Goal: Task Accomplishment & Management: Complete application form

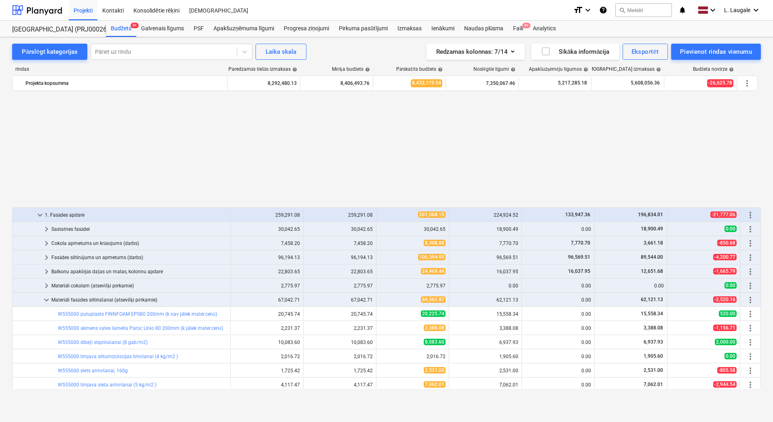
click at [91, 13] on div "Projekti" at bounding box center [83, 10] width 29 height 21
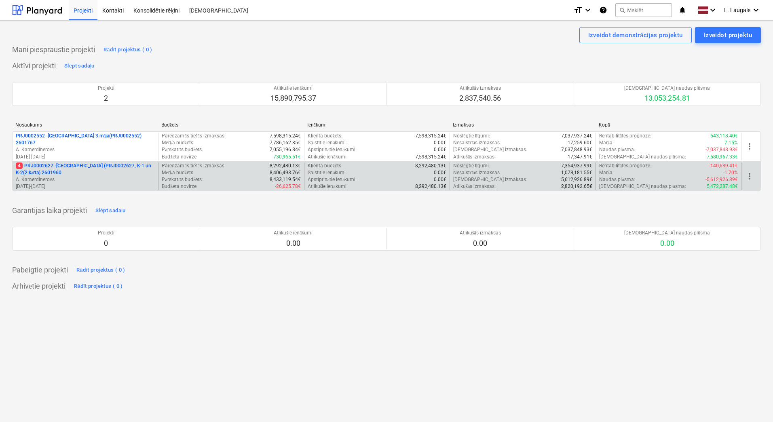
click at [118, 171] on p "4 PRJ0002627 - [GEOGRAPHIC_DATA] (PRJ0002627, K-1 un K-2(2.kārta) 2601960" at bounding box center [85, 169] width 139 height 14
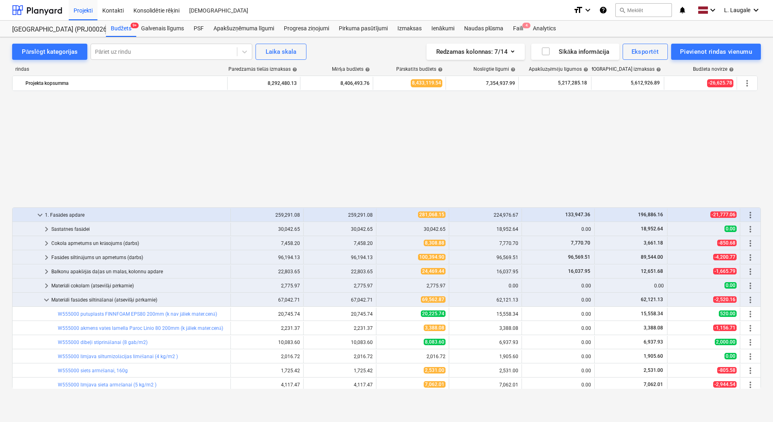
scroll to position [405, 0]
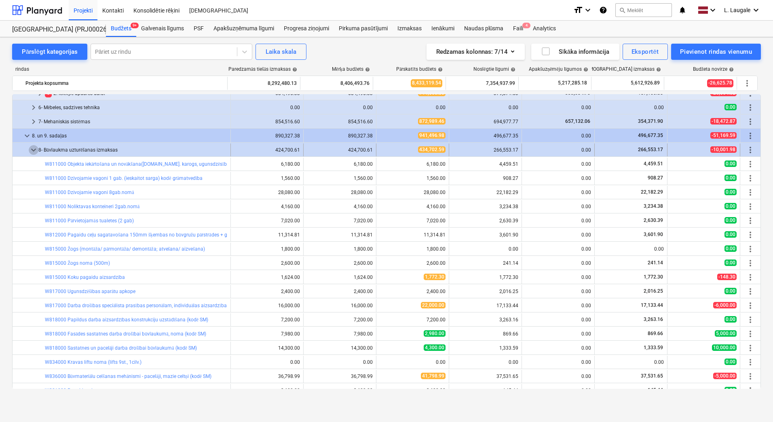
click at [35, 150] on span "keyboard_arrow_down" at bounding box center [34, 150] width 10 height 10
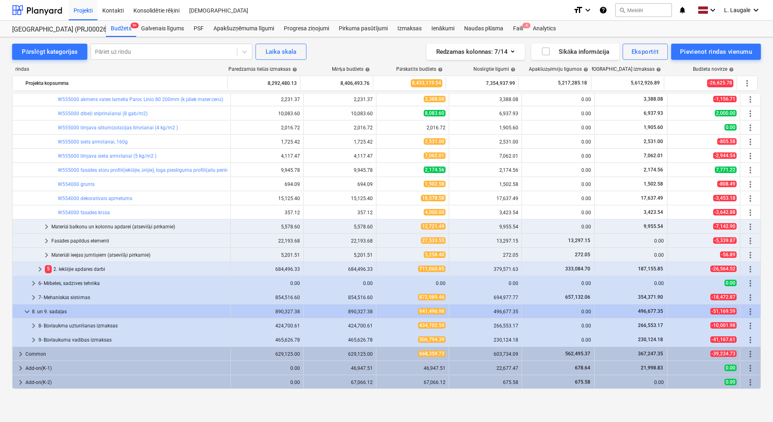
scroll to position [229, 0]
click at [178, 52] on div at bounding box center [164, 52] width 138 height 8
type input "zemes no"
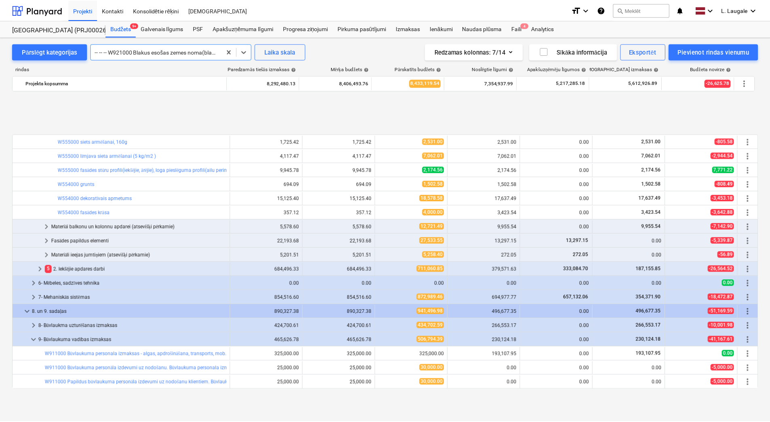
scroll to position [554, 0]
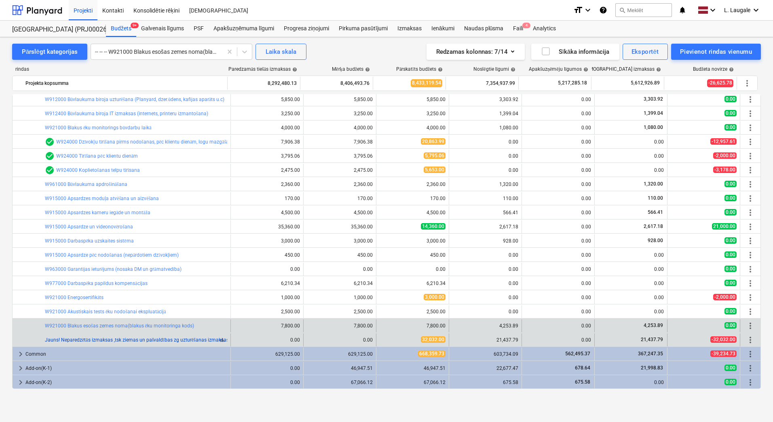
click at [131, 337] on link "Jauns! Neparedzētās izmaksas ,tsk ziemas un pašvaldības zg uzturēšanas izmaksas" at bounding box center [137, 340] width 184 height 6
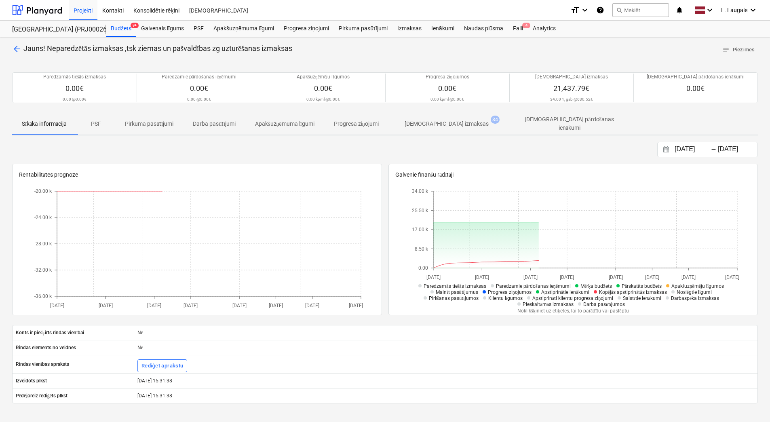
click at [423, 129] on span "[DEMOGRAPHIC_DATA] izmaksas 34" at bounding box center [446, 123] width 116 height 15
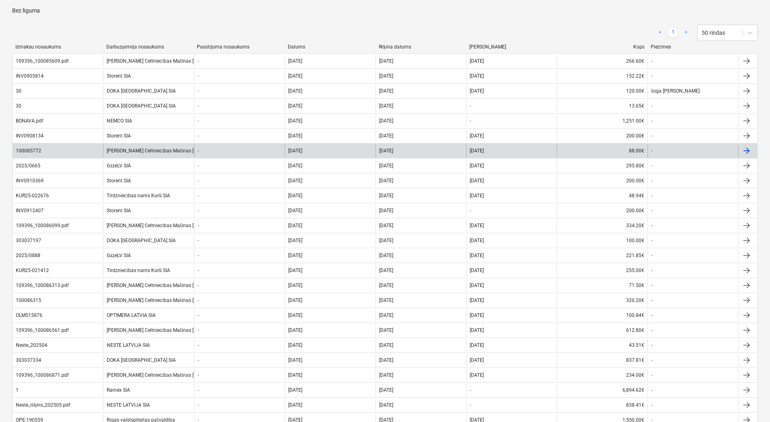
scroll to position [135, 0]
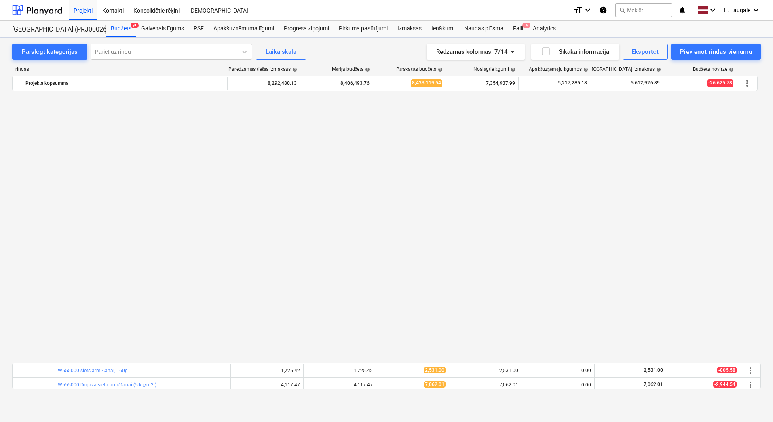
scroll to position [554, 0]
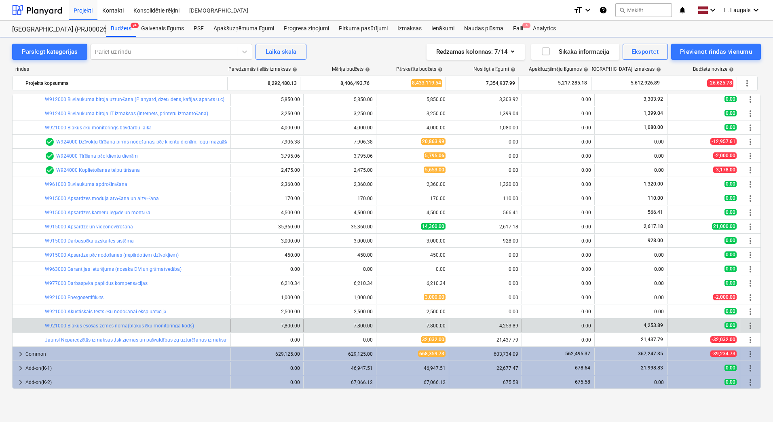
click at [118, 322] on div "bar_chart W921000 Blakus esošas zemes noma(blakus ēku monitoringa kods)" at bounding box center [136, 325] width 182 height 13
click at [120, 325] on link "W921000 Blakus esošas zemes noma(blakus ēku monitoringa kods)" at bounding box center [119, 326] width 149 height 6
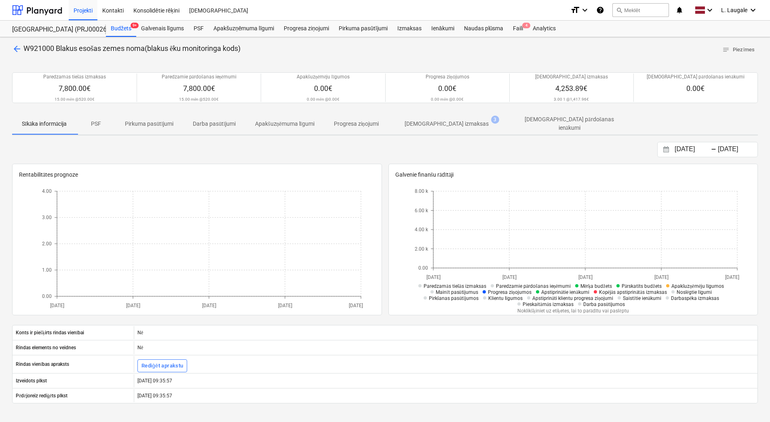
click at [449, 129] on span "[DEMOGRAPHIC_DATA] izmaksas 3" at bounding box center [446, 123] width 116 height 15
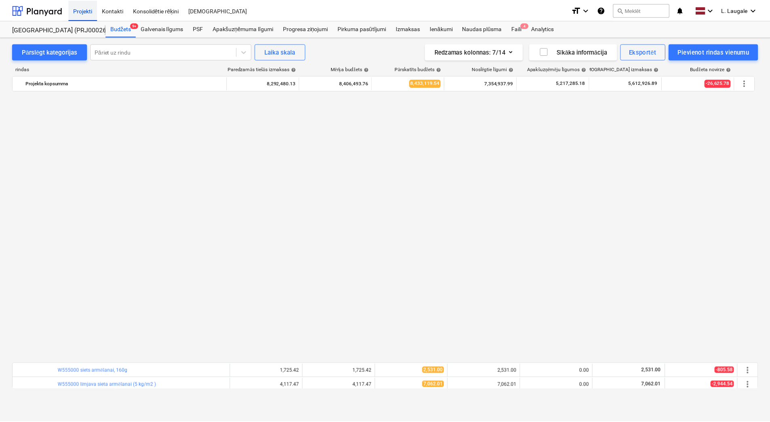
scroll to position [554, 0]
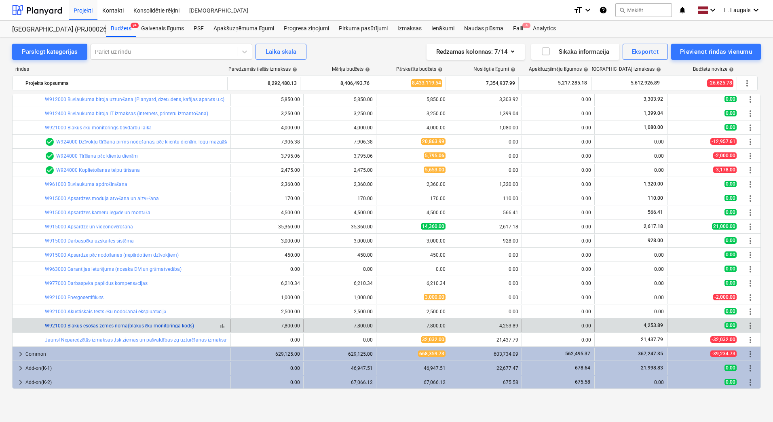
click at [161, 325] on link "W921000 Blakus esošas zemes noma(blakus ēku monitoringa kods)" at bounding box center [119, 326] width 149 height 6
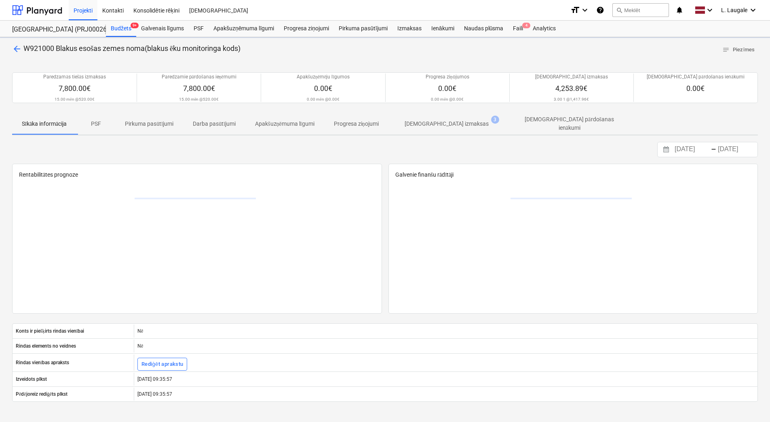
click at [424, 126] on p "[DEMOGRAPHIC_DATA] izmaksas" at bounding box center [447, 124] width 84 height 8
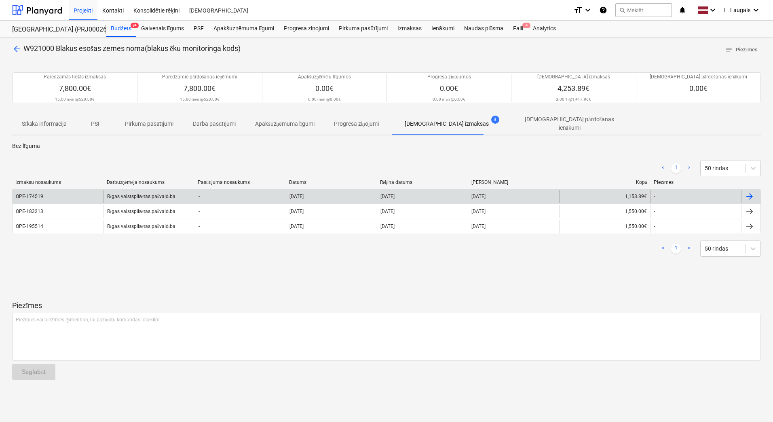
click at [93, 190] on div "OPE-174519" at bounding box center [58, 196] width 91 height 13
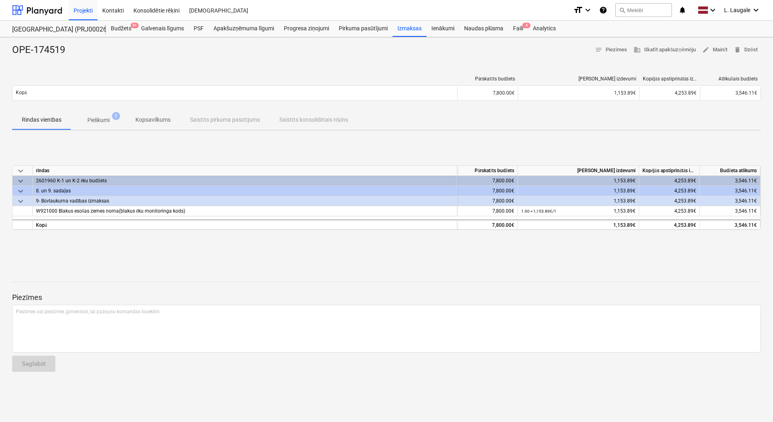
click at [97, 105] on div "Pārskatīts budžets [PERSON_NAME] izdevumi Kopējās apstiprinātās izmaksas Atliku…" at bounding box center [386, 90] width 748 height 41
click at [105, 126] on span "Pielikumi 1" at bounding box center [98, 120] width 55 height 15
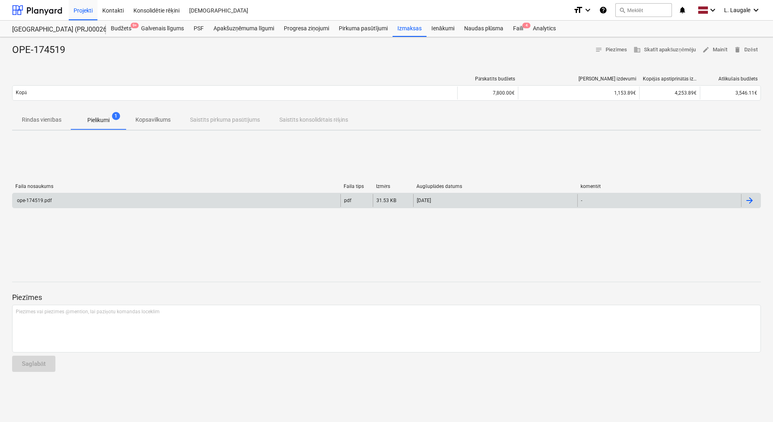
click at [106, 201] on div "ope-174519.pdf" at bounding box center [177, 200] width 328 height 13
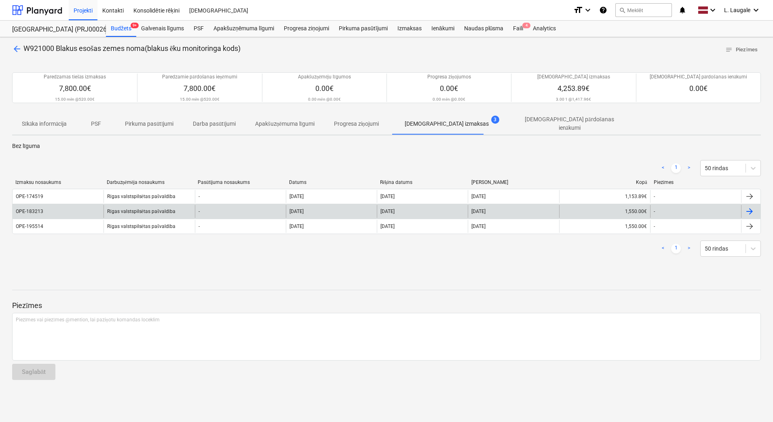
click at [100, 212] on div "OPE-183213" at bounding box center [58, 211] width 91 height 13
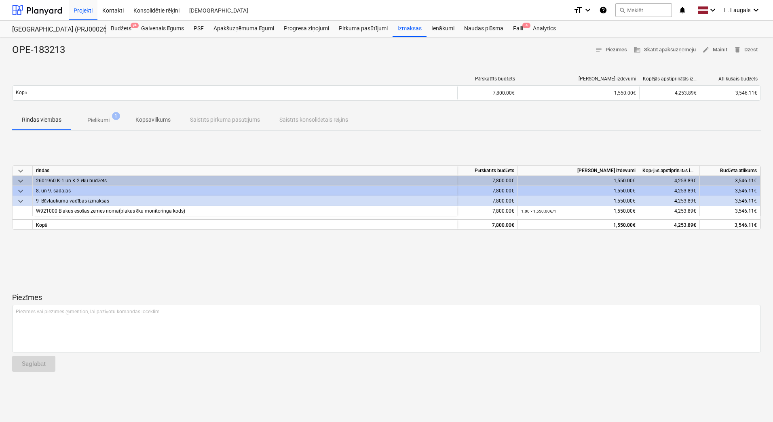
click at [103, 124] on p "Pielikumi" at bounding box center [98, 120] width 22 height 8
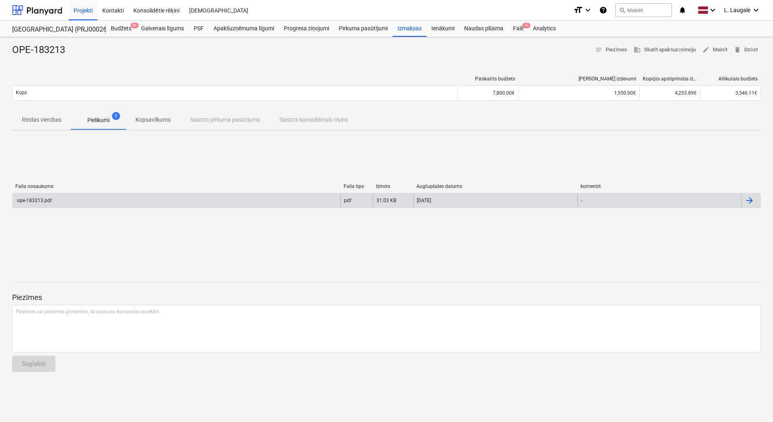
click at [121, 207] on div "ope-183213.pdf pdf 31.03 KB [DATE] -" at bounding box center [386, 200] width 748 height 15
click at [121, 201] on div "ope-183213.pdf" at bounding box center [177, 200] width 328 height 13
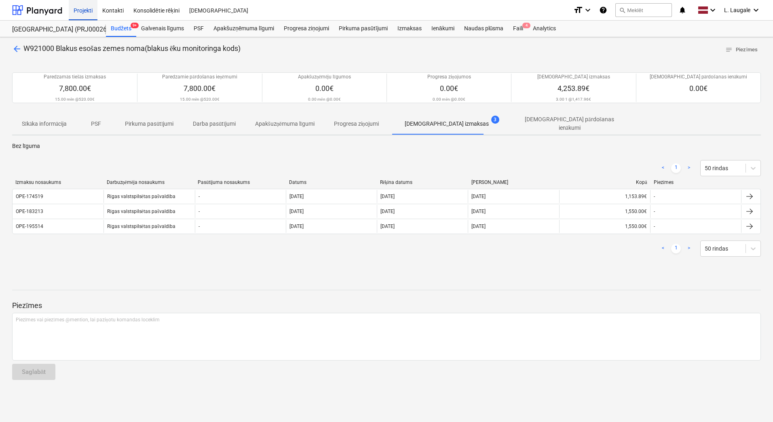
click at [81, 7] on div "Projekti" at bounding box center [83, 10] width 29 height 21
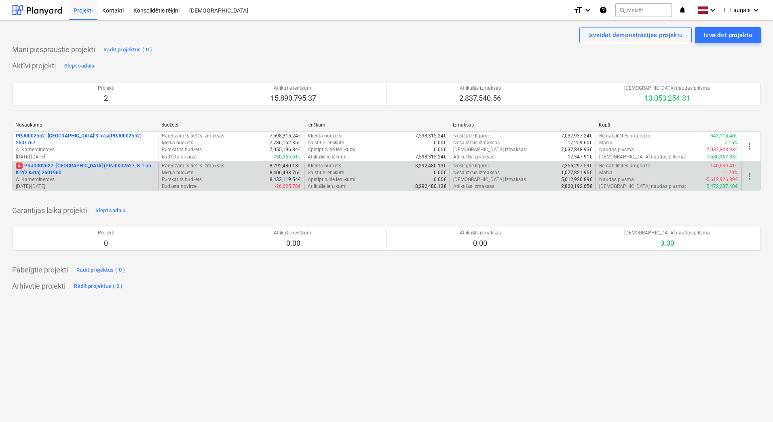
click at [140, 184] on p "[DATE] - [DATE]" at bounding box center [85, 186] width 139 height 7
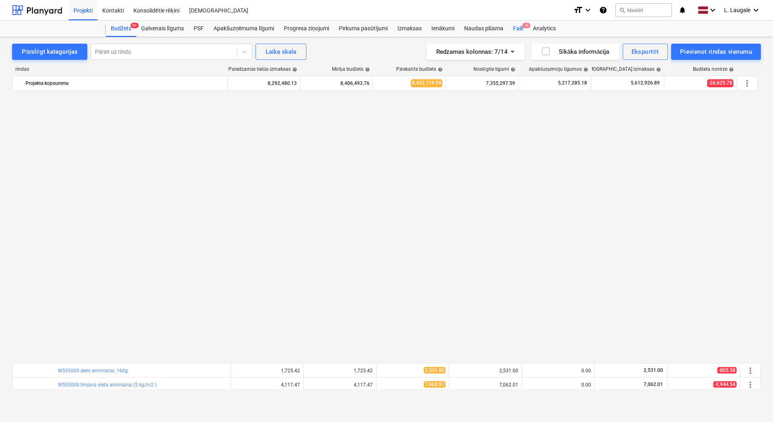
click at [518, 27] on div "Faili 4" at bounding box center [518, 29] width 20 height 16
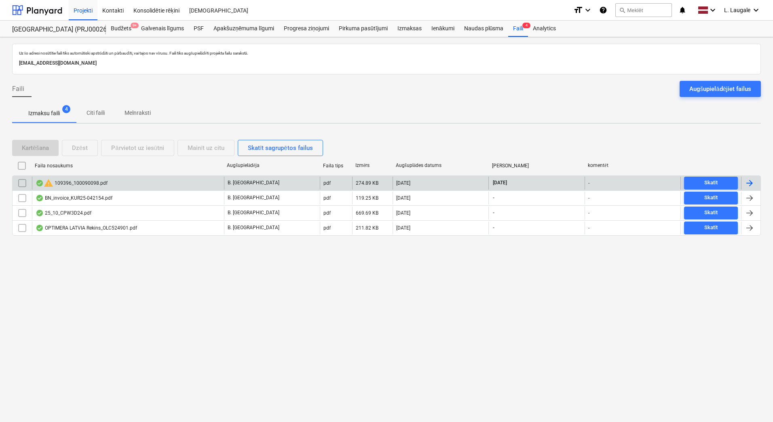
click at [143, 186] on div "warning 109396_100090098.pdf" at bounding box center [128, 183] width 192 height 13
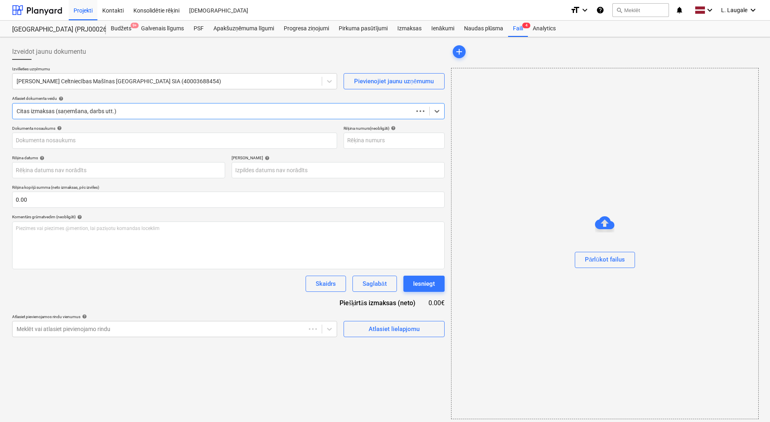
type input "109396_100090098.pdf"
type input "[DATE]"
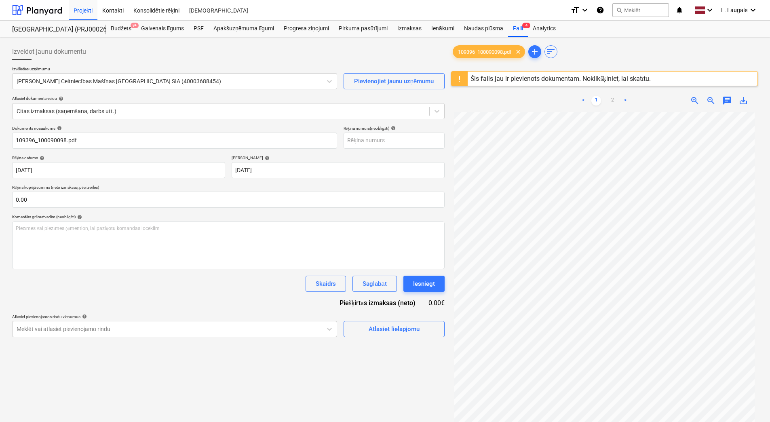
click at [527, 74] on div "Šis fails jau ir pievienots dokumentam. Noklikšķiniet, lai skatītu." at bounding box center [561, 79] width 187 height 14
click at [551, 83] on div "Šis fails jau ir pievienots dokumentam. Noklikšķiniet, lai skatītu." at bounding box center [561, 79] width 187 height 14
click at [550, 80] on div "Šis fails jau ir pievienots dokumentam. Noklikšķiniet, lai skatītu." at bounding box center [561, 79] width 180 height 8
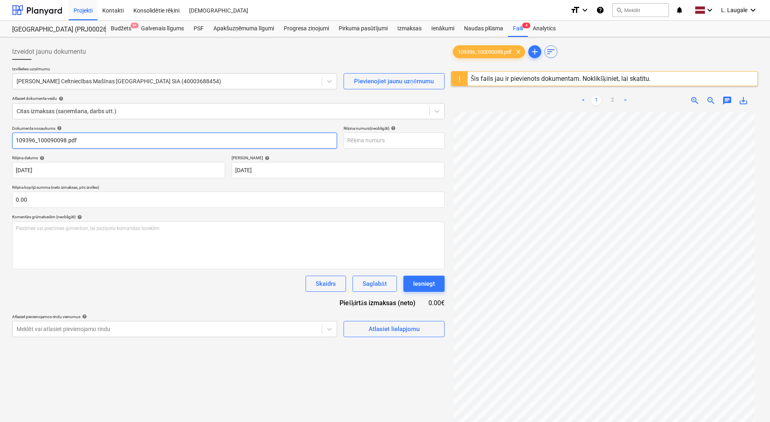
click at [110, 143] on input "109396_100090098.pdf" at bounding box center [174, 141] width 325 height 16
drag, startPoint x: 39, startPoint y: 142, endPoint x: 8, endPoint y: 143, distance: 31.1
click at [8, 143] on div "Izveidot jaunu dokumentu Izvēlieties uzņēmumu [PERSON_NAME] Celtniecības Mašīna…" at bounding box center [385, 277] width 770 height 481
drag, startPoint x: 70, startPoint y: 141, endPoint x: -2, endPoint y: 127, distance: 72.4
click at [0, 127] on html "Projekti Kontakti Konsolidētie rēķini Iesūtne format_size keyboard_arrow_down h…" at bounding box center [385, 211] width 770 height 422
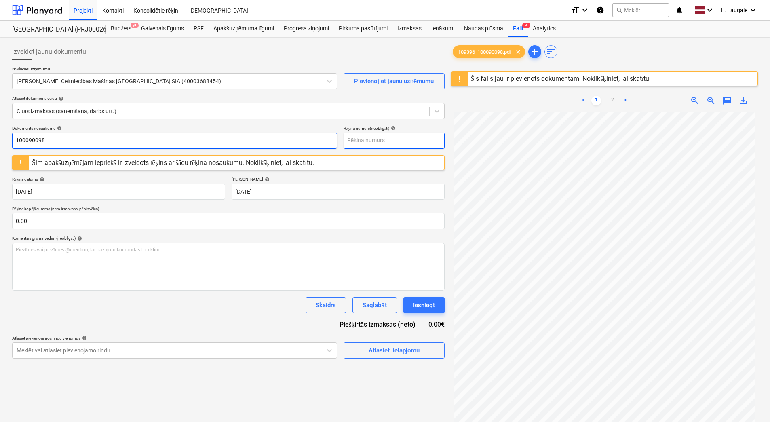
type input "100090098"
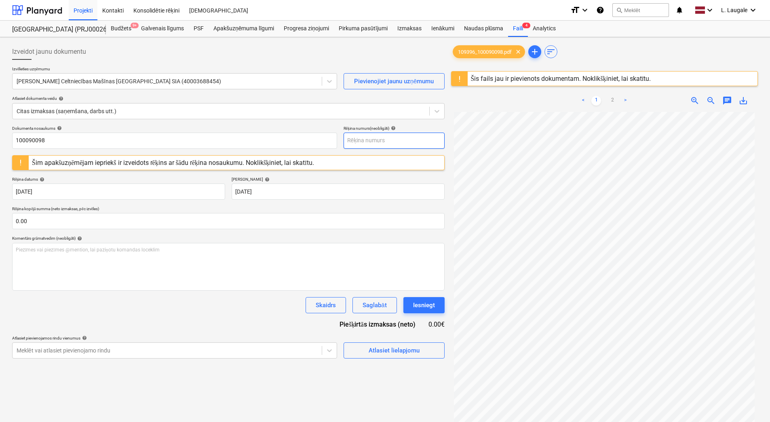
click at [365, 140] on input "text" at bounding box center [394, 141] width 101 height 16
paste input "100090098"
type input "100090098"
click at [289, 163] on div "Šim apakšuzņēmējam iepriekš ir izveidots rēķins ar šo rēķina numuru. Noklikšķin…" at bounding box center [164, 163] width 264 height 8
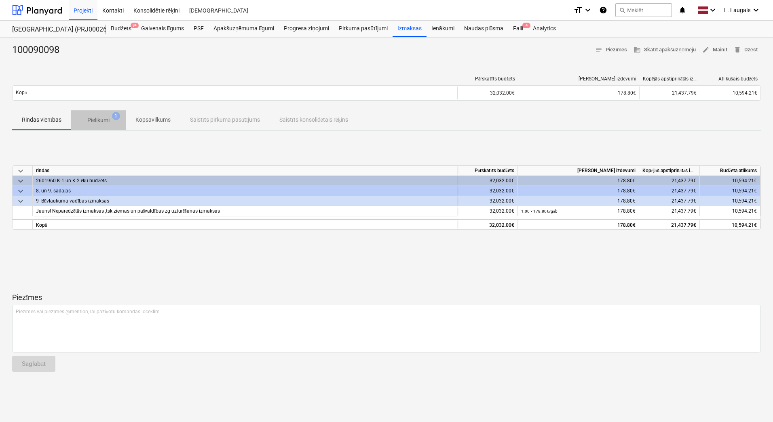
click at [103, 114] on span "Pielikumi 1" at bounding box center [98, 120] width 55 height 15
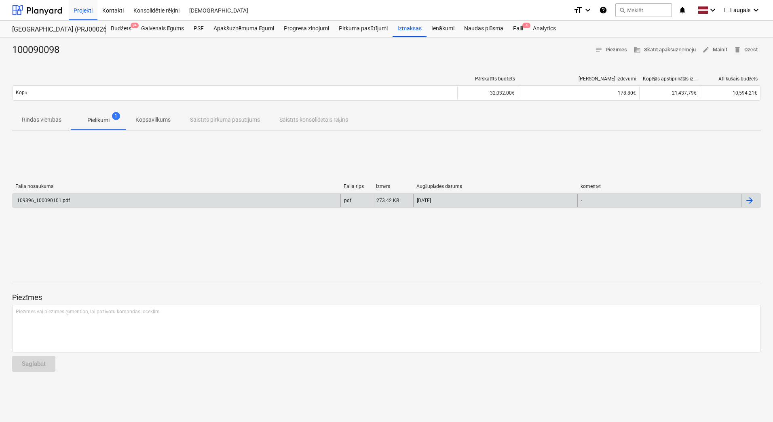
click at [115, 204] on div "109396_100090101.pdf" at bounding box center [177, 200] width 328 height 13
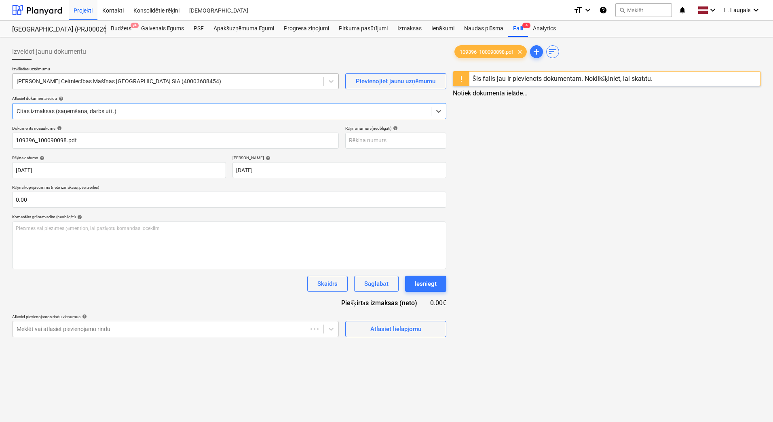
type input "100090098"
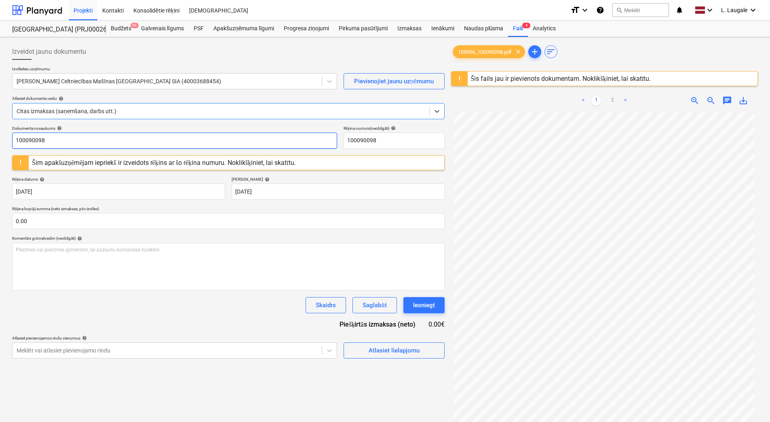
click at [126, 137] on input "100090098" at bounding box center [174, 141] width 325 height 16
type input "100090098."
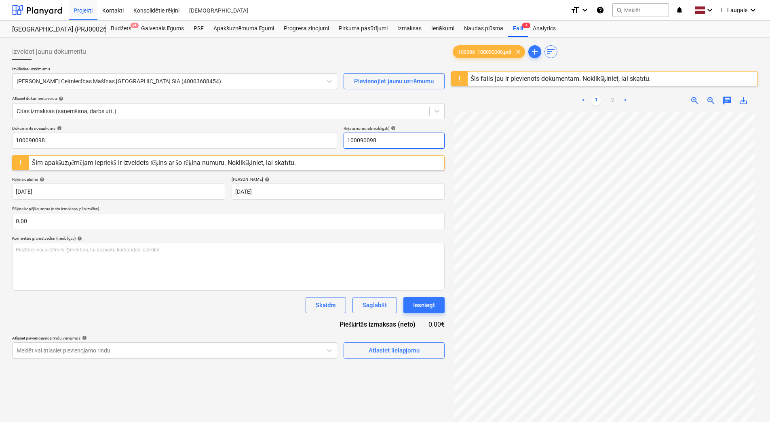
click at [384, 143] on input "100090098" at bounding box center [394, 141] width 101 height 16
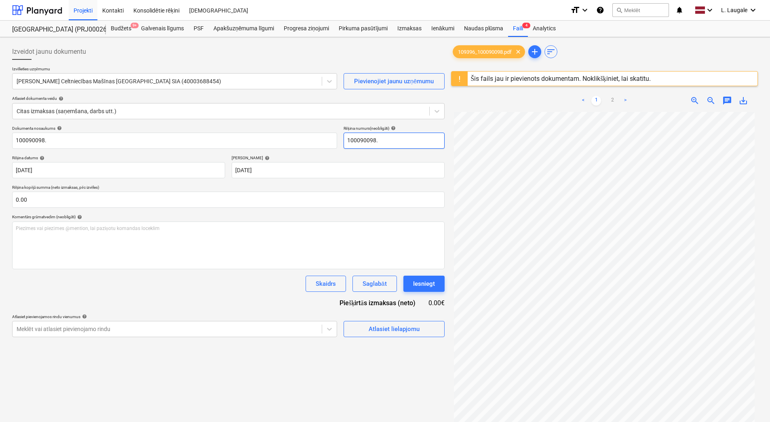
type input "100090098."
click at [535, 76] on div "Šis fails jau ir pievienots dokumentam. Noklikšķiniet, lai skatītu." at bounding box center [561, 79] width 180 height 8
drag, startPoint x: 535, startPoint y: 76, endPoint x: 522, endPoint y: 91, distance: 20.3
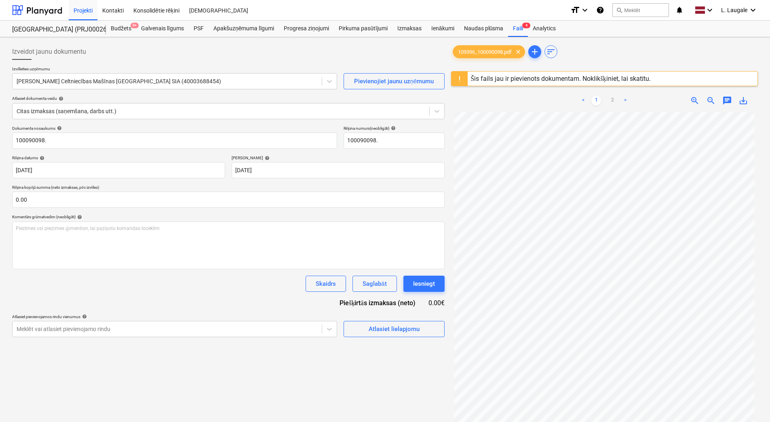
click at [527, 89] on div at bounding box center [604, 87] width 307 height 3
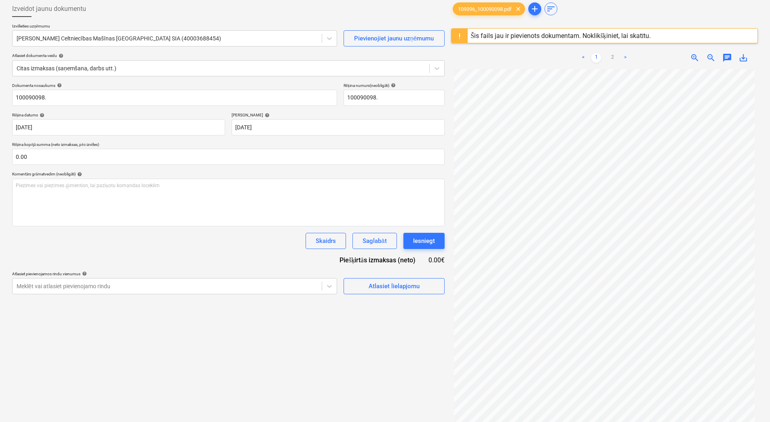
scroll to position [96, 0]
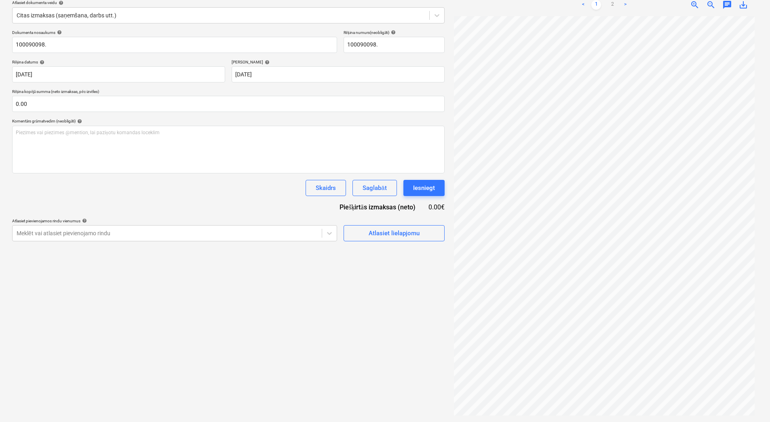
click at [612, 6] on div "Neizdevās iegūt projektu" at bounding box center [601, 9] width 69 height 10
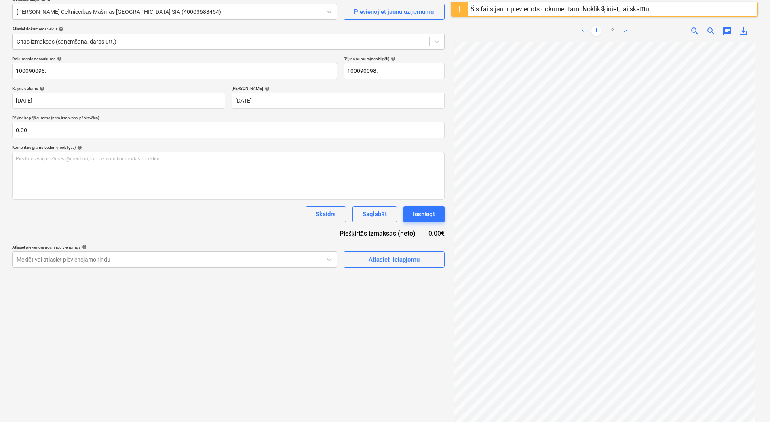
scroll to position [42, 0]
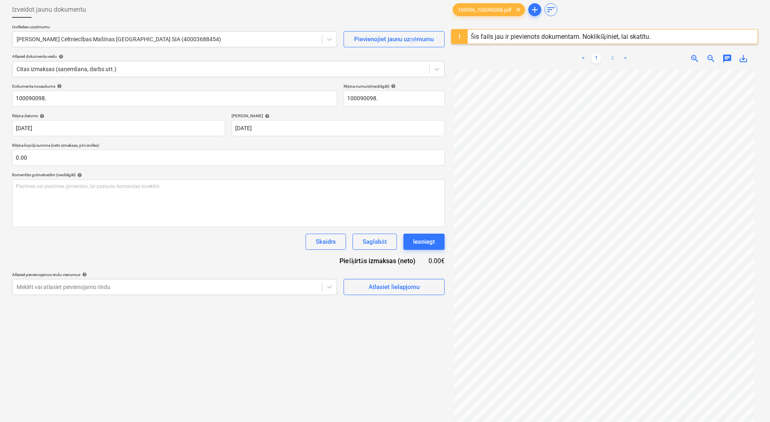
click at [611, 56] on link "2" at bounding box center [612, 59] width 10 height 10
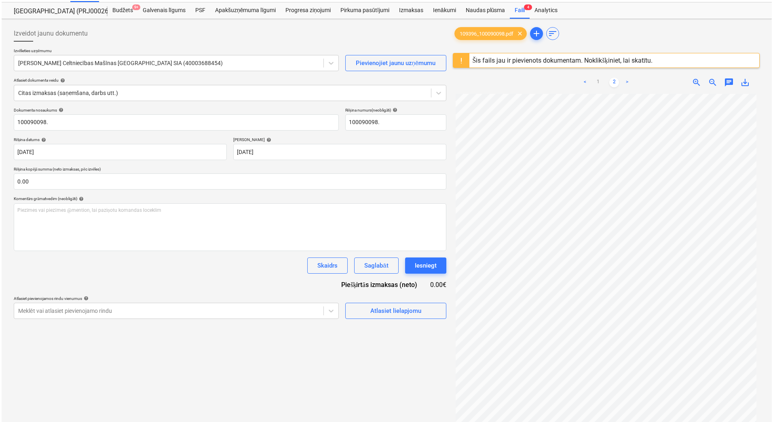
scroll to position [15, 0]
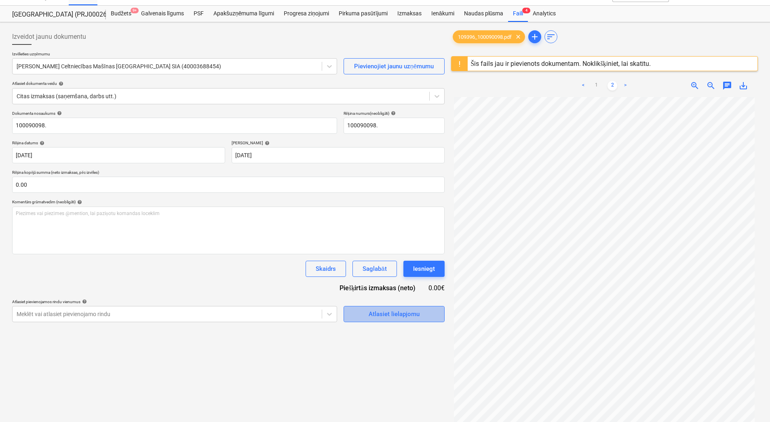
click at [396, 315] on div "Atlasiet lielapjomu" at bounding box center [394, 314] width 51 height 11
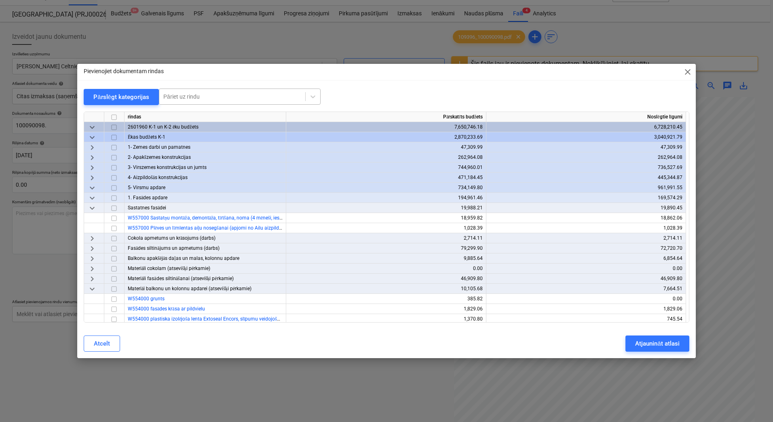
click at [228, 99] on div at bounding box center [232, 97] width 138 height 8
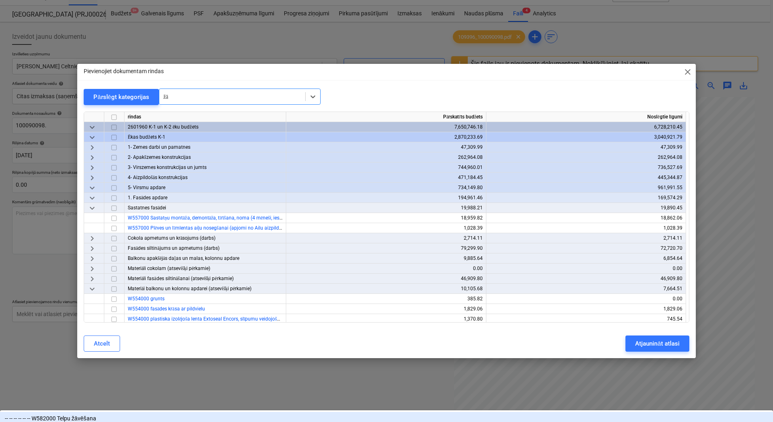
type input "žāv"
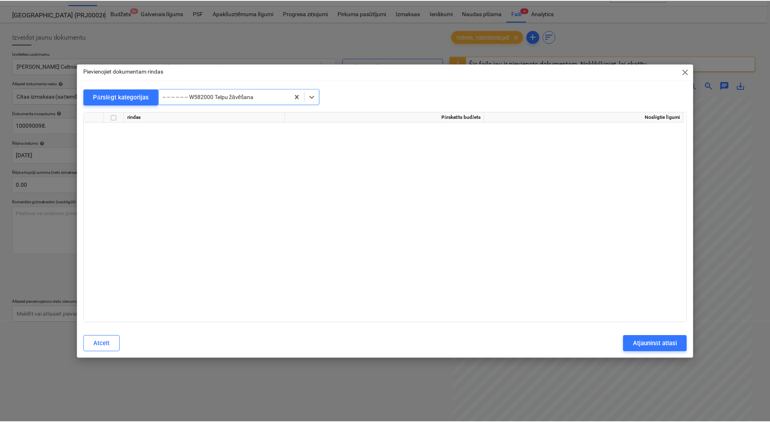
scroll to position [11134, 0]
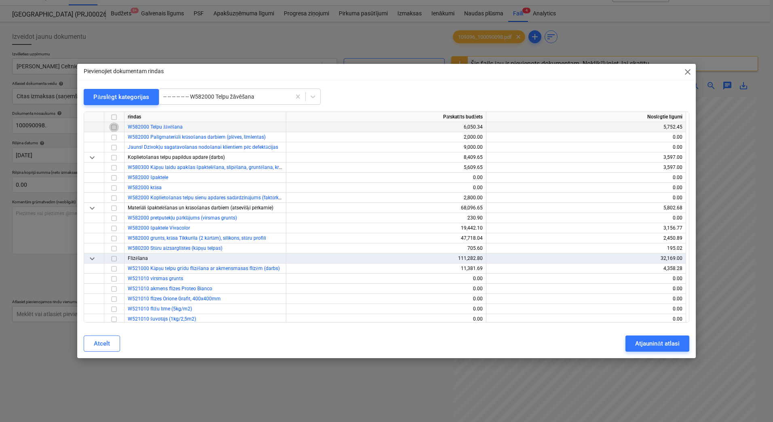
click at [115, 128] on input "checkbox" at bounding box center [114, 127] width 10 height 10
click at [640, 344] on div "Atjaunināt atlasi" at bounding box center [657, 343] width 44 height 11
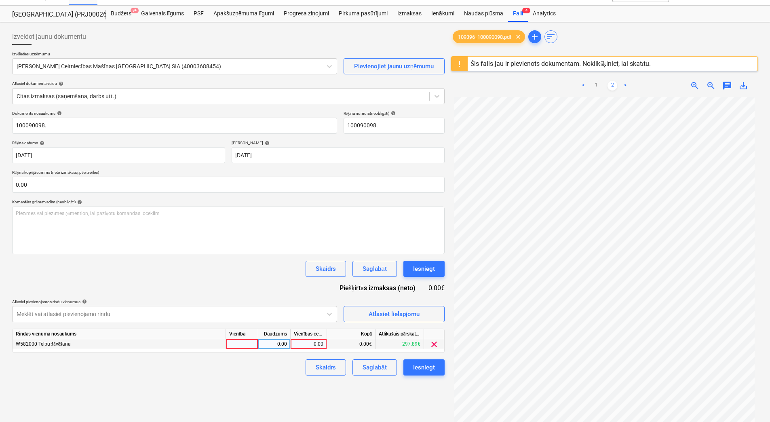
click at [249, 347] on div at bounding box center [242, 344] width 32 height 10
click at [275, 345] on div "0.00" at bounding box center [273, 344] width 25 height 10
click at [319, 351] on div "Rindas vienuma nosaukums Vienība Daudzums Vienības cena Kopā Atlikušais pārskat…" at bounding box center [228, 341] width 432 height 24
drag, startPoint x: 317, startPoint y: 348, endPoint x: 304, endPoint y: 356, distance: 15.3
click at [317, 348] on div "0.00" at bounding box center [309, 344] width 30 height 10
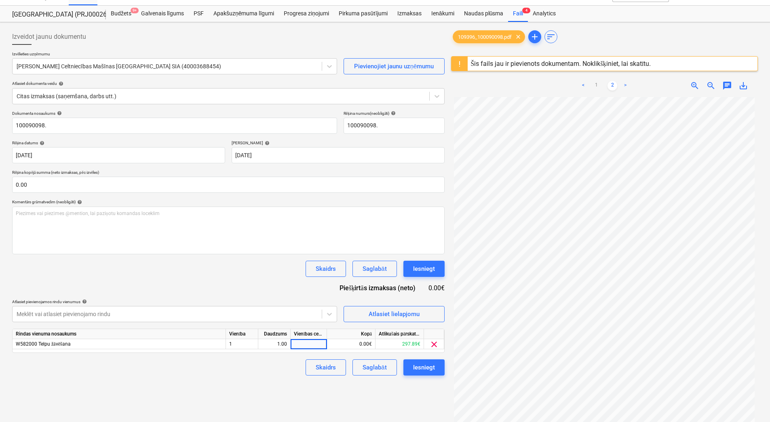
scroll to position [96, 0]
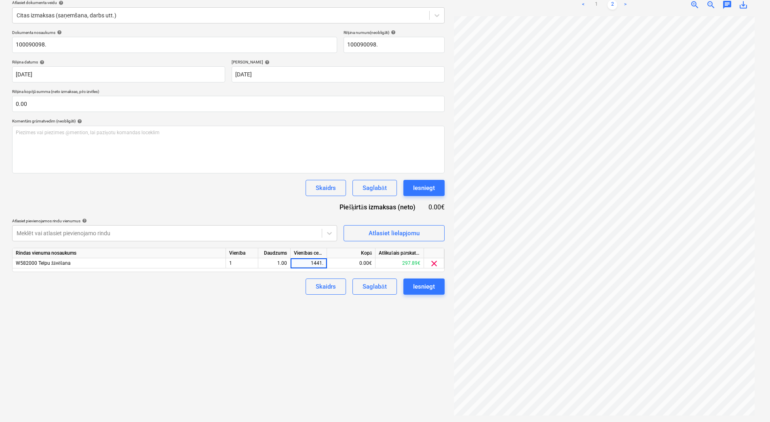
type input "1441.2"
click at [310, 323] on div "Izveidot jaunu dokumentu Izvēlieties uzņēmumu [PERSON_NAME] Celtniecības Mašīna…" at bounding box center [228, 182] width 439 height 474
click at [363, 288] on div "Saglabāt" at bounding box center [375, 286] width 24 height 11
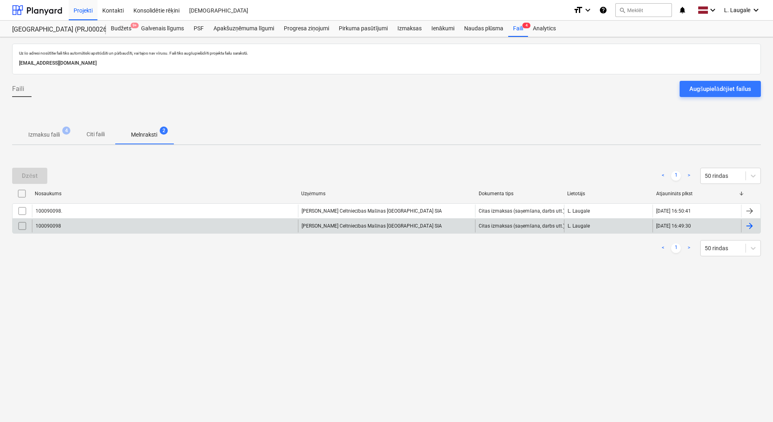
click at [21, 227] on input "checkbox" at bounding box center [22, 225] width 13 height 13
click at [36, 181] on button "Dzēst" at bounding box center [29, 176] width 35 height 16
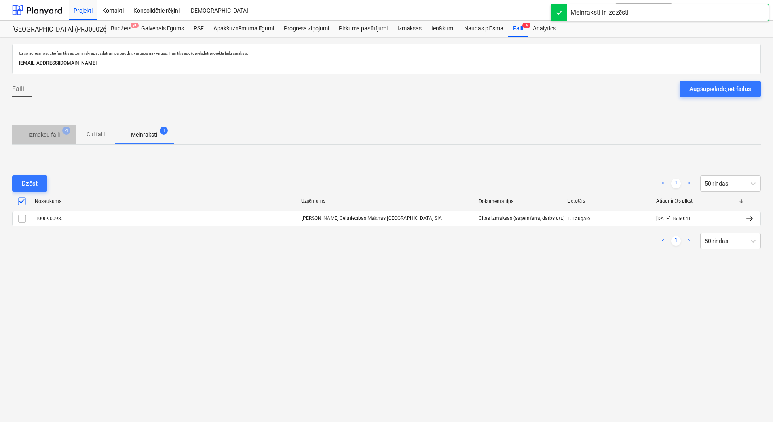
click at [57, 135] on p "Izmaksu faili" at bounding box center [44, 135] width 32 height 8
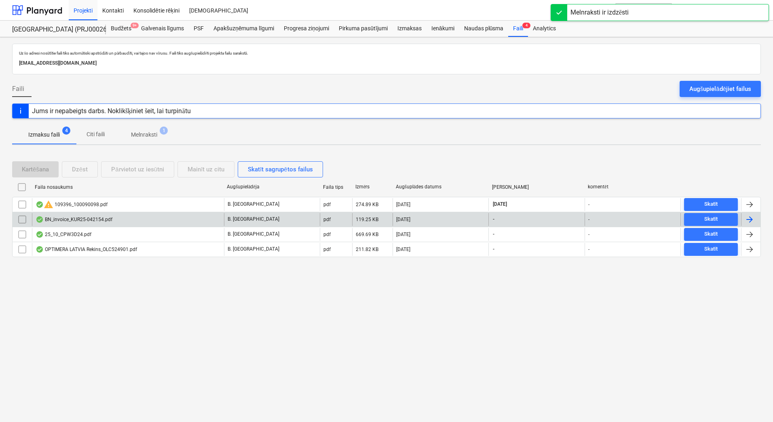
click at [103, 218] on div "BN_invoice_KUR25-042154.pdf" at bounding box center [74, 219] width 77 height 6
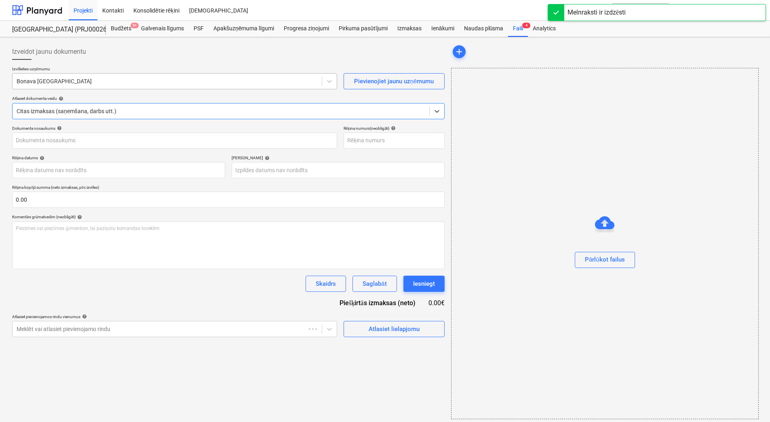
type input "KUR25-042154"
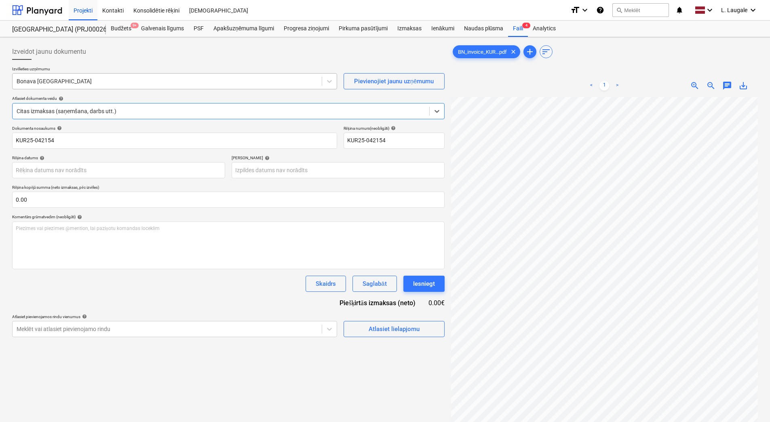
click at [99, 78] on div at bounding box center [167, 81] width 301 height 8
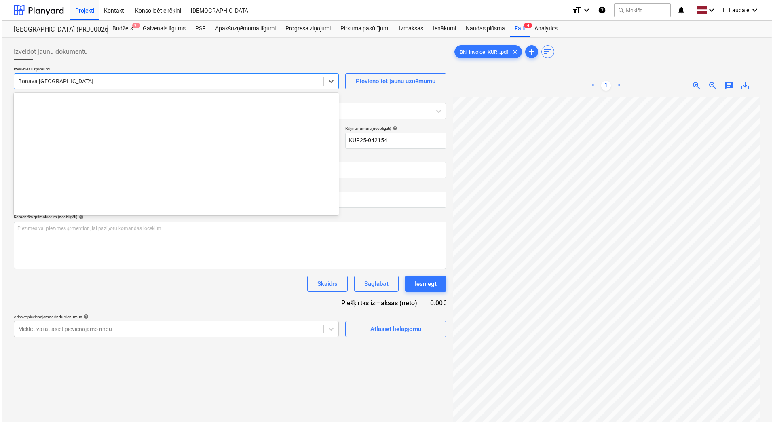
scroll to position [1117, 0]
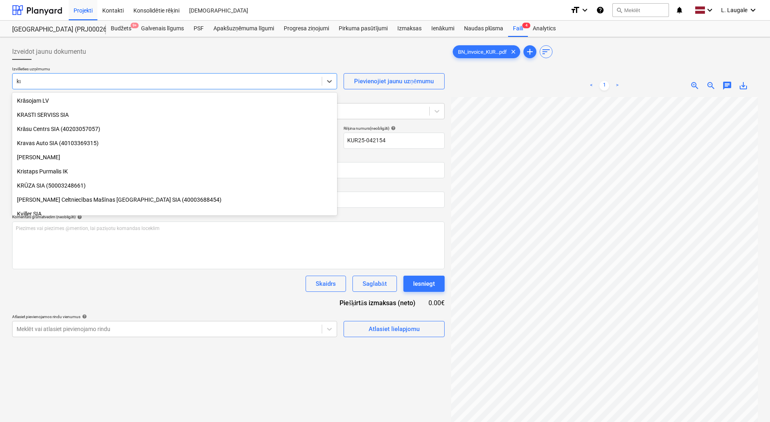
type input "kur"
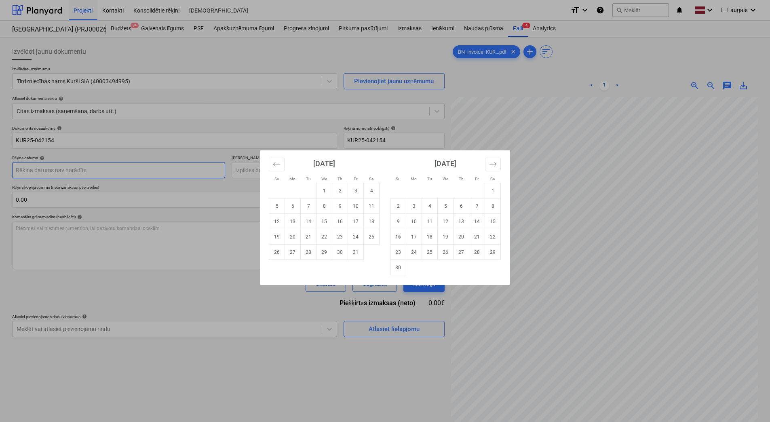
click at [111, 173] on body "Projekti Kontakti Konsolidētie rēķini Iesūtne format_size keyboard_arrow_down h…" at bounding box center [385, 211] width 770 height 422
click at [294, 225] on td "13" at bounding box center [293, 221] width 16 height 15
type input "[DATE]"
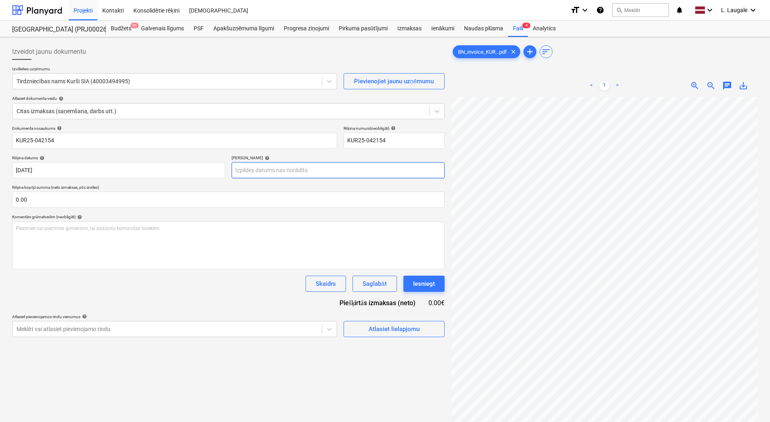
click at [281, 170] on body "Projekti Kontakti Konsolidētie rēķini Iesūtne format_size keyboard_arrow_down h…" at bounding box center [385, 211] width 770 height 422
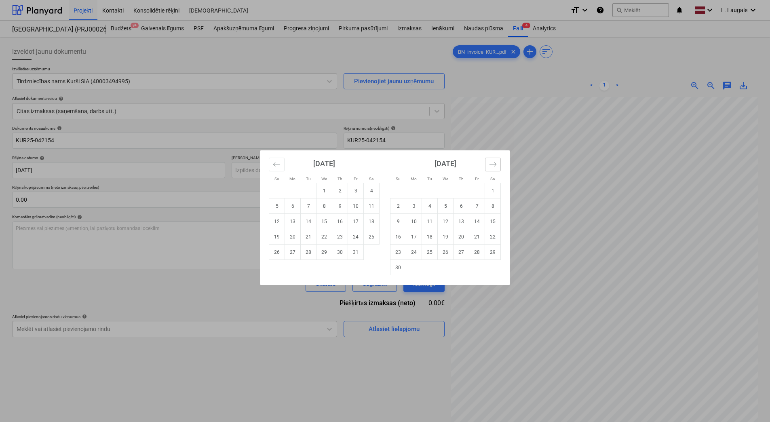
click at [491, 163] on icon "Move forward to switch to the next month." at bounding box center [493, 164] width 8 height 8
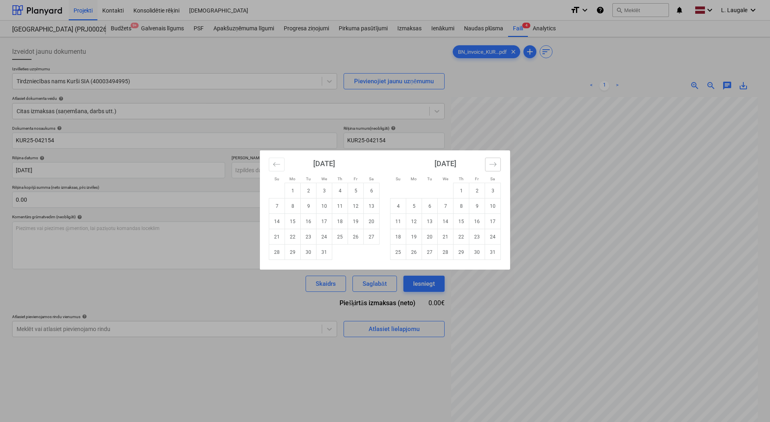
click at [491, 163] on icon "Move forward to switch to the next month." at bounding box center [493, 164] width 8 height 8
click at [431, 205] on td "10" at bounding box center [430, 205] width 16 height 15
type input "[DATE]"
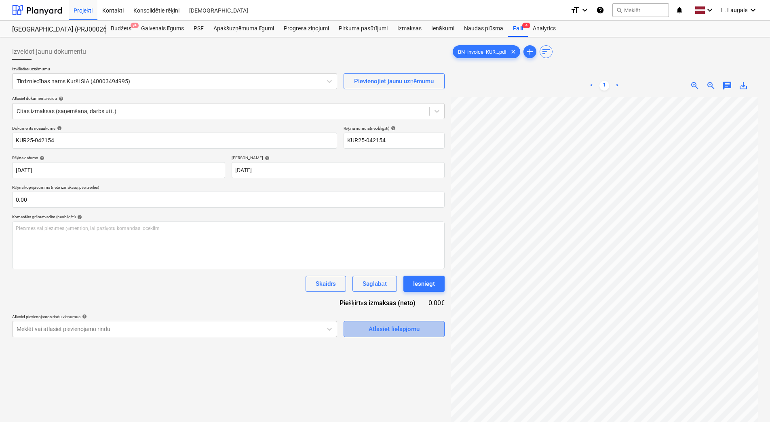
click at [359, 331] on span "Atlasiet lielapjomu" at bounding box center [394, 329] width 81 height 11
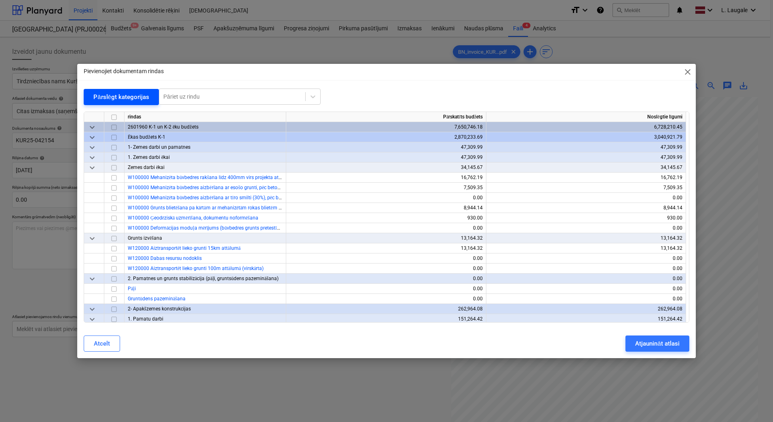
click at [119, 99] on div "Pārslēgt kategorijas" at bounding box center [121, 97] width 56 height 11
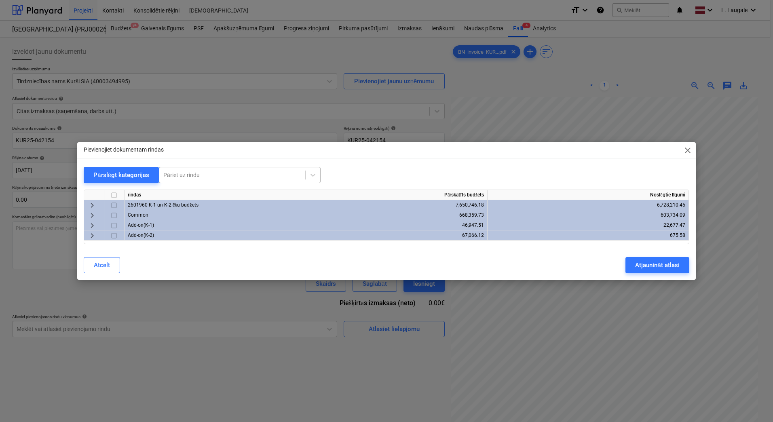
click at [186, 175] on div at bounding box center [232, 175] width 138 height 8
type input "osb"
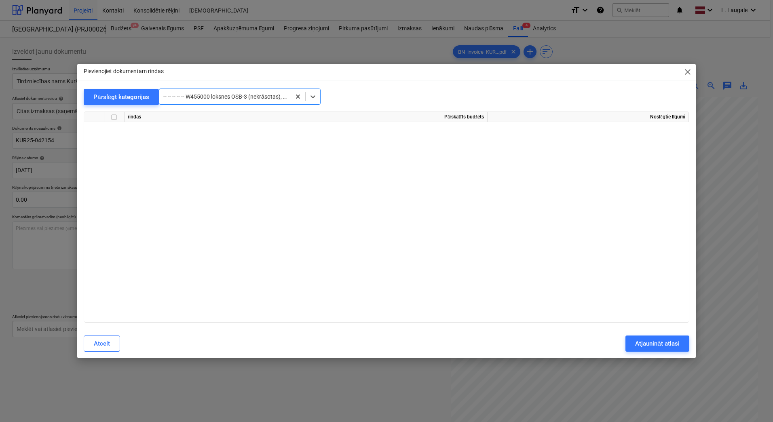
scroll to position [2950, 0]
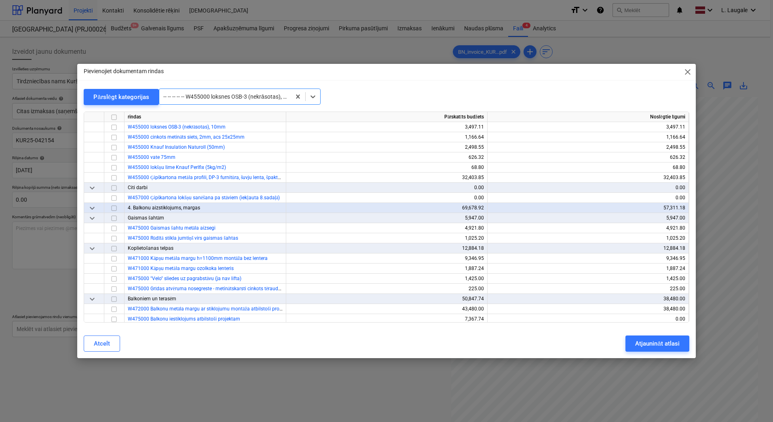
click at [218, 93] on div at bounding box center [224, 97] width 123 height 8
type input "osb"
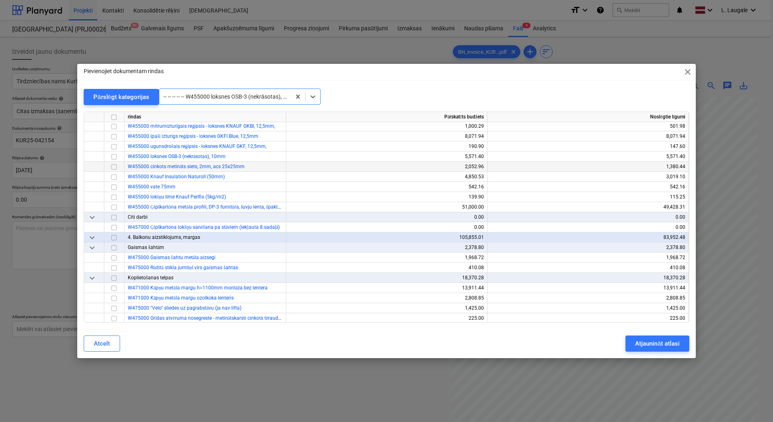
scroll to position [9891, 0]
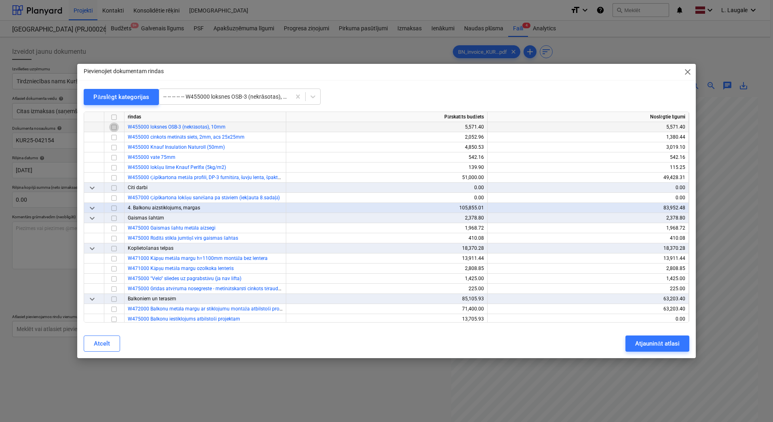
click at [113, 129] on input "checkbox" at bounding box center [114, 127] width 10 height 10
click at [643, 343] on div "Atjaunināt atlasi" at bounding box center [657, 343] width 44 height 11
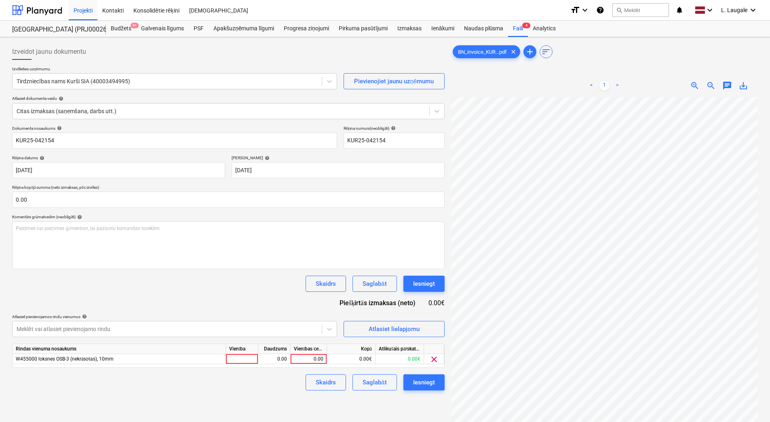
click at [245, 352] on div "Vienība" at bounding box center [242, 349] width 32 height 10
click at [250, 360] on div at bounding box center [242, 359] width 32 height 10
click at [360, 329] on span "Atlasiet lielapjomu" at bounding box center [394, 329] width 81 height 11
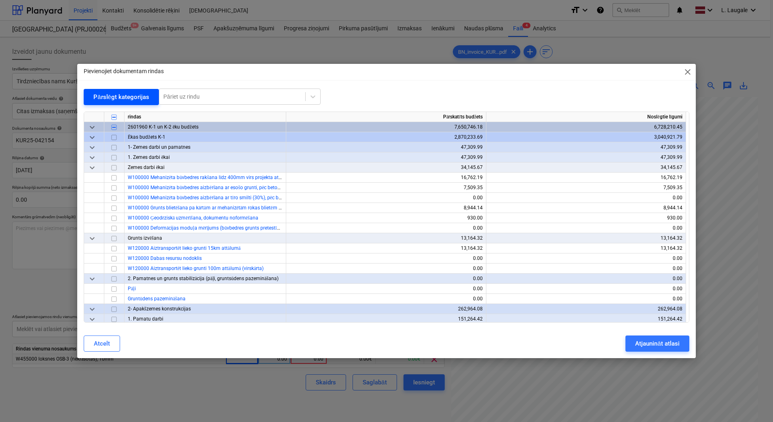
click at [138, 100] on div "Pārslēgt kategorijas" at bounding box center [121, 97] width 56 height 11
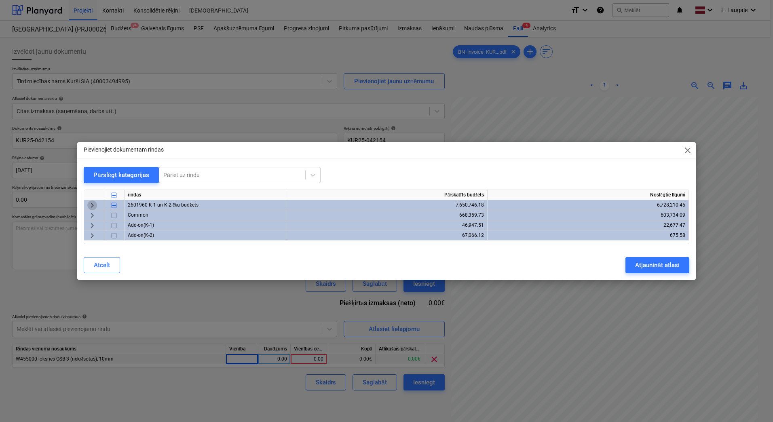
click at [91, 204] on span "keyboard_arrow_right" at bounding box center [92, 205] width 10 height 10
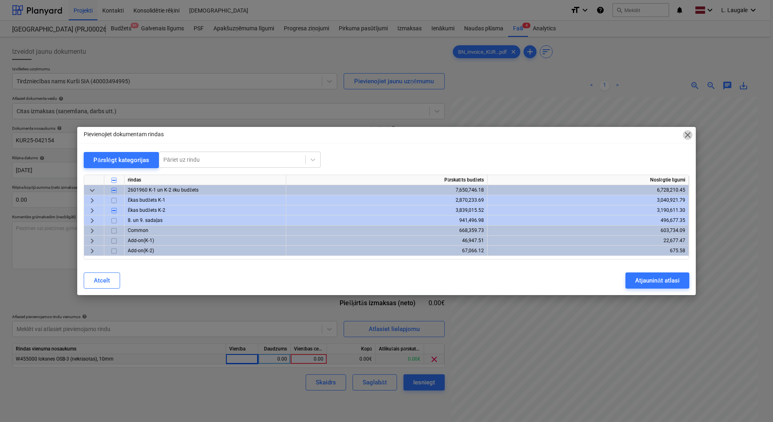
click at [689, 136] on span "close" at bounding box center [688, 135] width 10 height 10
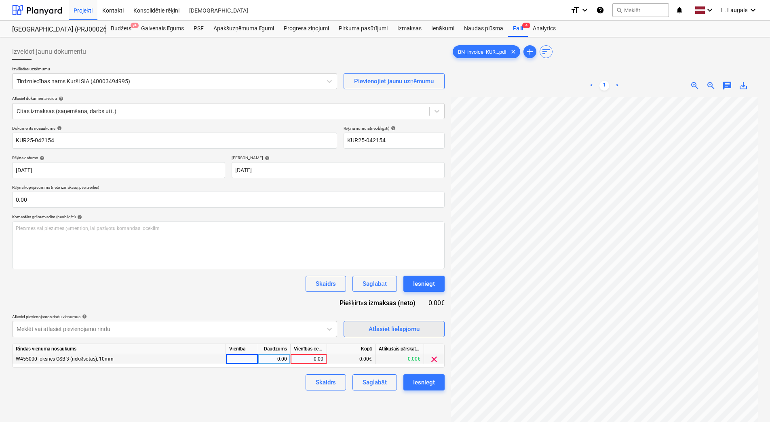
click at [377, 329] on div "Atlasiet lielapjomu" at bounding box center [394, 329] width 51 height 11
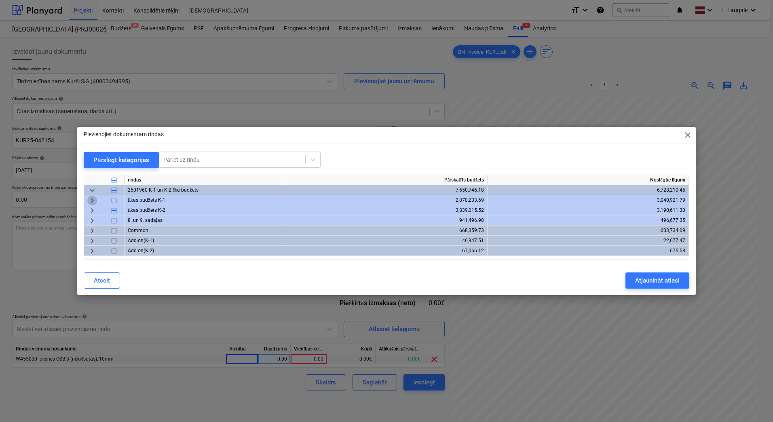
click at [92, 201] on span "keyboard_arrow_right" at bounding box center [92, 201] width 10 height 10
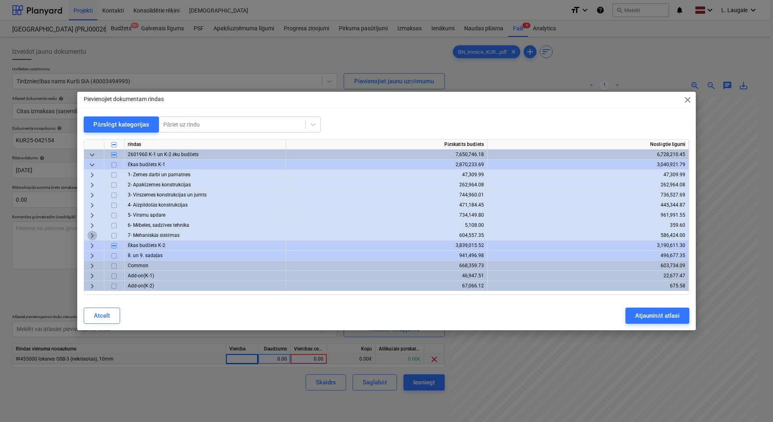
click at [93, 234] on span "keyboard_arrow_right" at bounding box center [92, 236] width 10 height 10
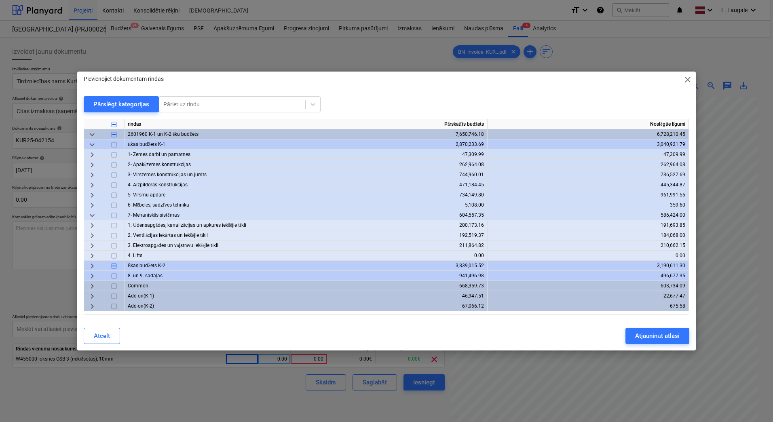
click at [93, 246] on span "keyboard_arrow_right" at bounding box center [92, 246] width 10 height 10
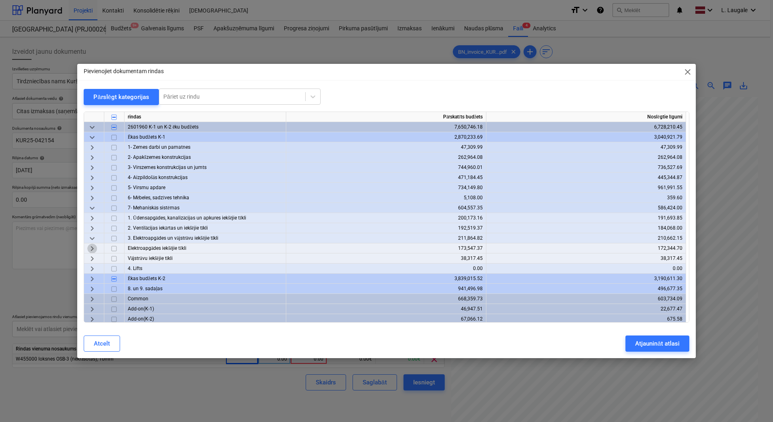
click at [94, 247] on span "keyboard_arrow_right" at bounding box center [92, 249] width 10 height 10
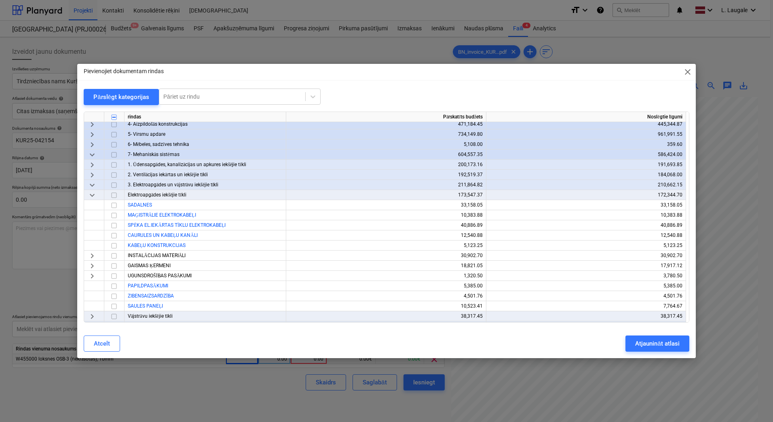
scroll to position [54, 0]
click at [91, 256] on span "keyboard_arrow_right" at bounding box center [92, 256] width 10 height 10
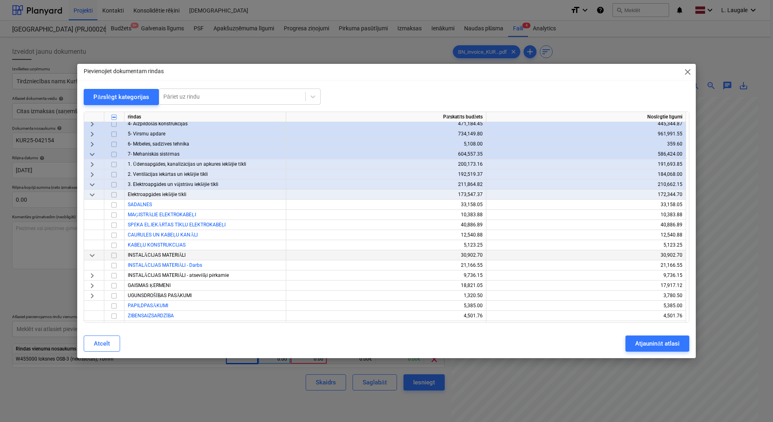
scroll to position [81, 0]
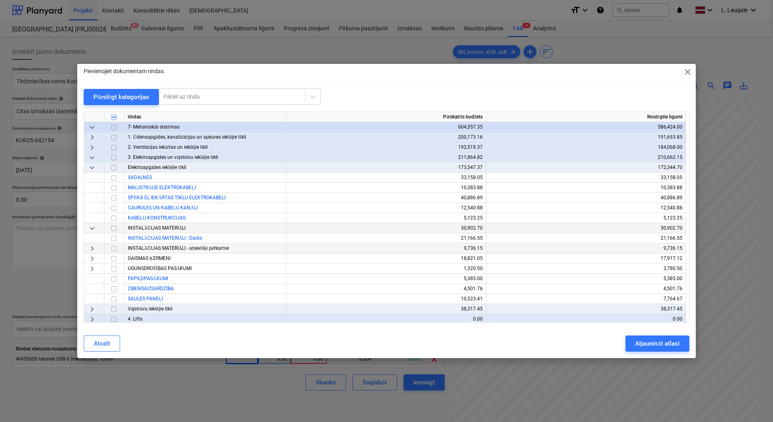
click at [90, 249] on span "keyboard_arrow_right" at bounding box center [92, 249] width 10 height 10
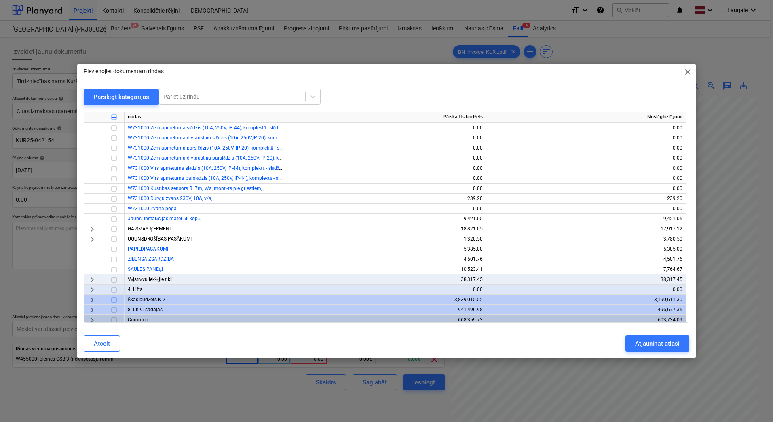
scroll to position [323, 0]
click at [115, 217] on input "checkbox" at bounding box center [114, 218] width 10 height 10
click at [672, 349] on button "Atjaunināt atlasi" at bounding box center [656, 343] width 63 height 16
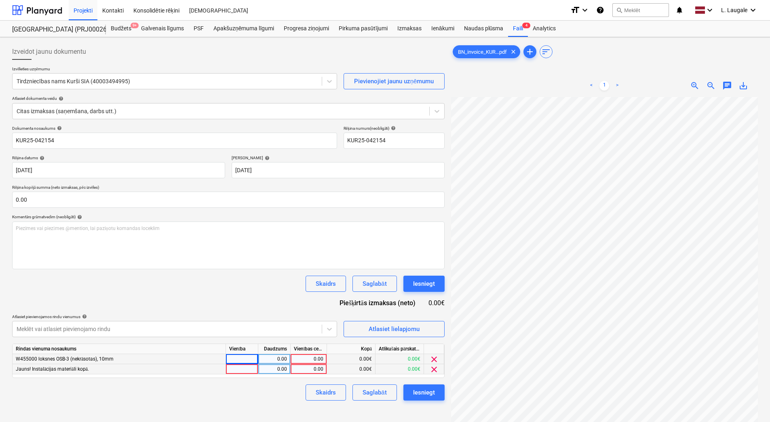
click at [246, 368] on div at bounding box center [242, 369] width 32 height 10
type input "1"
click at [279, 371] on div "0.00" at bounding box center [273, 369] width 25 height 10
click at [301, 368] on div "0.00" at bounding box center [309, 369] width 30 height 10
type input "21.88"
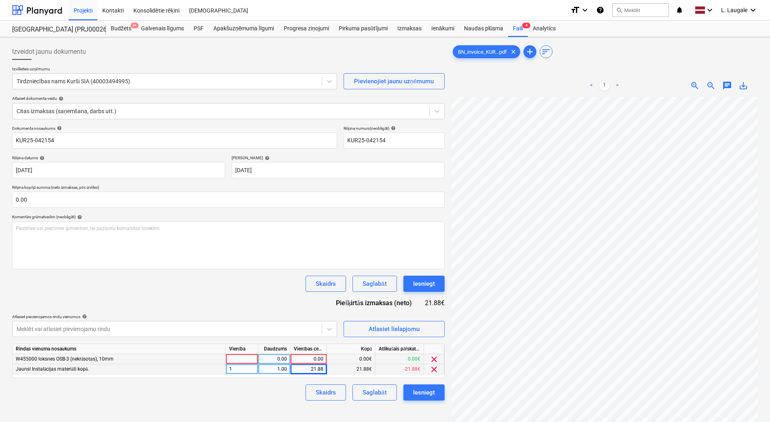
click at [289, 395] on div "Skaidrs Saglabāt Iesniegt" at bounding box center [228, 392] width 432 height 16
click at [248, 357] on div at bounding box center [242, 359] width 32 height 10
type input "1"
click at [272, 357] on div "0.00" at bounding box center [273, 359] width 25 height 10
click at [295, 357] on div "0.00" at bounding box center [309, 359] width 30 height 10
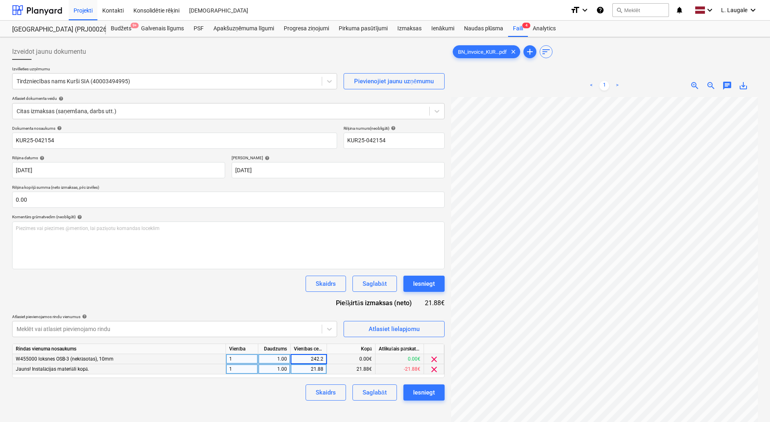
type input "242.25"
click at [283, 393] on div "Skaidrs Saglabāt Iesniegt" at bounding box center [228, 392] width 432 height 16
click at [388, 331] on div "Atlasiet lielapjomu" at bounding box center [394, 329] width 51 height 11
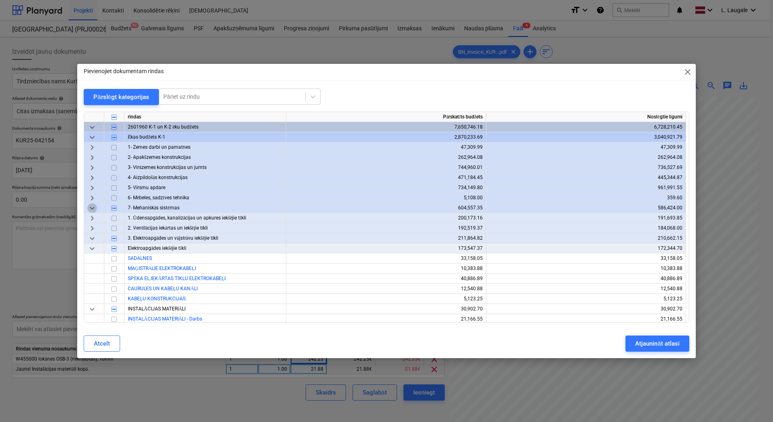
click at [90, 209] on span "keyboard_arrow_down" at bounding box center [92, 208] width 10 height 10
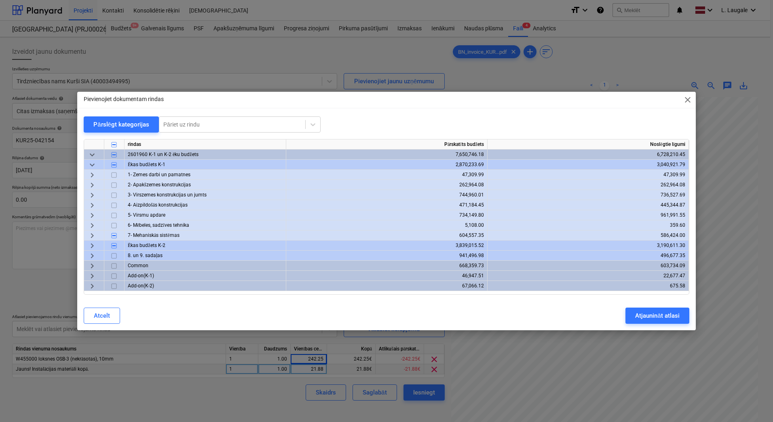
click at [93, 214] on span "keyboard_arrow_right" at bounding box center [92, 216] width 10 height 10
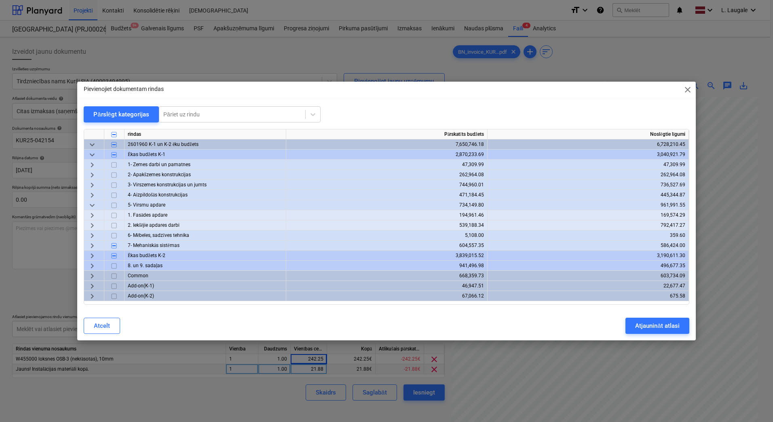
click at [93, 213] on span "keyboard_arrow_right" at bounding box center [92, 216] width 10 height 10
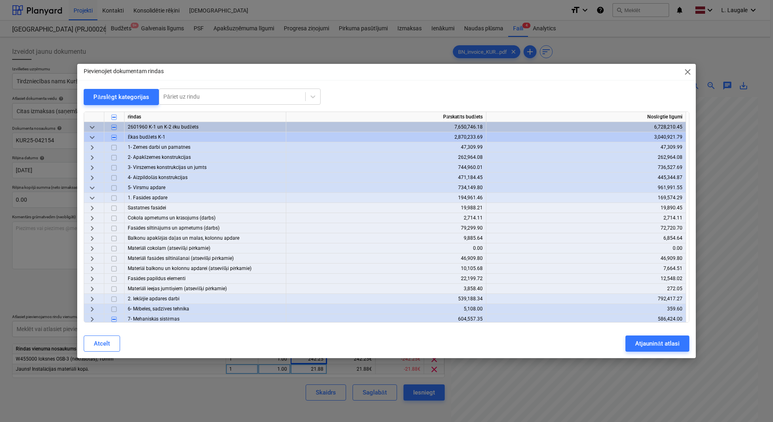
click at [91, 198] on span "keyboard_arrow_down" at bounding box center [92, 198] width 10 height 10
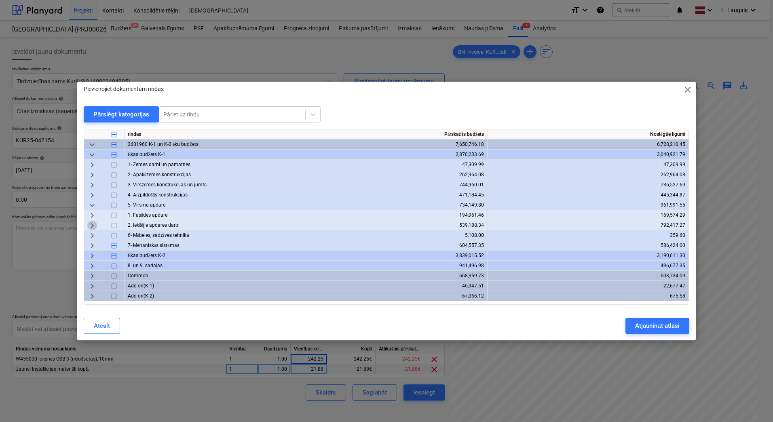
click at [95, 225] on span "keyboard_arrow_right" at bounding box center [92, 226] width 10 height 10
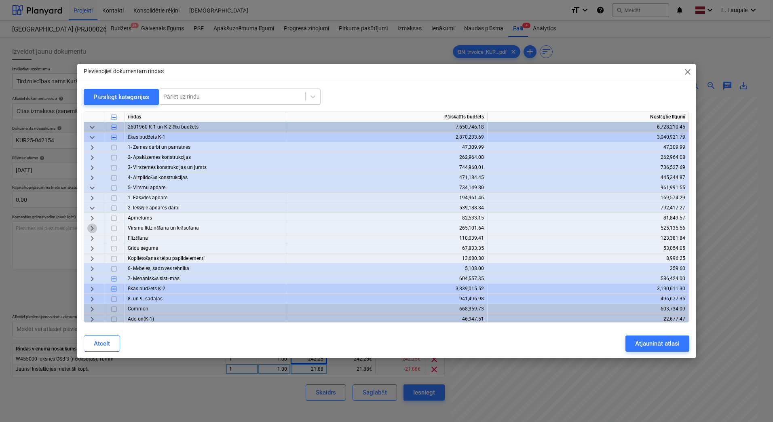
click at [95, 231] on span "keyboard_arrow_right" at bounding box center [92, 228] width 10 height 10
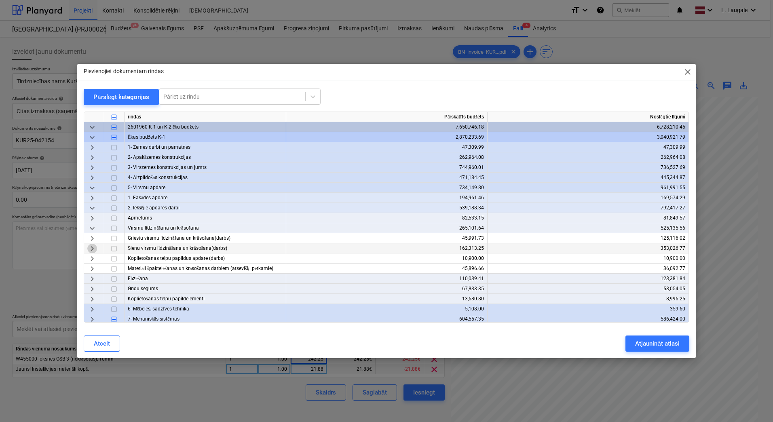
click at [95, 247] on span "keyboard_arrow_right" at bounding box center [92, 249] width 10 height 10
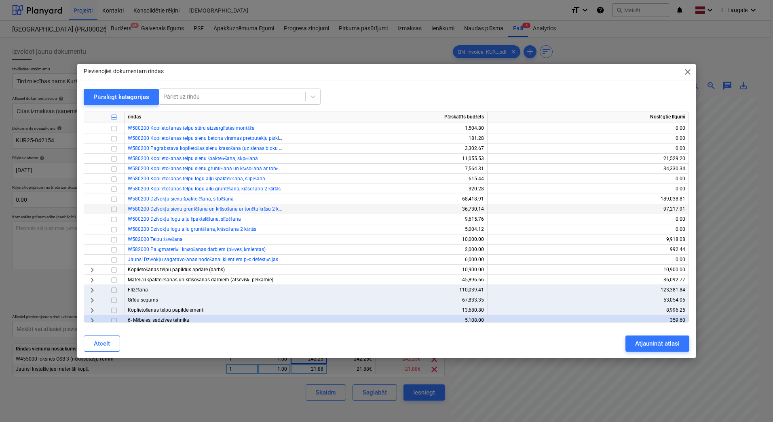
scroll to position [135, 0]
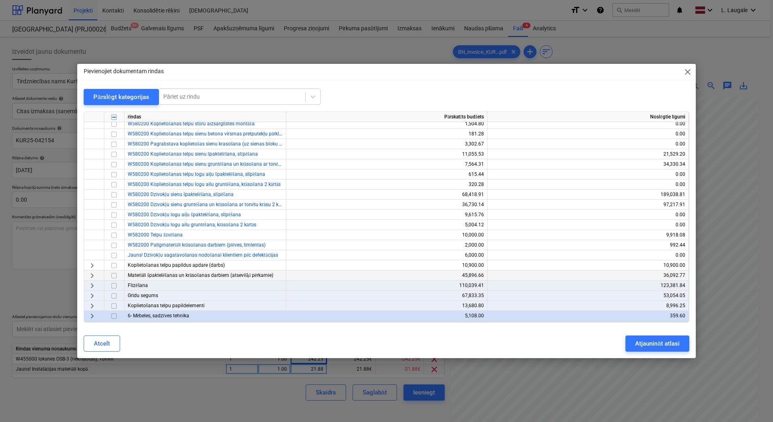
click at [91, 276] on span "keyboard_arrow_right" at bounding box center [92, 276] width 10 height 10
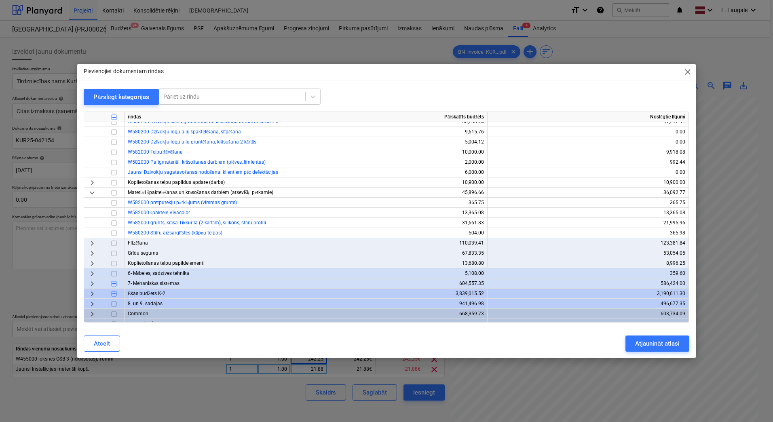
scroll to position [237, 0]
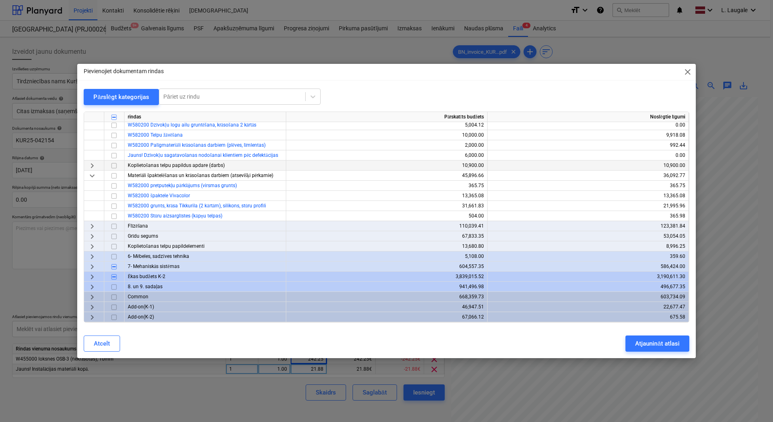
click at [94, 163] on span "keyboard_arrow_right" at bounding box center [92, 166] width 10 height 10
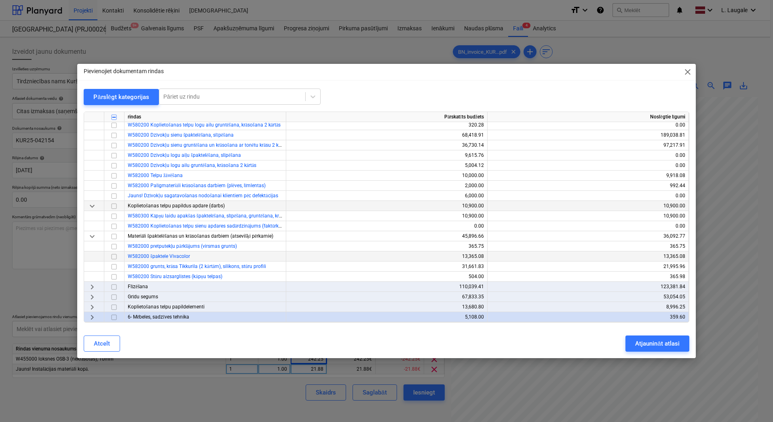
scroll to position [156, 0]
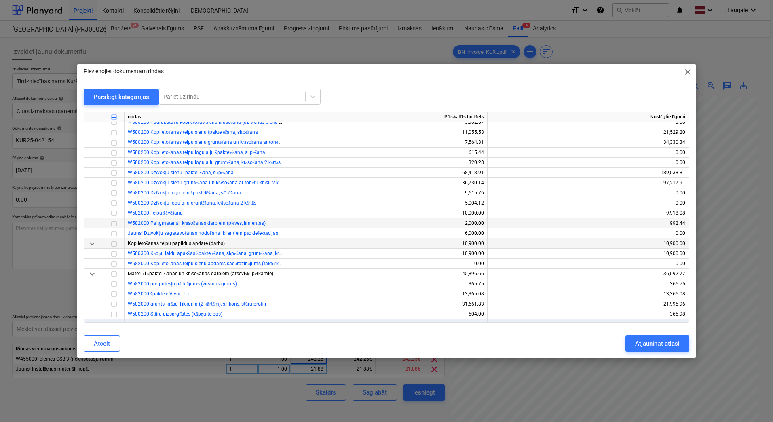
click at [115, 223] on input "checkbox" at bounding box center [114, 224] width 10 height 10
click at [646, 346] on div "Atjaunināt atlasi" at bounding box center [657, 343] width 44 height 11
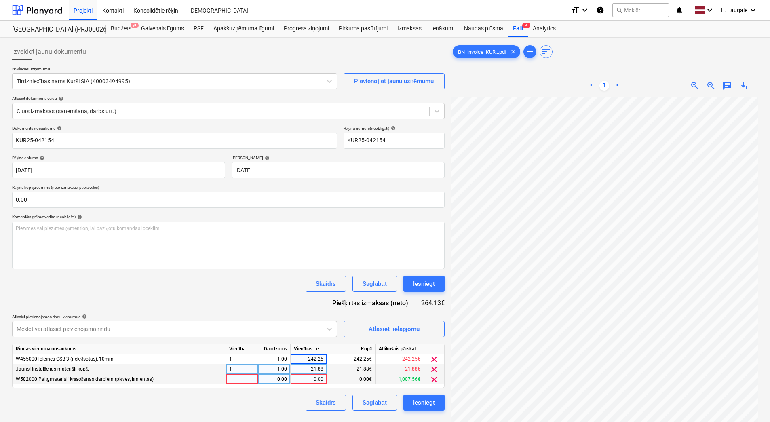
click at [247, 381] on div at bounding box center [242, 379] width 32 height 10
click at [352, 331] on button "Atlasiet lielapjomu" at bounding box center [394, 329] width 101 height 16
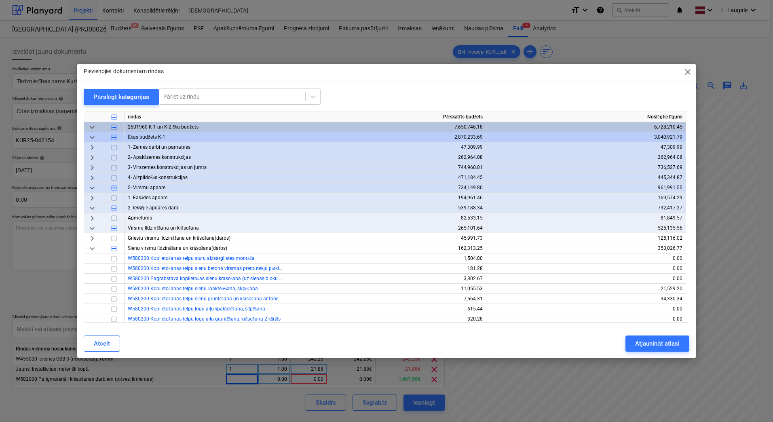
click at [93, 207] on span "keyboard_arrow_down" at bounding box center [92, 208] width 10 height 10
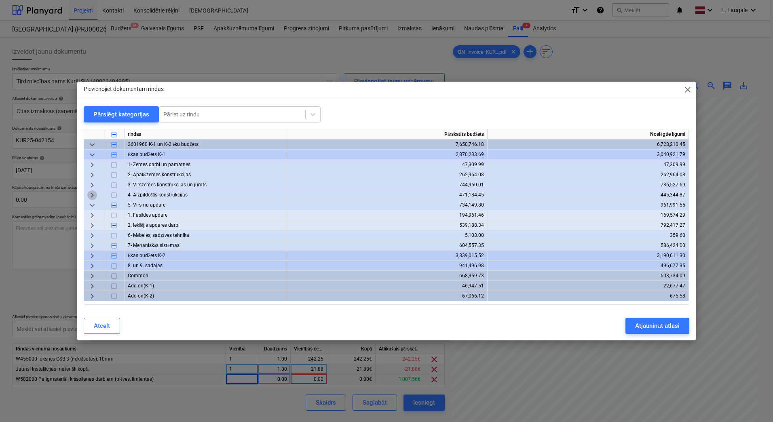
click at [92, 195] on span "keyboard_arrow_right" at bounding box center [92, 195] width 10 height 10
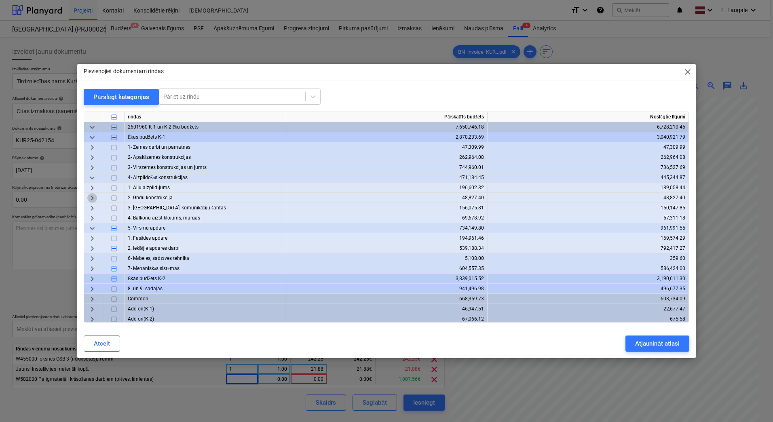
click at [94, 195] on span "keyboard_arrow_right" at bounding box center [92, 198] width 10 height 10
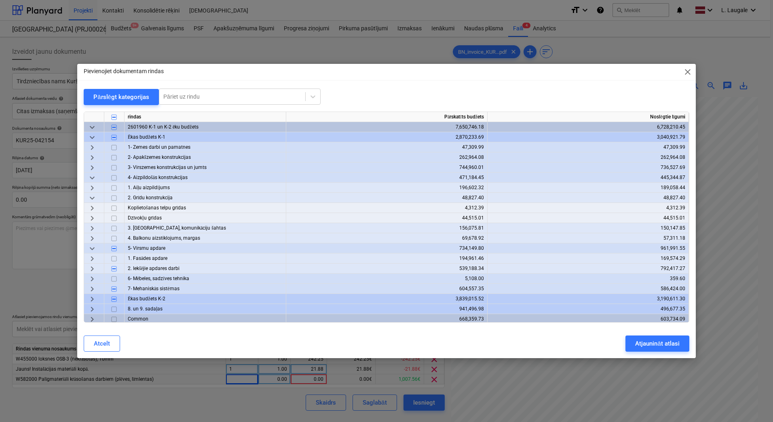
click at [95, 225] on span "keyboard_arrow_right" at bounding box center [92, 228] width 10 height 10
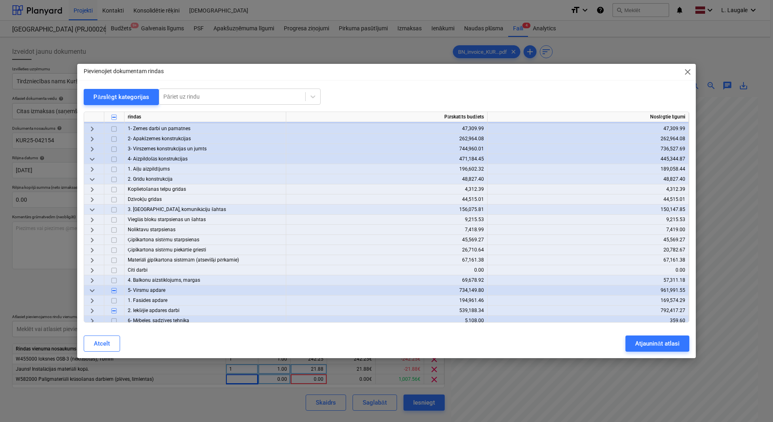
scroll to position [27, 0]
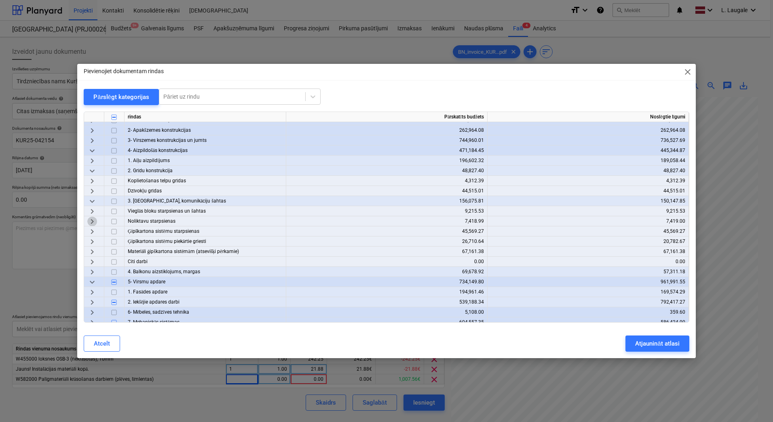
click at [95, 220] on span "keyboard_arrow_right" at bounding box center [92, 222] width 10 height 10
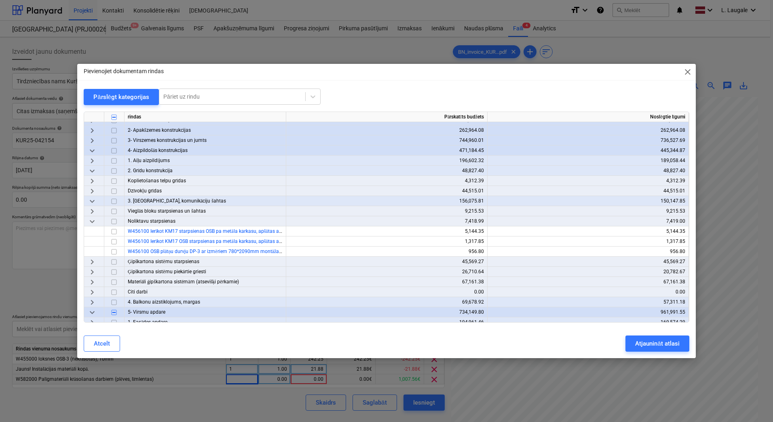
click at [95, 220] on span "keyboard_arrow_down" at bounding box center [92, 222] width 10 height 10
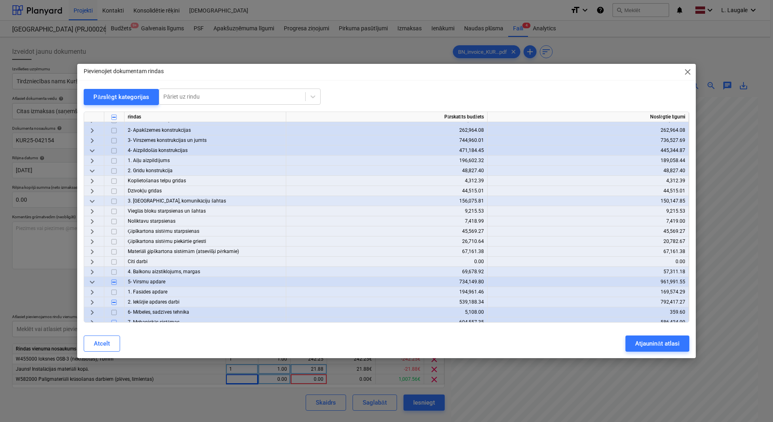
click at [93, 251] on span "keyboard_arrow_right" at bounding box center [92, 252] width 10 height 10
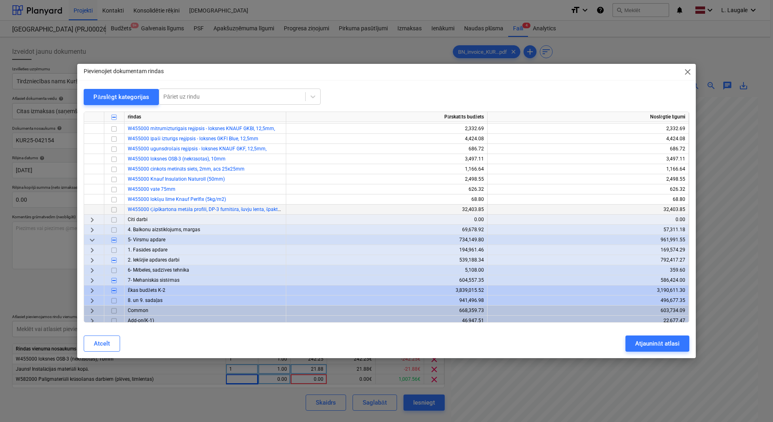
scroll to position [197, 0]
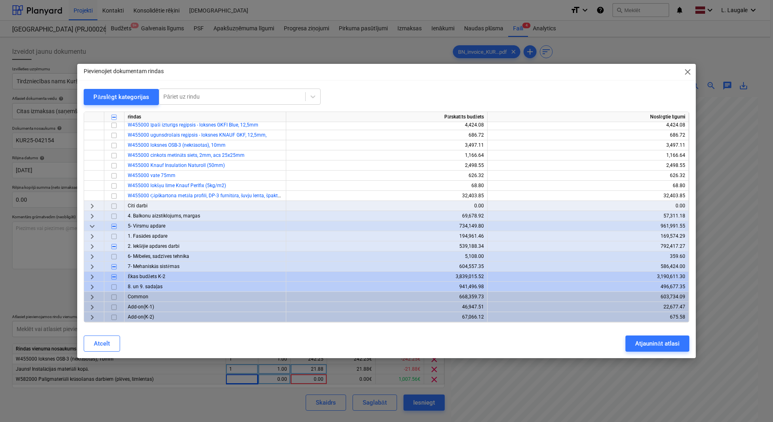
click at [91, 276] on span "keyboard_arrow_right" at bounding box center [92, 277] width 10 height 10
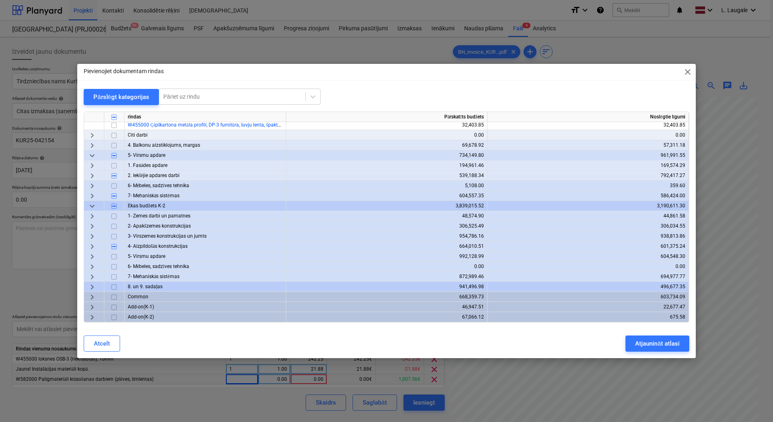
scroll to position [268, 0]
click at [89, 232] on span "keyboard_arrow_right" at bounding box center [92, 237] width 10 height 10
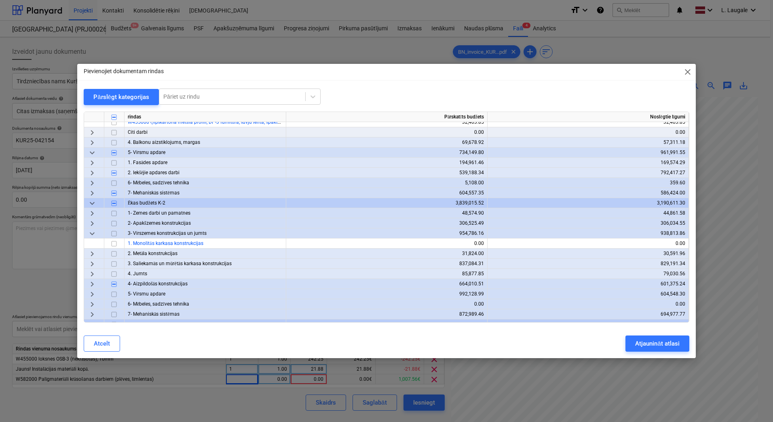
click at [89, 231] on span "keyboard_arrow_down" at bounding box center [92, 234] width 10 height 10
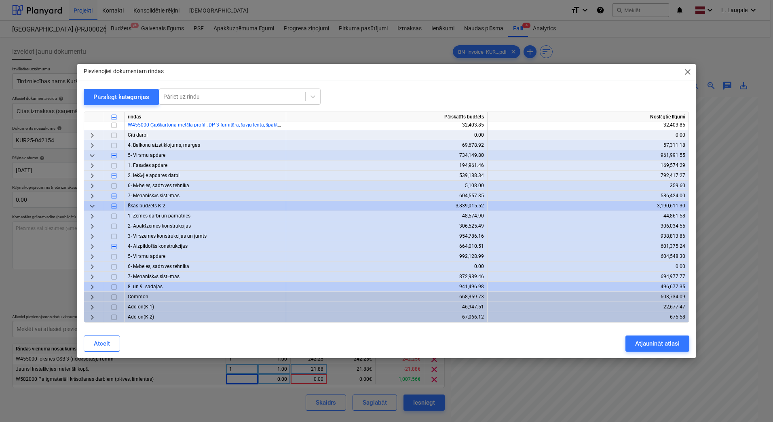
click at [89, 244] on span "keyboard_arrow_right" at bounding box center [92, 247] width 10 height 10
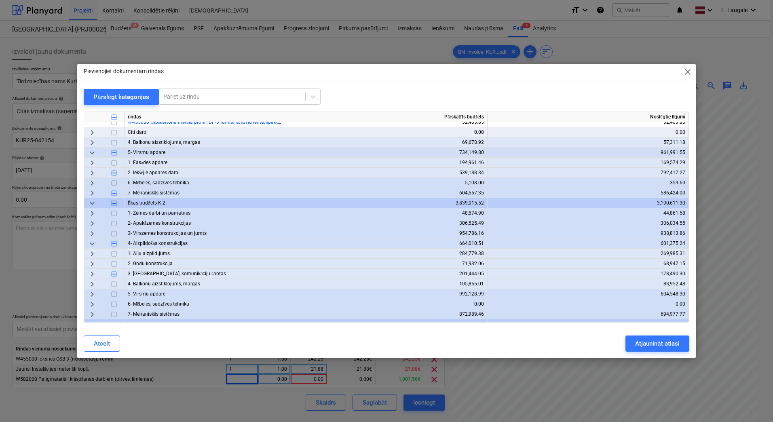
click at [93, 278] on span "keyboard_arrow_right" at bounding box center [92, 274] width 10 height 10
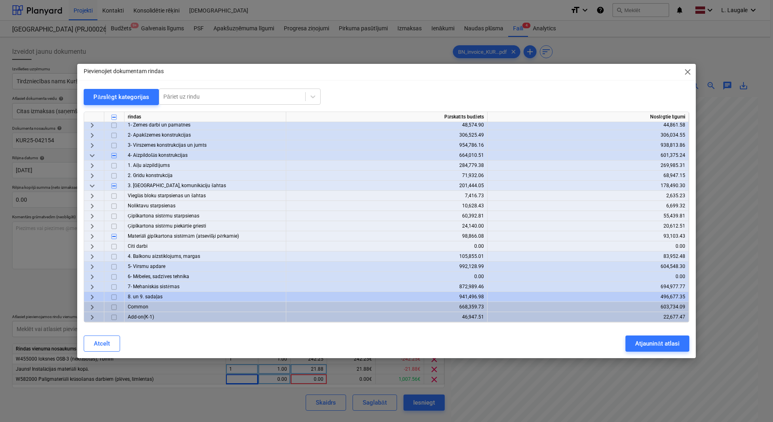
scroll to position [369, 0]
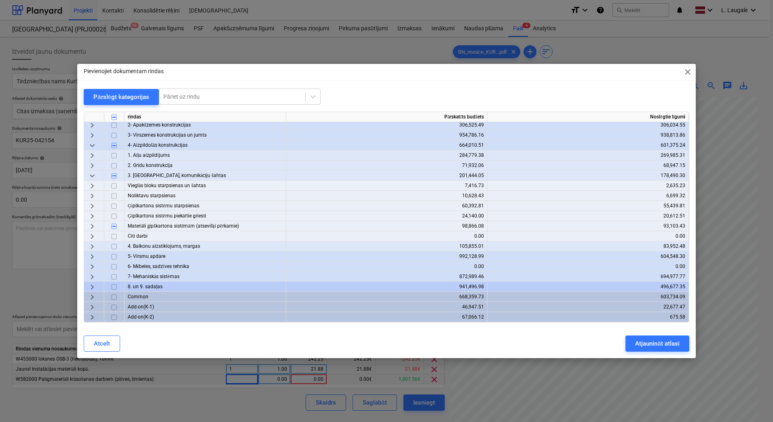
click at [91, 223] on span "keyboard_arrow_right" at bounding box center [92, 226] width 10 height 10
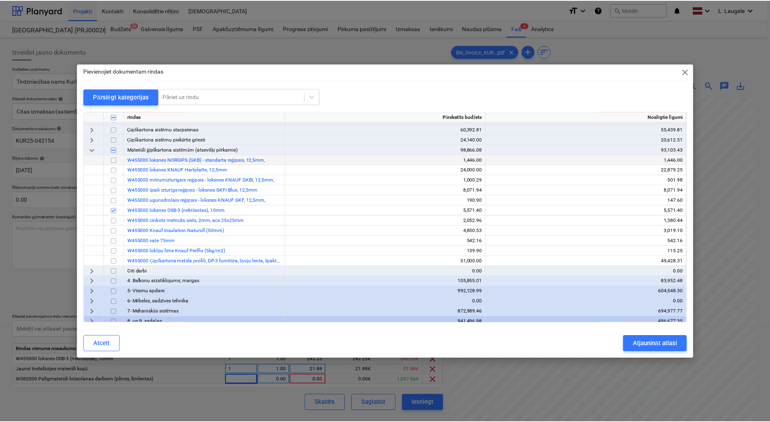
scroll to position [449, 0]
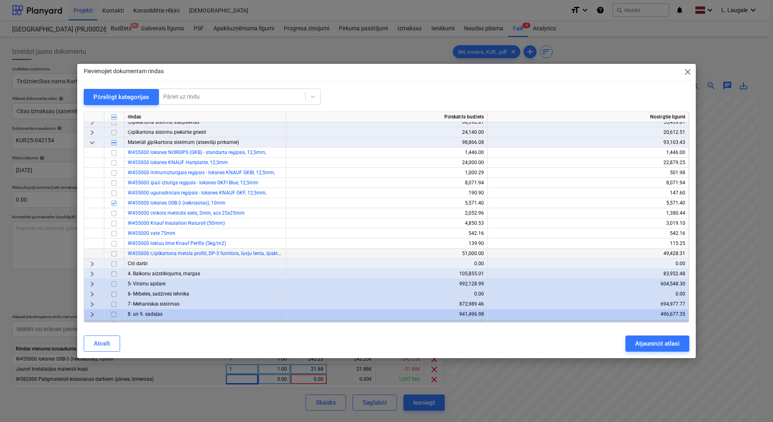
click at [116, 254] on input "checkbox" at bounding box center [114, 254] width 10 height 10
click at [640, 345] on div "Atjaunināt atlasi" at bounding box center [657, 343] width 44 height 11
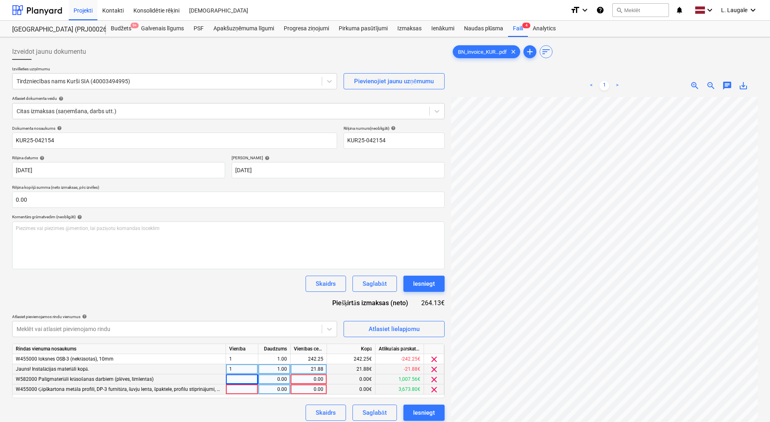
click at [430, 390] on span "clear" at bounding box center [434, 390] width 10 height 10
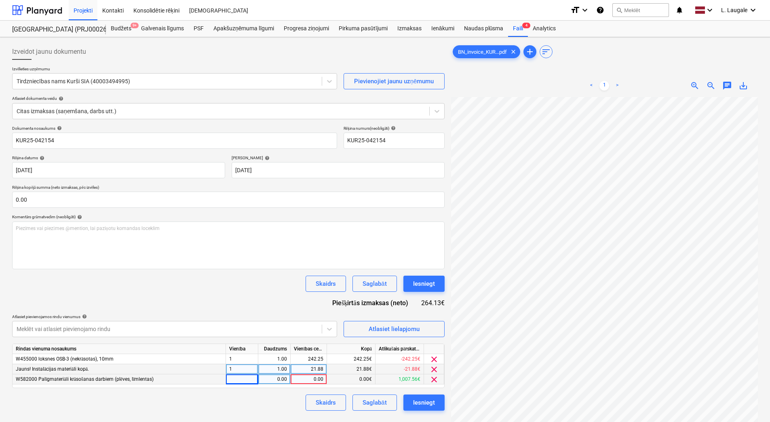
click at [257, 381] on div at bounding box center [242, 379] width 32 height 10
type input "1"
click at [271, 381] on div "0.00" at bounding box center [273, 379] width 25 height 10
click at [316, 381] on div "0.00" at bounding box center [309, 379] width 30 height 10
type input "545.74"
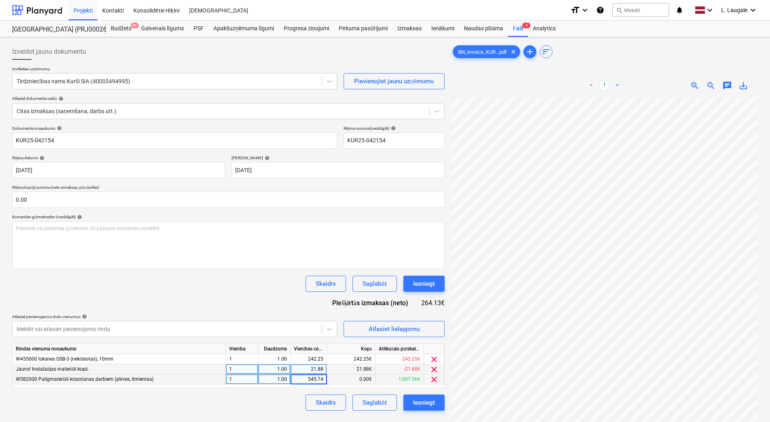
click at [291, 401] on div "Skaidrs Saglabāt Iesniegt" at bounding box center [228, 402] width 432 height 16
click at [307, 380] on div "545.74" at bounding box center [309, 379] width 30 height 10
click at [311, 381] on input "545.74" at bounding box center [309, 379] width 36 height 10
type input "345.74"
click at [296, 399] on div "Skaidrs Saglabāt Iesniegt" at bounding box center [228, 402] width 432 height 16
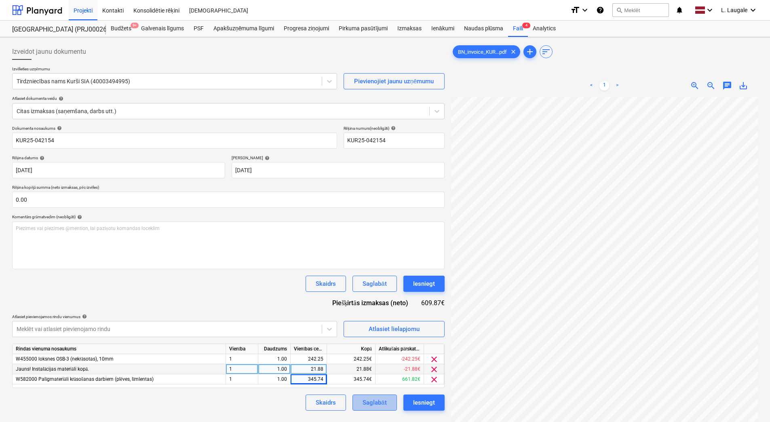
click at [359, 402] on button "Saglabāt" at bounding box center [374, 402] width 44 height 16
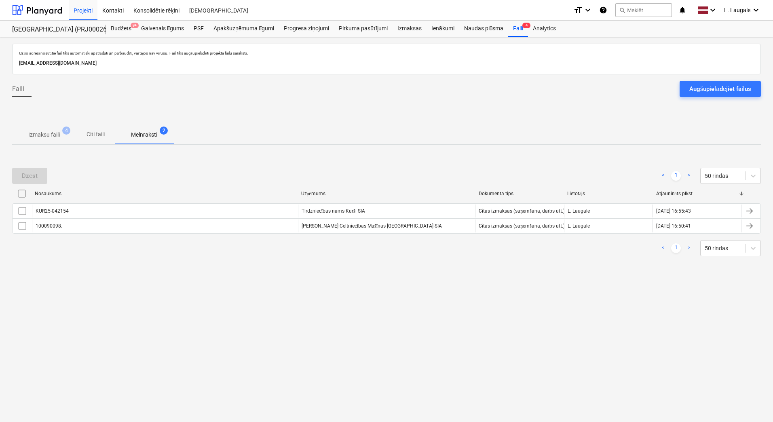
click at [42, 137] on p "Izmaksu faili" at bounding box center [44, 135] width 32 height 8
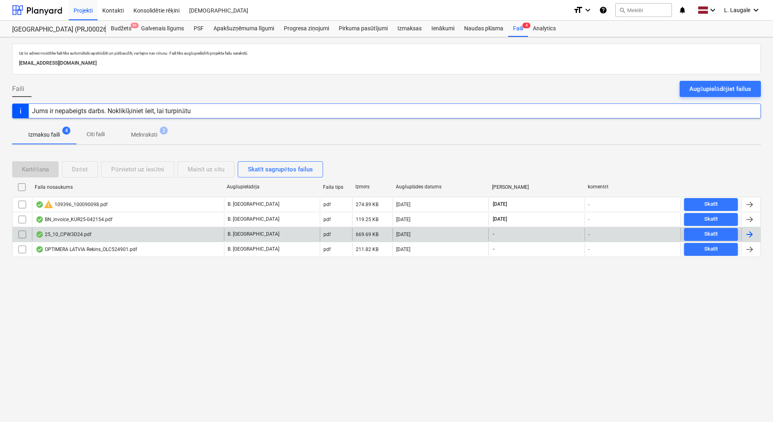
click at [99, 234] on div "25_10_CPW3D24.pdf" at bounding box center [128, 234] width 192 height 13
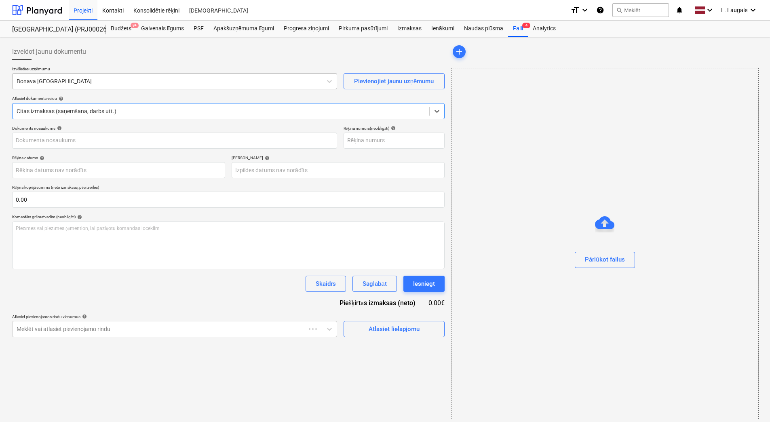
click at [148, 84] on div at bounding box center [167, 81] width 301 height 8
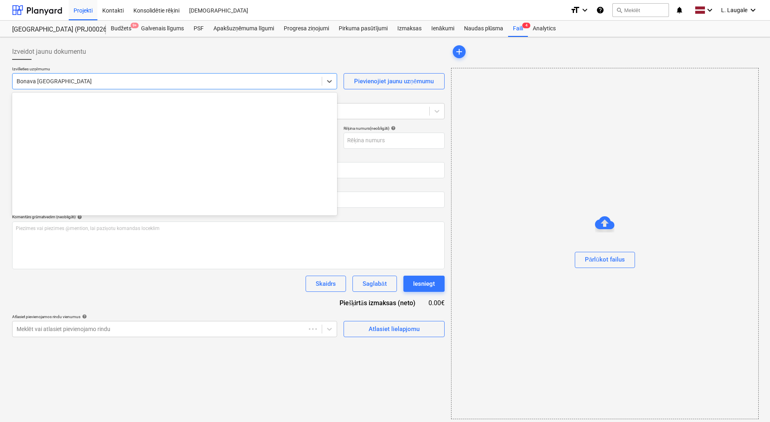
scroll to position [1117, 0]
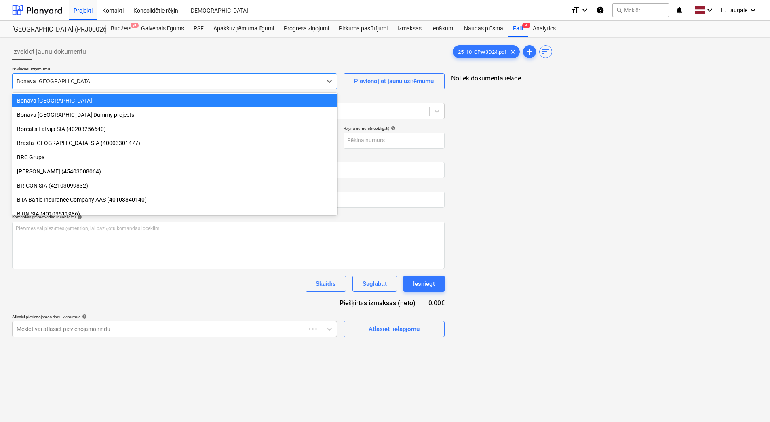
type input "25_10_CPW3D24.pdf"
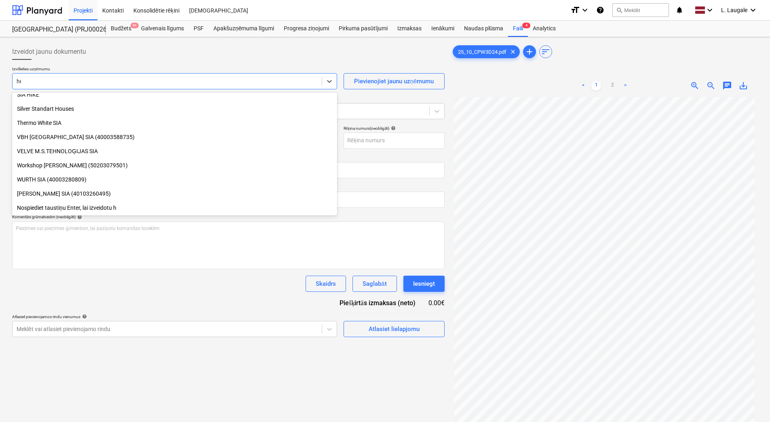
scroll to position [0, 0]
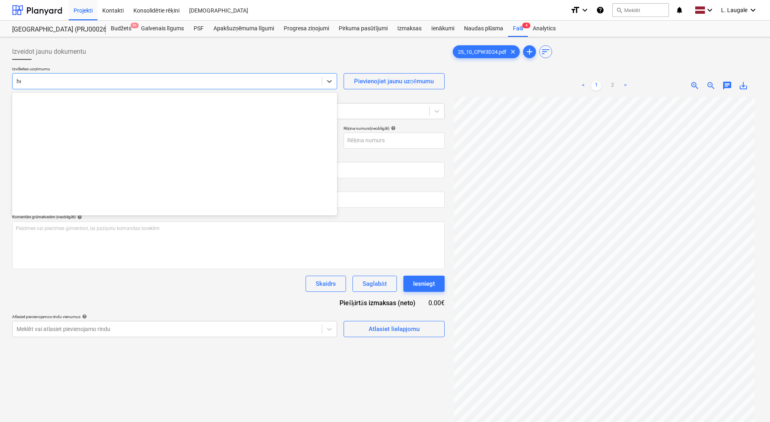
type input "hest"
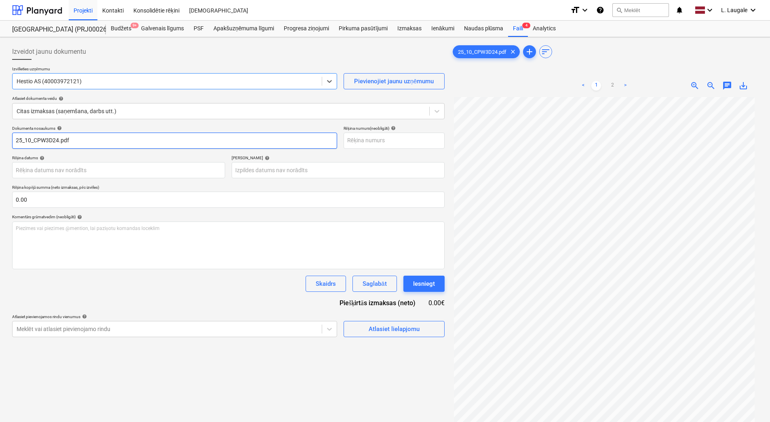
click at [141, 143] on input "25_10_CPW3D24.pdf" at bounding box center [174, 141] width 325 height 16
drag, startPoint x: 124, startPoint y: 137, endPoint x: -2, endPoint y: 134, distance: 125.3
click at [0, 134] on html "Projekti Kontakti Konsolidētie rēķini Iesūtne format_size keyboard_arrow_down h…" at bounding box center [385, 211] width 770 height 422
type input "25_10_CPW3D24"
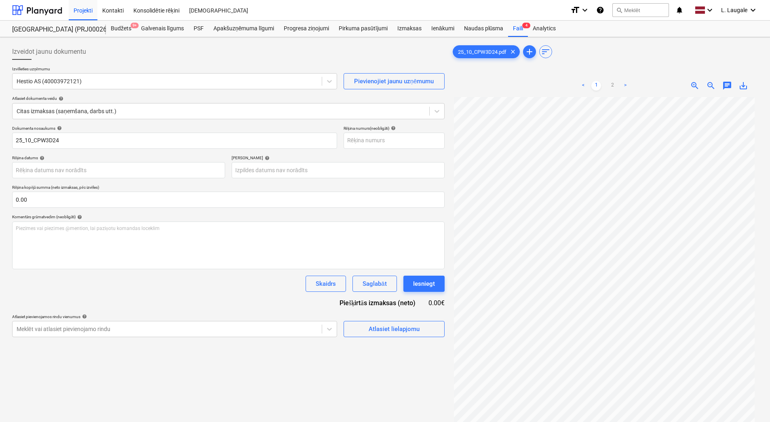
click at [374, 149] on div "Dokumenta nosaukums help 25_10_CPW3D24 Rēķina numurs (neobligāti) help Rēķina d…" at bounding box center [228, 231] width 432 height 211
click at [373, 145] on input "text" at bounding box center [394, 141] width 101 height 16
paste input "25_10_CPW3D24"
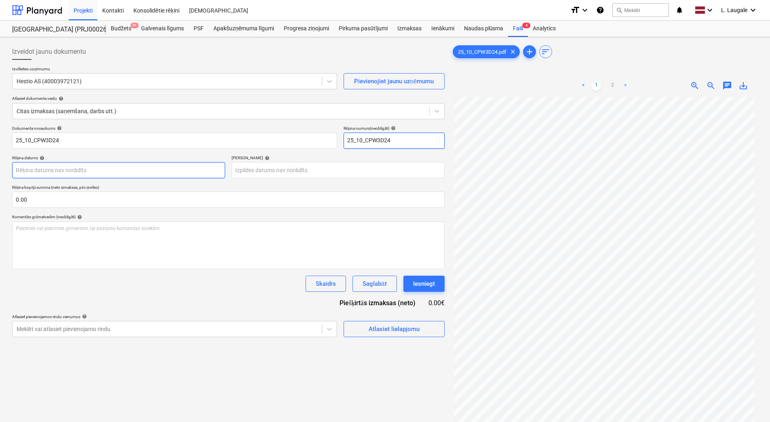
type input "25_10_CPW3D24"
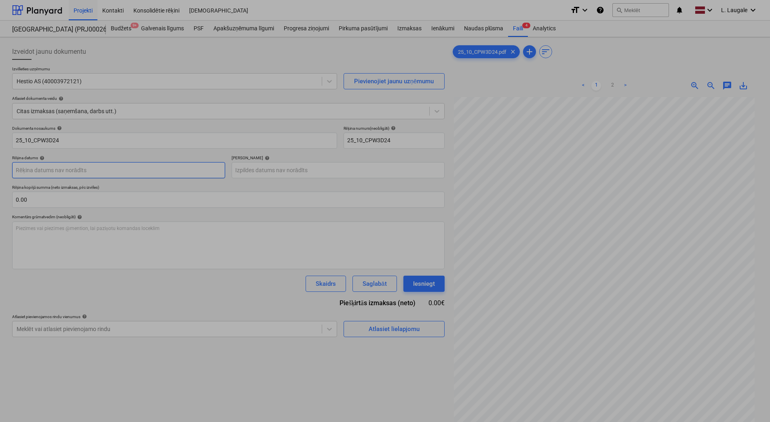
click at [151, 165] on body "Projekti Kontakti Konsolidētie rēķini Iesūtne format_size keyboard_arrow_down h…" at bounding box center [385, 211] width 770 height 422
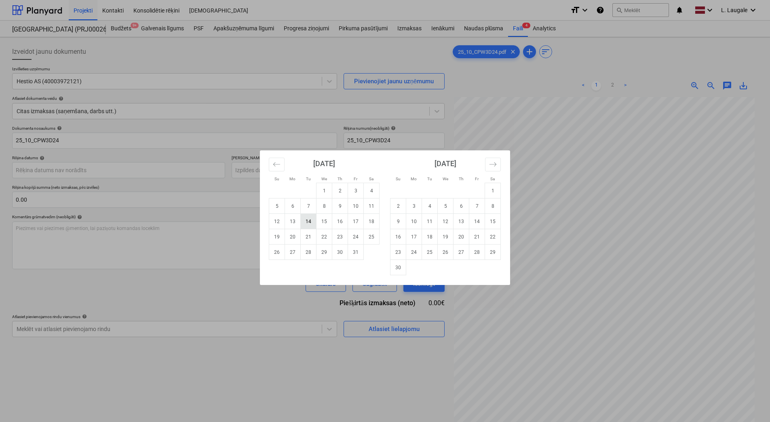
click at [310, 224] on td "14" at bounding box center [309, 221] width 16 height 15
type input "[DATE]"
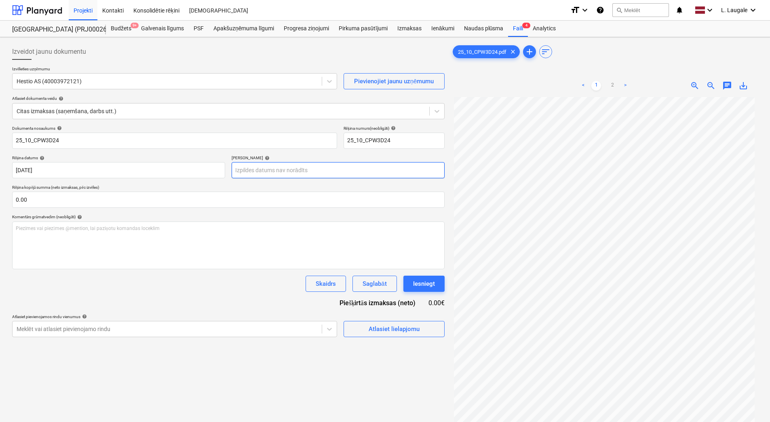
click at [297, 165] on body "Projekti Kontakti Konsolidētie rēķini Iesūtne format_size keyboard_arrow_down h…" at bounding box center [385, 211] width 770 height 422
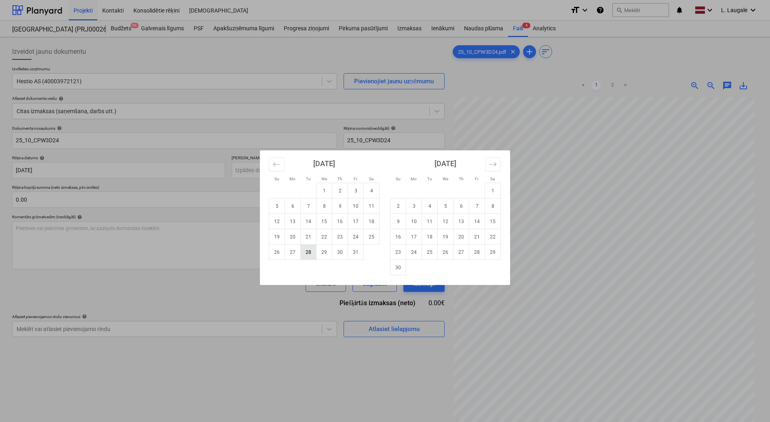
click at [309, 255] on td "28" at bounding box center [309, 251] width 16 height 15
type input "[DATE]"
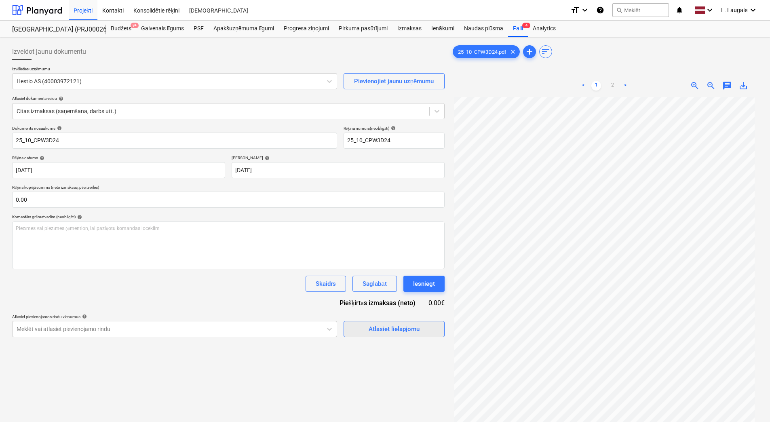
click at [384, 335] on button "Atlasiet lielapjomu" at bounding box center [394, 329] width 101 height 16
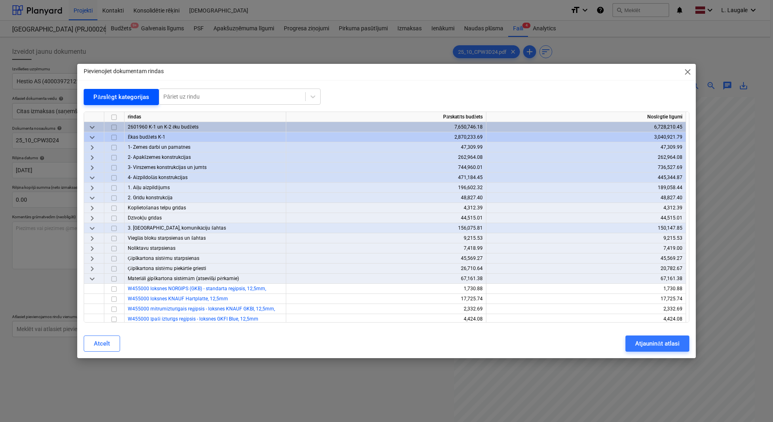
click at [98, 94] on div "Pārslēgt kategorijas" at bounding box center [121, 97] width 56 height 11
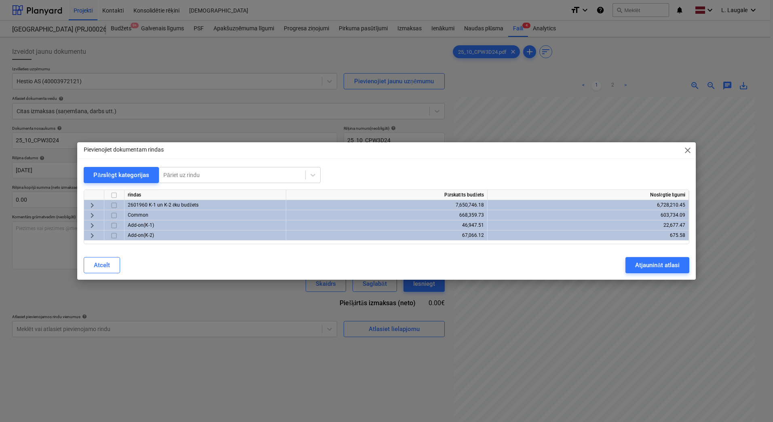
click at [94, 203] on span "keyboard_arrow_right" at bounding box center [92, 205] width 10 height 10
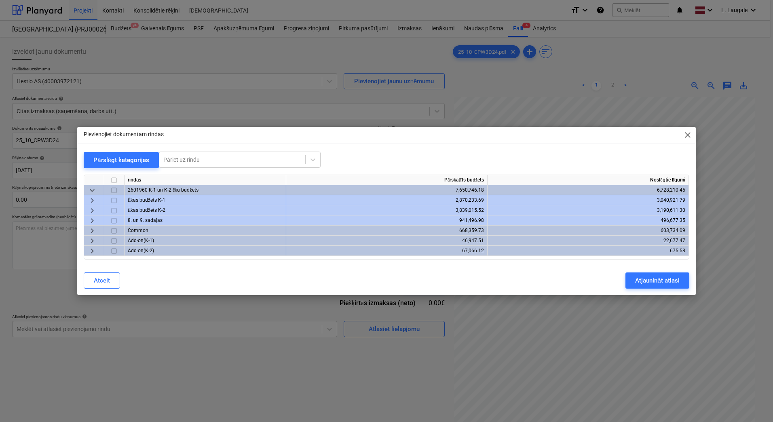
click at [93, 222] on span "keyboard_arrow_right" at bounding box center [92, 221] width 10 height 10
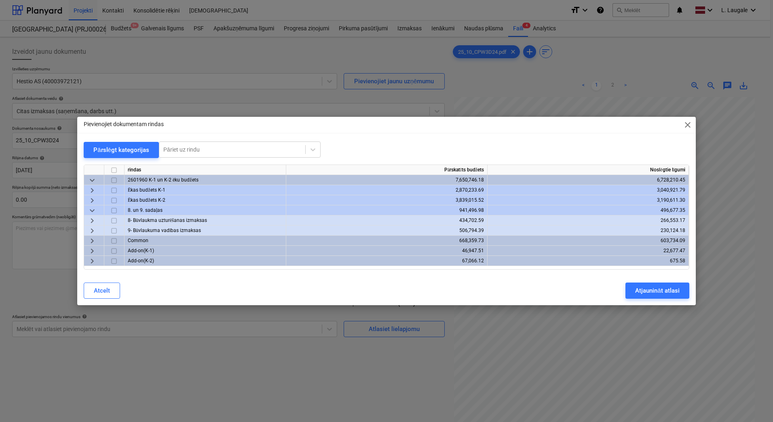
click at [91, 232] on span "keyboard_arrow_right" at bounding box center [92, 231] width 10 height 10
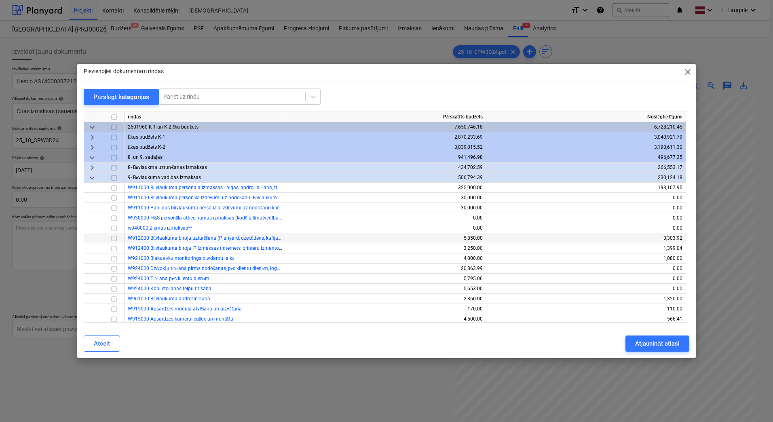
click at [115, 236] on input "checkbox" at bounding box center [114, 239] width 10 height 10
click at [672, 341] on div "Atjaunināt atlasi" at bounding box center [657, 343] width 44 height 11
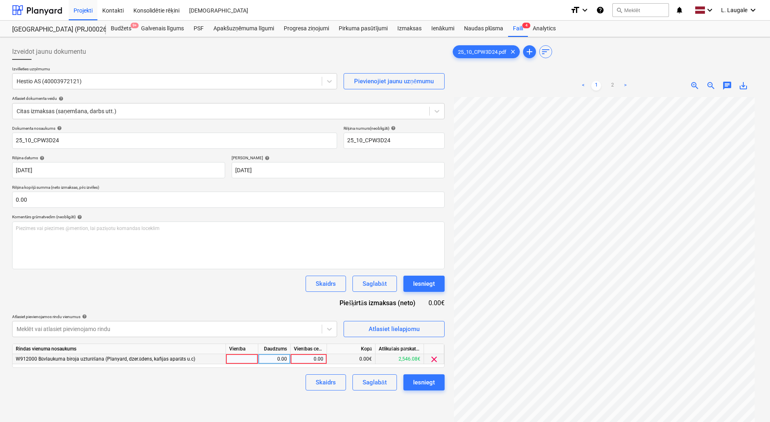
click at [240, 354] on div at bounding box center [242, 359] width 32 height 10
type input "1"
click at [264, 359] on div "0.00" at bounding box center [273, 359] width 25 height 10
type input "1"
click at [310, 360] on div "0.00" at bounding box center [309, 359] width 30 height 10
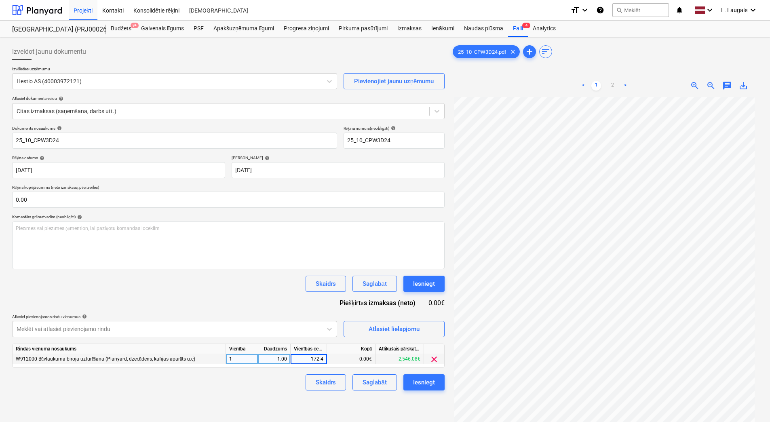
type input "172.47"
click at [271, 394] on div "Izveidot jaunu dokumentu Izvēlieties uzņēmumu Hestio AS (40003972121) Pievienoj…" at bounding box center [228, 269] width 439 height 459
click at [370, 382] on div "Saglabāt" at bounding box center [375, 382] width 24 height 11
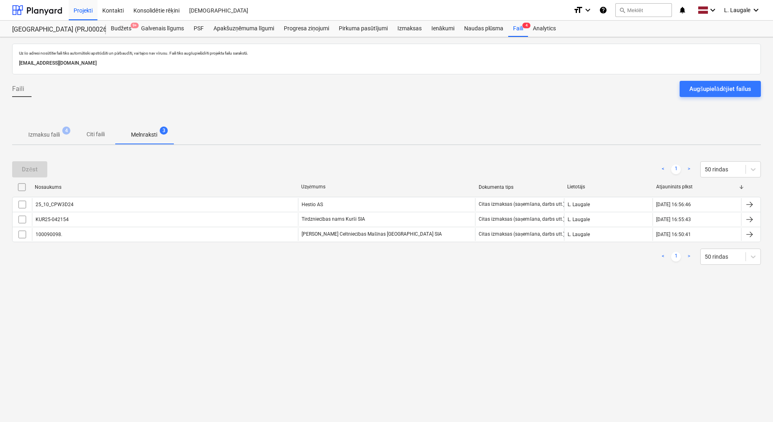
click at [46, 138] on p "Izmaksu faili" at bounding box center [44, 135] width 32 height 8
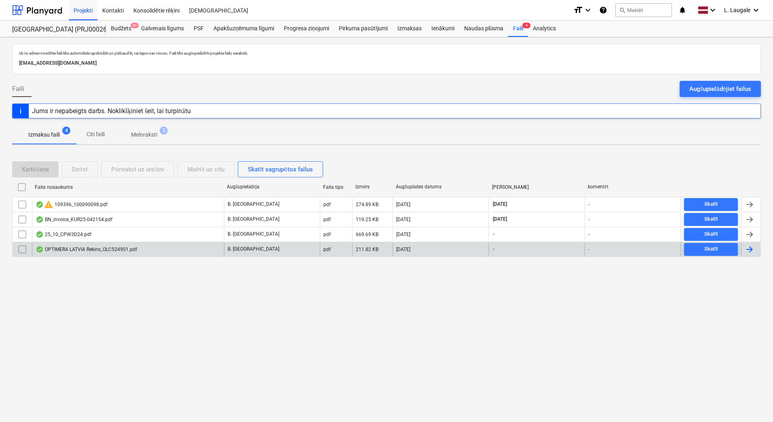
click at [102, 250] on div "OPTIMERA LATVIA Rekins_OLC524901.pdf" at bounding box center [86, 249] width 101 height 6
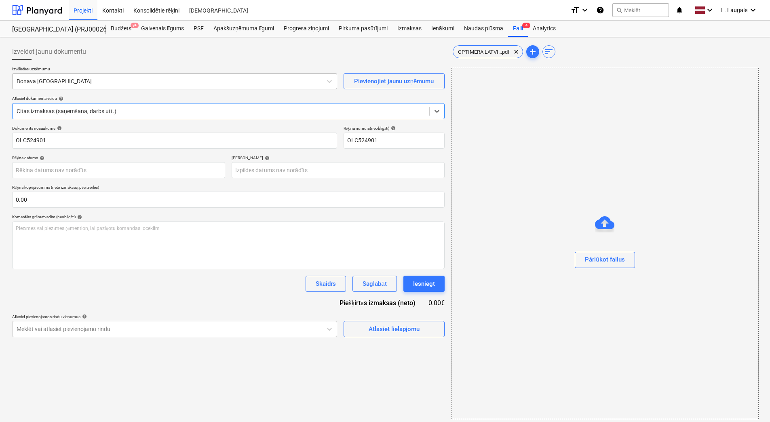
type input "OLC524901"
click at [99, 78] on div at bounding box center [167, 81] width 301 height 8
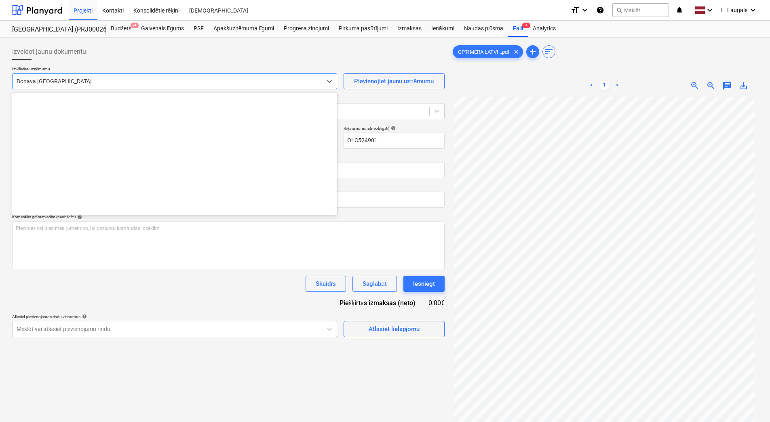
scroll to position [1117, 0]
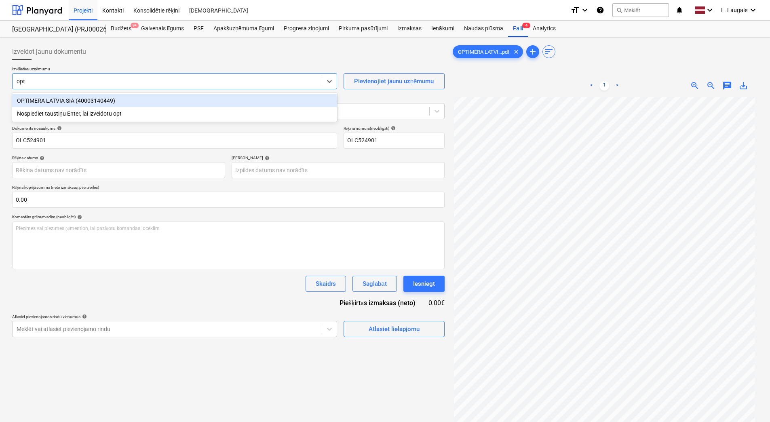
type input "opti"
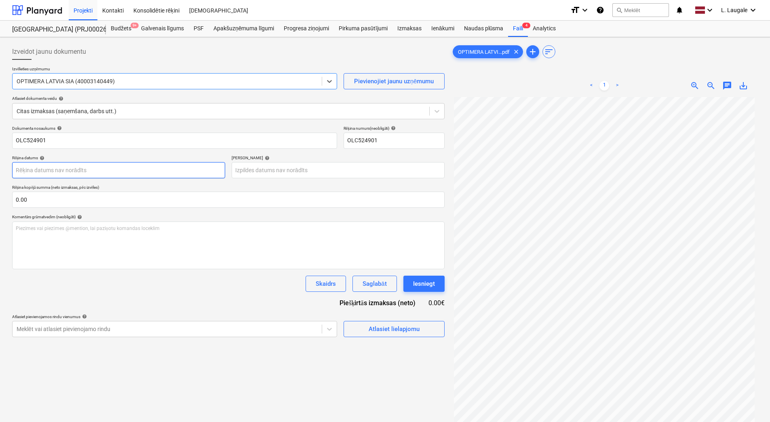
click at [97, 164] on body "Projekti Kontakti Konsolidētie rēķini Iesūtne format_size keyboard_arrow_down h…" at bounding box center [385, 211] width 770 height 422
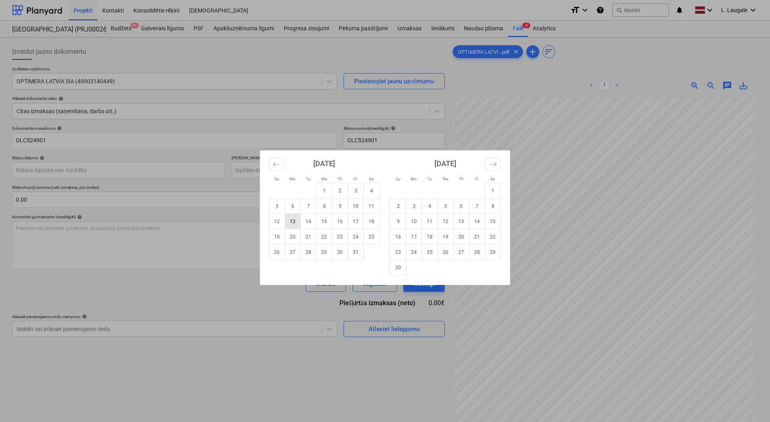
click at [287, 220] on td "13" at bounding box center [293, 221] width 16 height 15
type input "[DATE]"
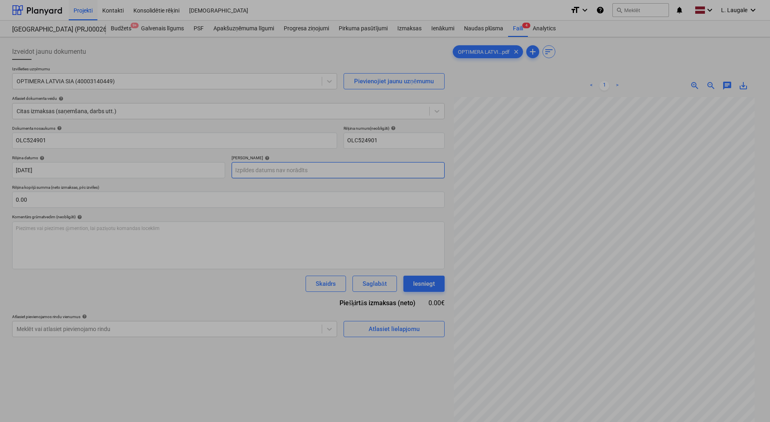
click at [267, 167] on body "Projekti Kontakti Konsolidētie rēķini Iesūtne format_size keyboard_arrow_down h…" at bounding box center [385, 211] width 770 height 422
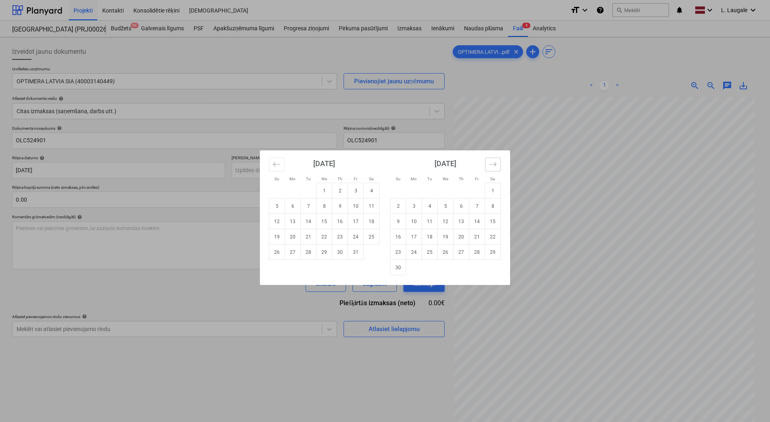
click at [490, 163] on icon "Move forward to switch to the next month." at bounding box center [493, 164] width 8 height 8
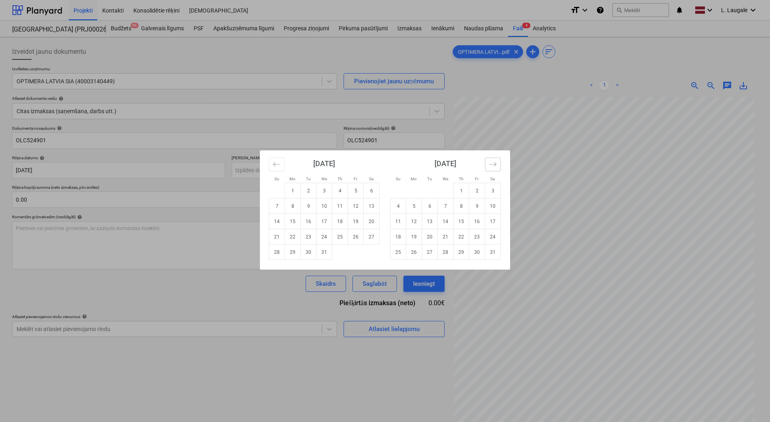
click at [490, 163] on icon "Move forward to switch to the next month." at bounding box center [493, 164] width 8 height 8
click at [430, 208] on td "10" at bounding box center [430, 205] width 16 height 15
type input "[DATE]"
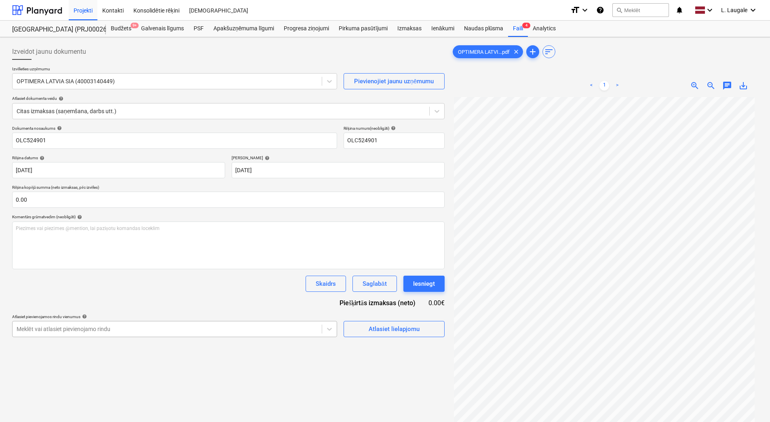
click at [279, 331] on body "Projekti Kontakti Konsolidētie rēķini Iesūtne format_size keyboard_arrow_down h…" at bounding box center [385, 211] width 770 height 422
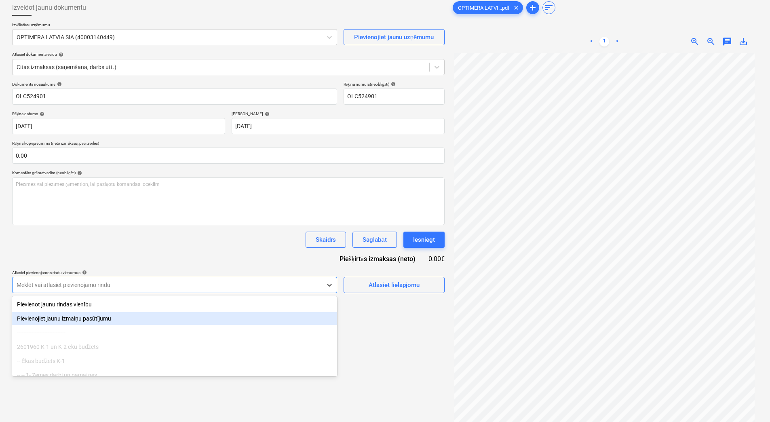
scroll to position [44, 0]
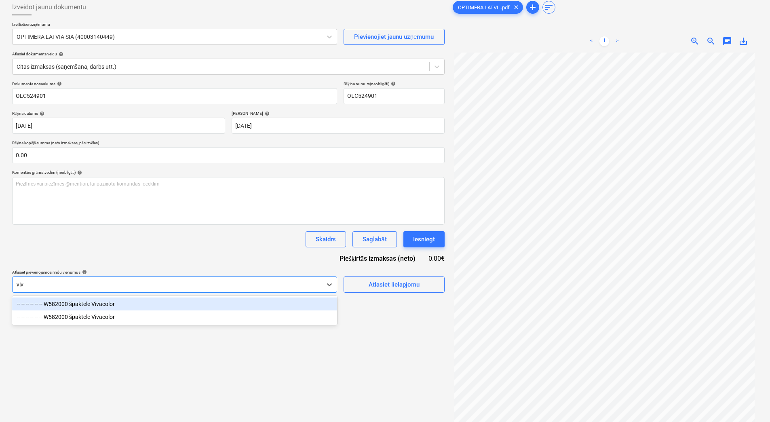
type input "viva"
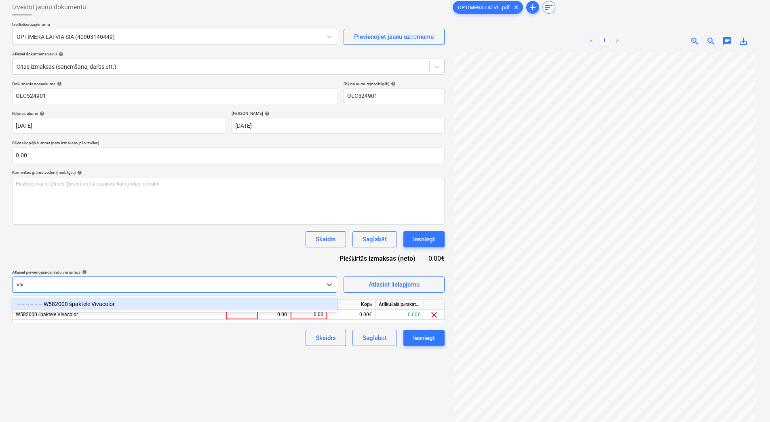
type input "viva"
click at [291, 300] on div "-- -- -- -- -- -- W582000 špaktele Vivacolor" at bounding box center [174, 303] width 325 height 13
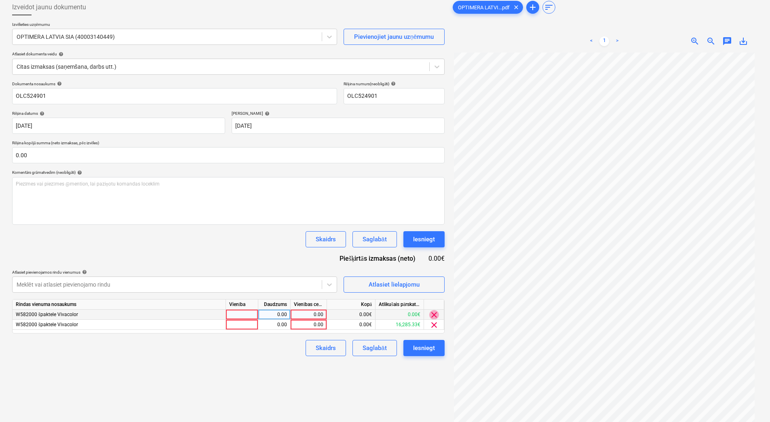
click at [434, 315] on span "clear" at bounding box center [434, 315] width 10 height 10
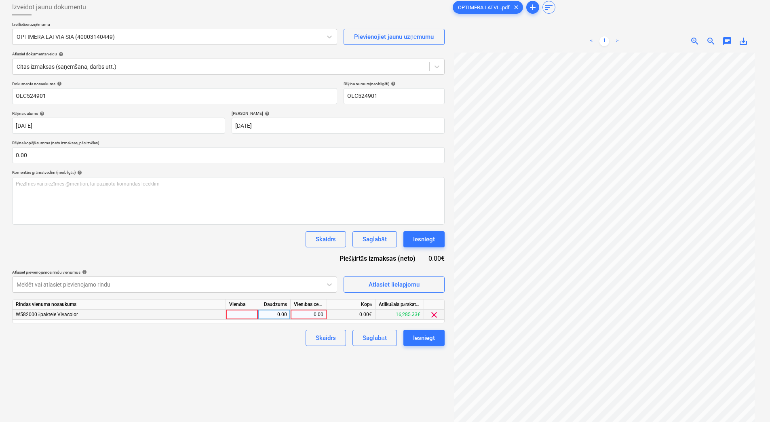
click at [254, 317] on div at bounding box center [242, 315] width 32 height 10
type input "1"
click at [273, 317] on div "0.00" at bounding box center [273, 315] width 25 height 10
type input "1"
click at [310, 314] on div "0.00" at bounding box center [309, 315] width 30 height 10
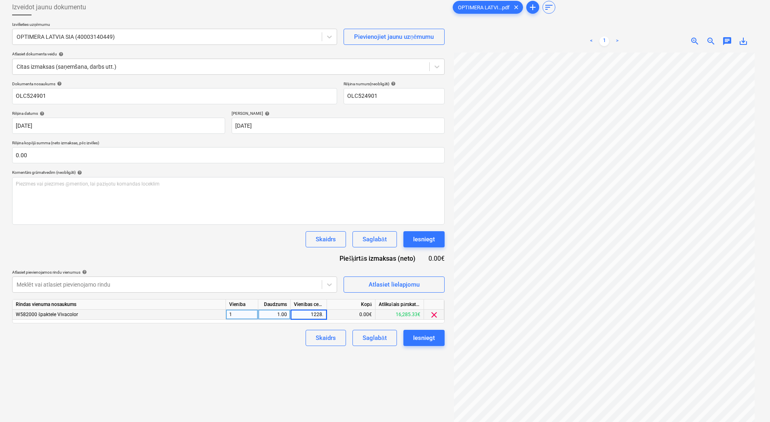
type input "1228.5"
click at [289, 337] on div "Skaidrs Saglabāt Iesniegt" at bounding box center [228, 338] width 432 height 16
click at [367, 338] on div "Saglabāt" at bounding box center [375, 338] width 24 height 11
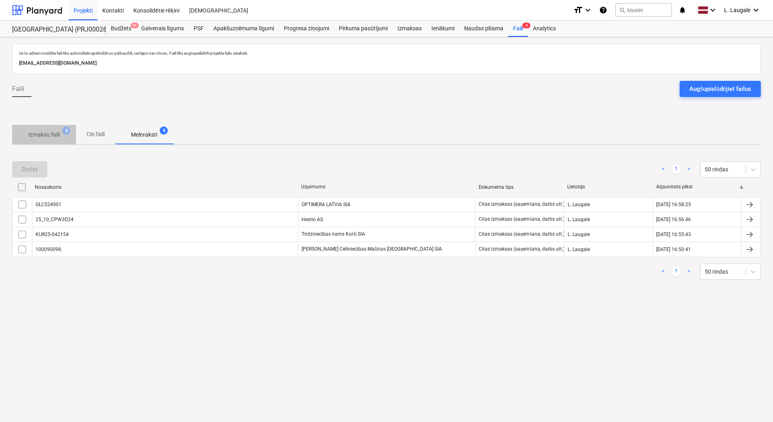
click at [49, 125] on button "Izmaksu faili 4" at bounding box center [44, 134] width 64 height 19
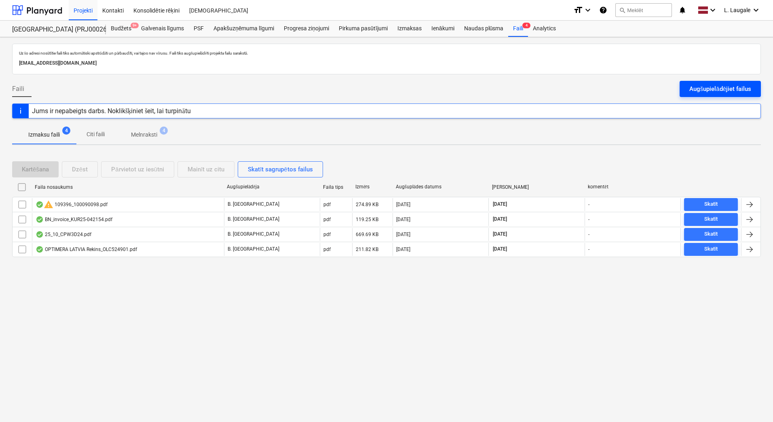
click at [736, 86] on div "Augšupielādējiet failus" at bounding box center [720, 89] width 62 height 11
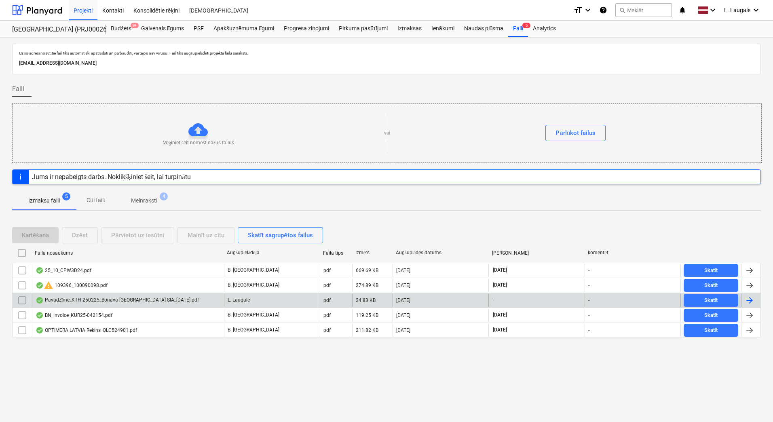
click at [153, 303] on div "Pavadzīme_KTH 250225_Bonava [GEOGRAPHIC_DATA] SIA_[DATE].pdf" at bounding box center [117, 300] width 163 height 6
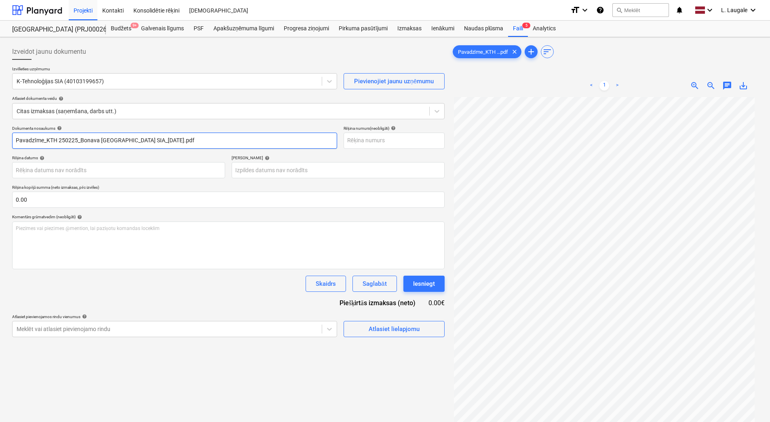
drag, startPoint x: 191, startPoint y: 139, endPoint x: -2, endPoint y: 120, distance: 193.7
click at [0, 120] on html "Projekti Kontakti Konsolidētie rēķini Iesūtne format_size keyboard_arrow_down h…" at bounding box center [385, 211] width 770 height 422
click at [0, 135] on html "Projekti Kontakti Konsolidētie rēķini Iesūtne format_size keyboard_arrow_down h…" at bounding box center [385, 211] width 770 height 422
type input "250225"
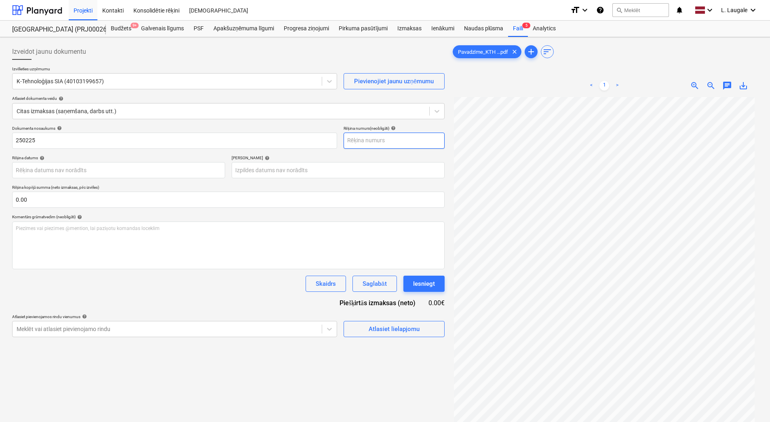
click at [410, 139] on input "text" at bounding box center [394, 141] width 101 height 16
paste input "250225"
type input "250225"
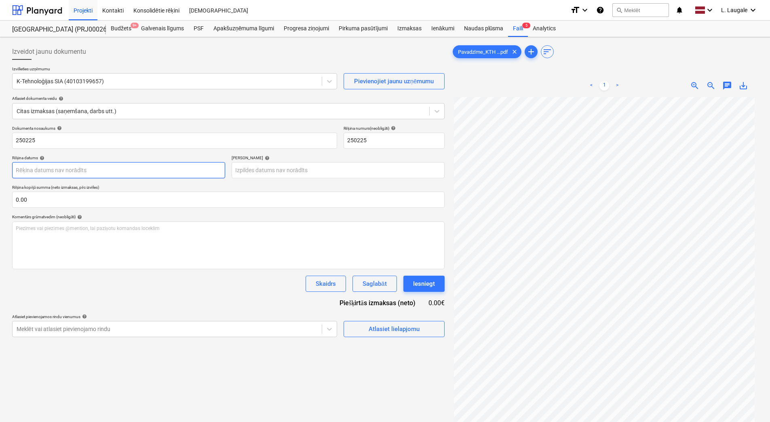
click at [129, 173] on body "Projekti Kontakti Konsolidētie rēķini Iesūtne format_size keyboard_arrow_down h…" at bounding box center [385, 211] width 770 height 422
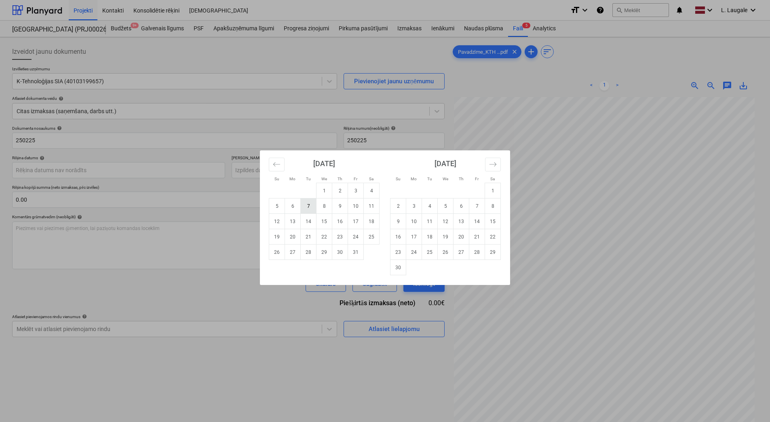
click at [305, 208] on td "7" at bounding box center [309, 205] width 16 height 15
type input "[DATE]"
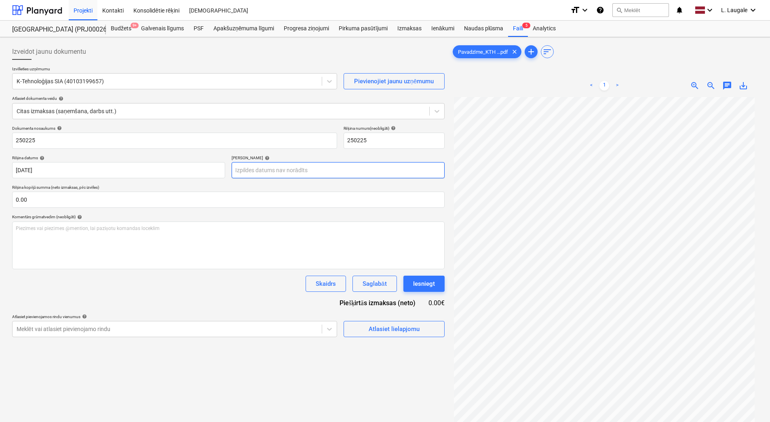
click at [288, 172] on body "Projekti Kontakti Konsolidētie rēķini Iesūtne format_size keyboard_arrow_down h…" at bounding box center [385, 211] width 770 height 422
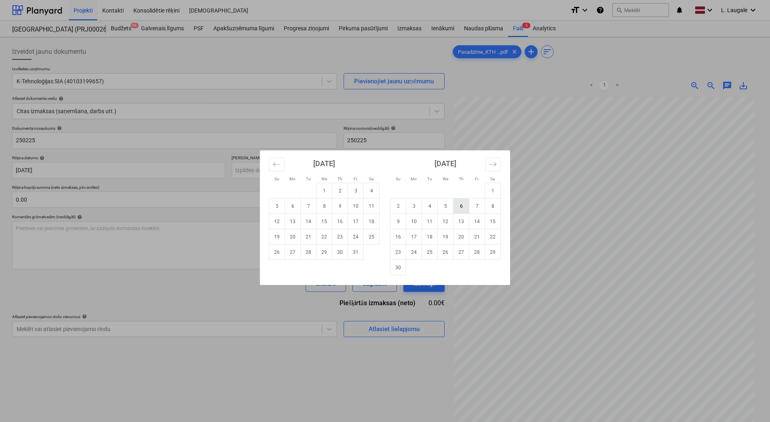
click at [459, 207] on td "6" at bounding box center [461, 205] width 16 height 15
type input "[DATE]"
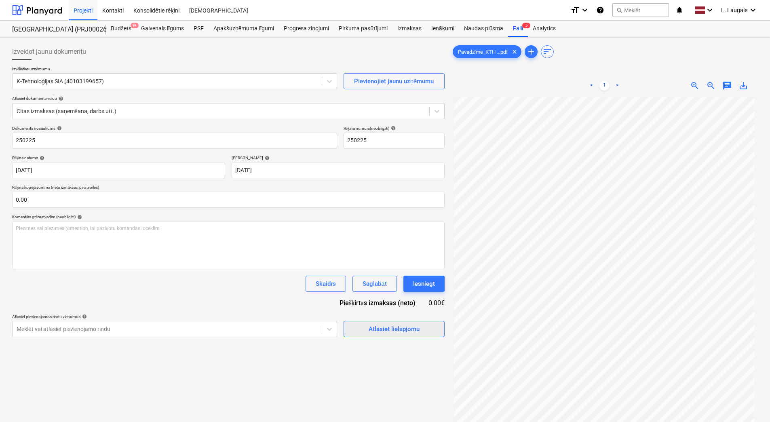
click at [401, 330] on div "Atlasiet lielapjomu" at bounding box center [394, 329] width 51 height 11
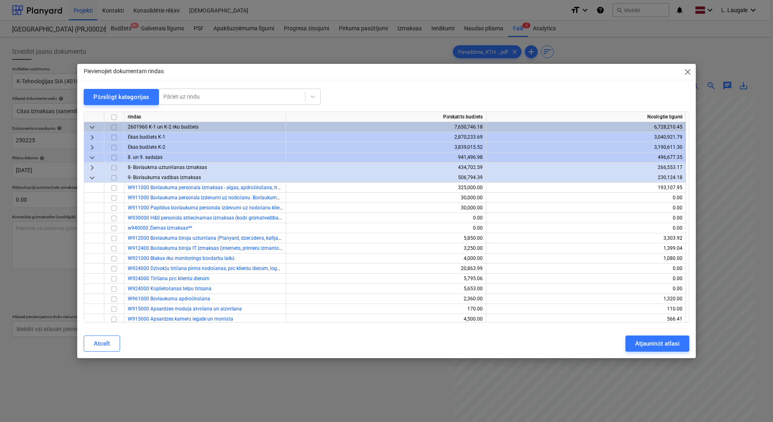
click at [89, 145] on span "keyboard_arrow_right" at bounding box center [92, 148] width 10 height 10
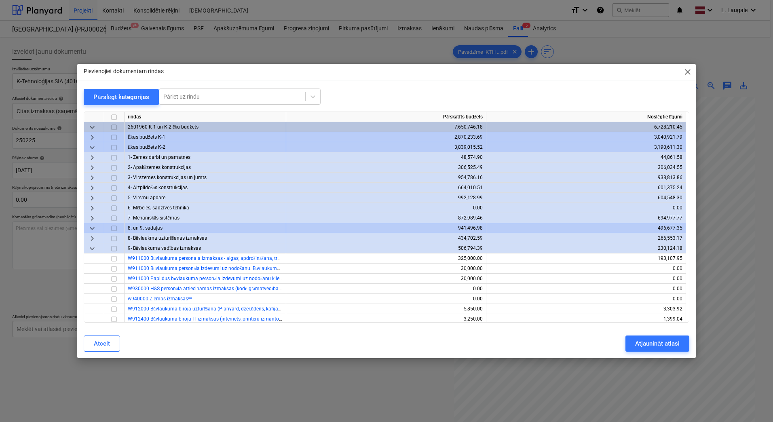
click at [95, 217] on span "keyboard_arrow_right" at bounding box center [92, 218] width 10 height 10
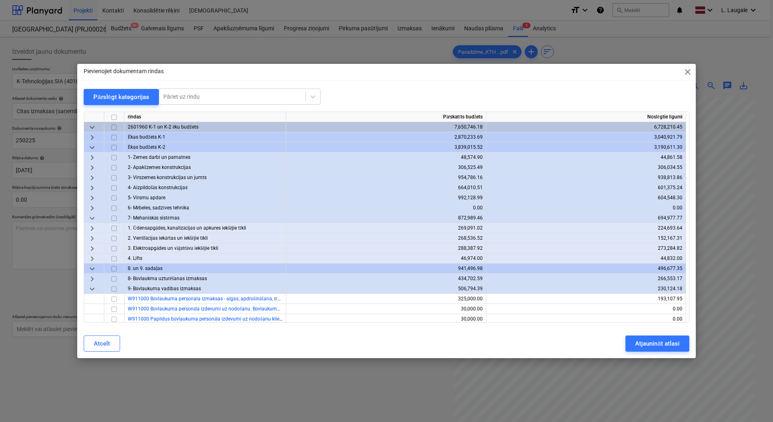
click at [88, 239] on span "keyboard_arrow_right" at bounding box center [92, 239] width 10 height 10
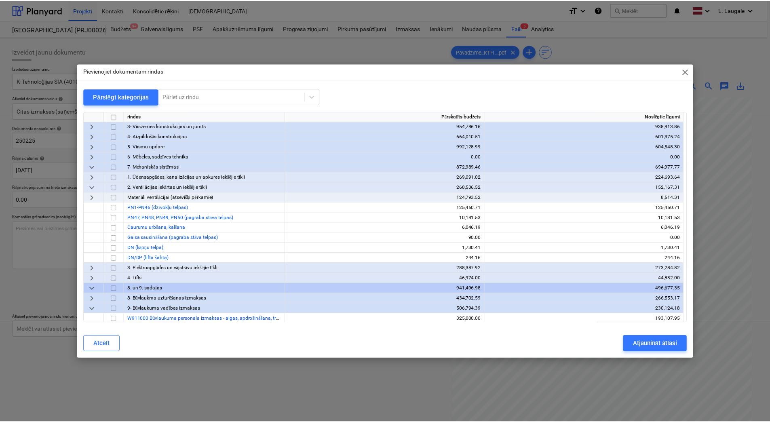
scroll to position [54, 0]
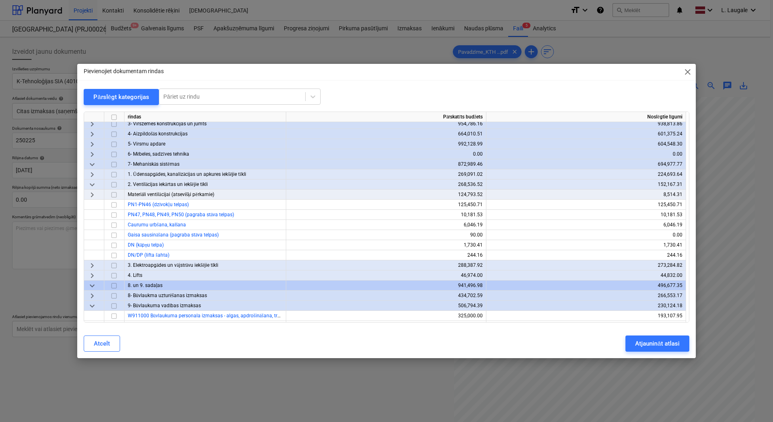
click at [91, 197] on span "keyboard_arrow_right" at bounding box center [92, 195] width 10 height 10
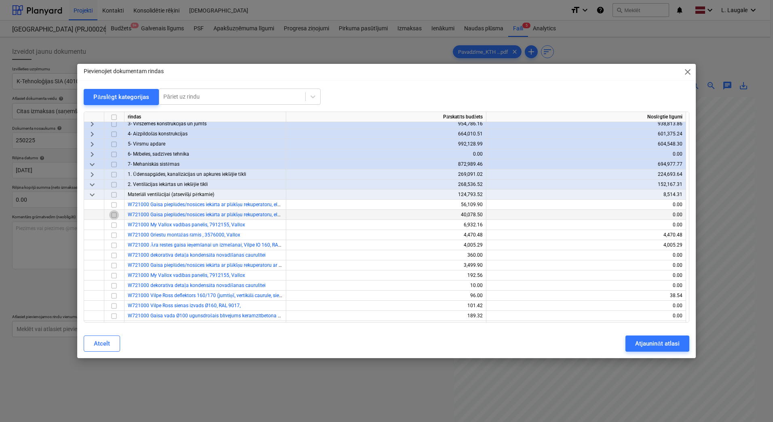
click at [110, 216] on input "checkbox" at bounding box center [114, 215] width 10 height 10
click at [114, 224] on input "checkbox" at bounding box center [114, 225] width 10 height 10
click at [114, 276] on input "checkbox" at bounding box center [114, 276] width 10 height 10
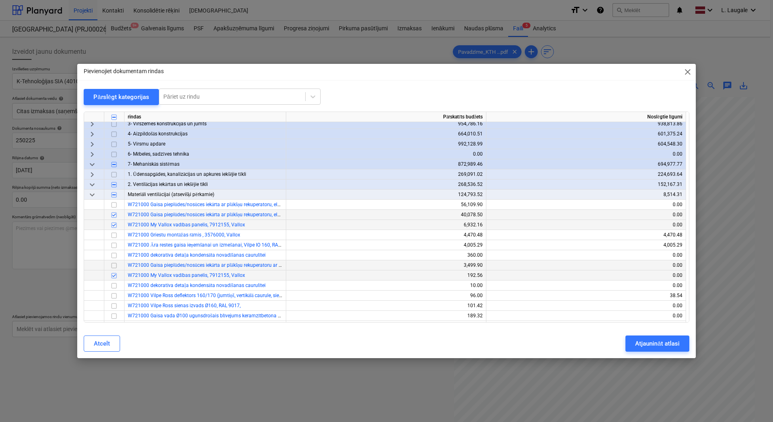
click at [116, 266] on input "checkbox" at bounding box center [114, 266] width 10 height 10
click at [113, 225] on input "checkbox" at bounding box center [114, 225] width 10 height 10
click at [113, 215] on input "checkbox" at bounding box center [114, 215] width 10 height 10
click at [668, 342] on div "Atjaunināt atlasi" at bounding box center [657, 343] width 44 height 11
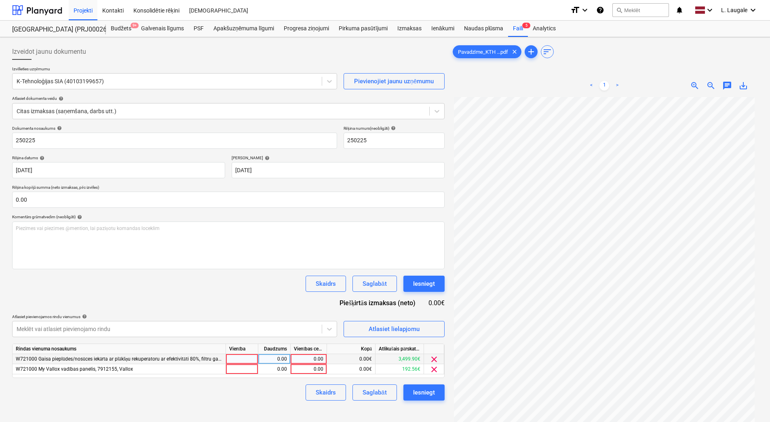
click at [247, 360] on div at bounding box center [242, 359] width 32 height 10
type input "1"
click at [249, 367] on div at bounding box center [242, 369] width 32 height 10
click at [266, 358] on div "0.00" at bounding box center [273, 359] width 25 height 10
click at [271, 365] on div "0.00" at bounding box center [273, 369] width 25 height 10
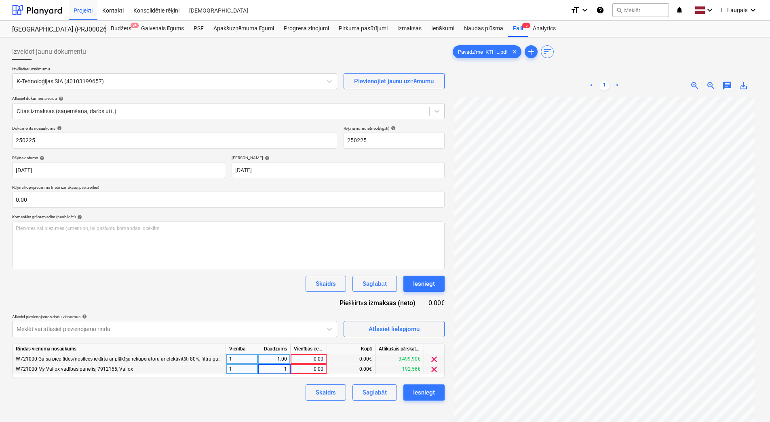
click at [320, 356] on div "0.00" at bounding box center [309, 359] width 30 height 10
type input "3499.9"
click at [314, 367] on div "0.00" at bounding box center [309, 369] width 30 height 10
type input "192.56"
click at [295, 396] on div "Skaidrs Saglabāt Iesniegt" at bounding box center [228, 392] width 432 height 16
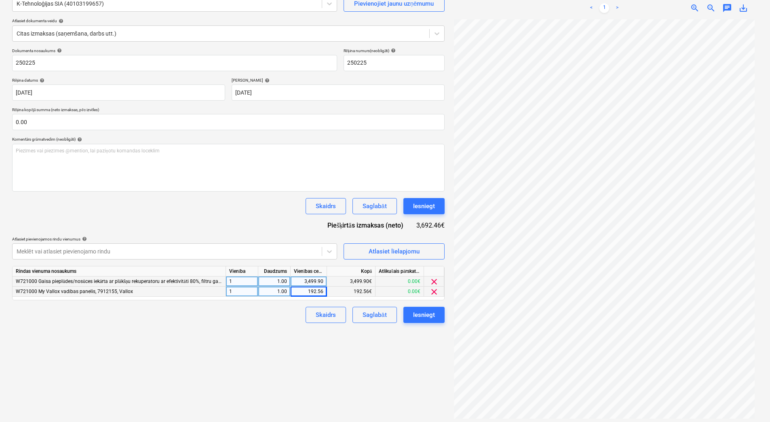
scroll to position [81, 0]
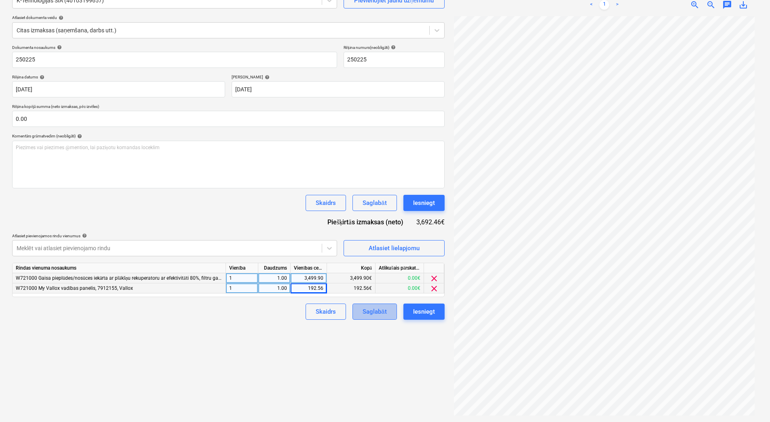
click at [384, 314] on div "Saglabāt" at bounding box center [375, 311] width 24 height 11
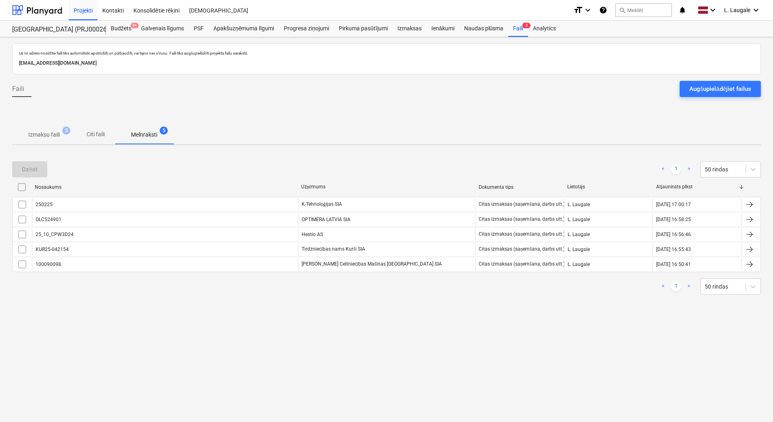
click at [36, 129] on span "Izmaksu faili 5" at bounding box center [44, 134] width 64 height 15
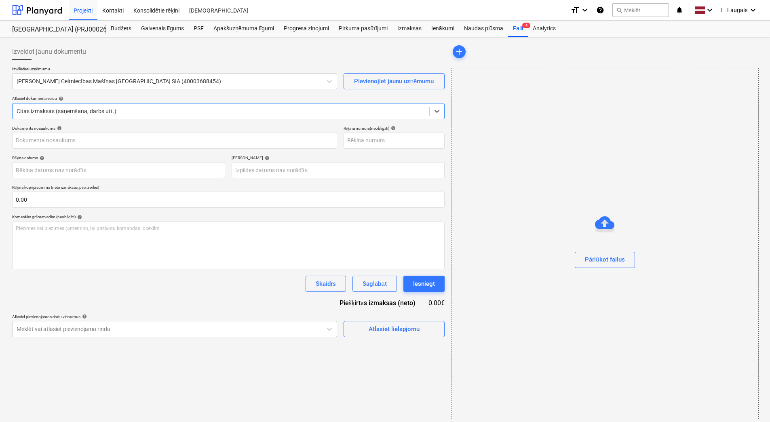
type input "100090098"
type input "[DATE]"
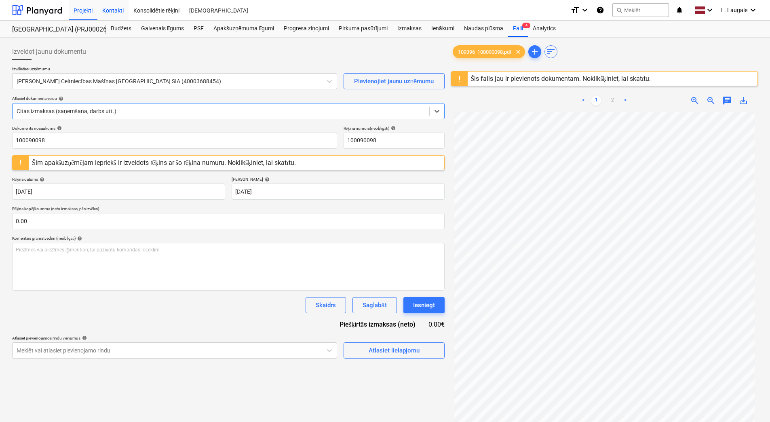
click at [115, 11] on div "Kontakti" at bounding box center [112, 10] width 31 height 21
